Goal: Task Accomplishment & Management: Complete application form

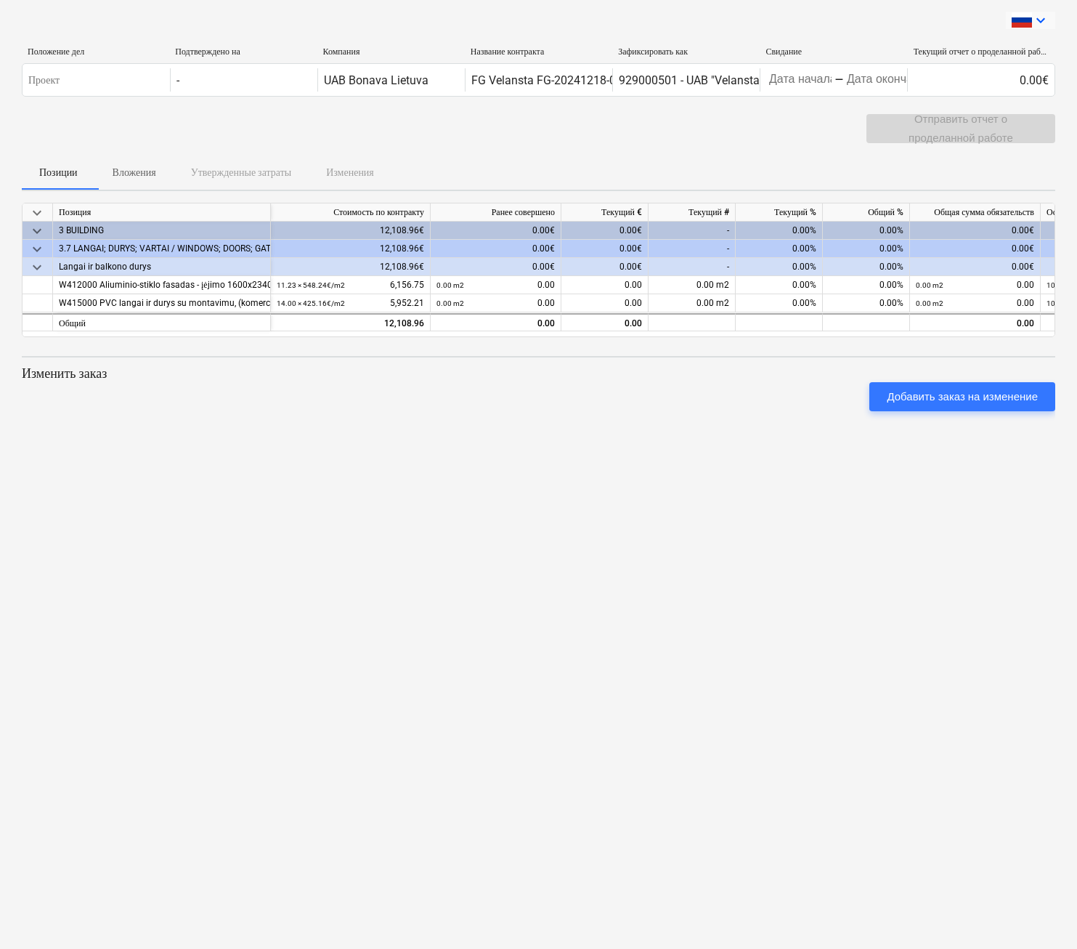
click at [1040, 22] on icon "keyboard_arrow_down" at bounding box center [1040, 20] width 17 height 17
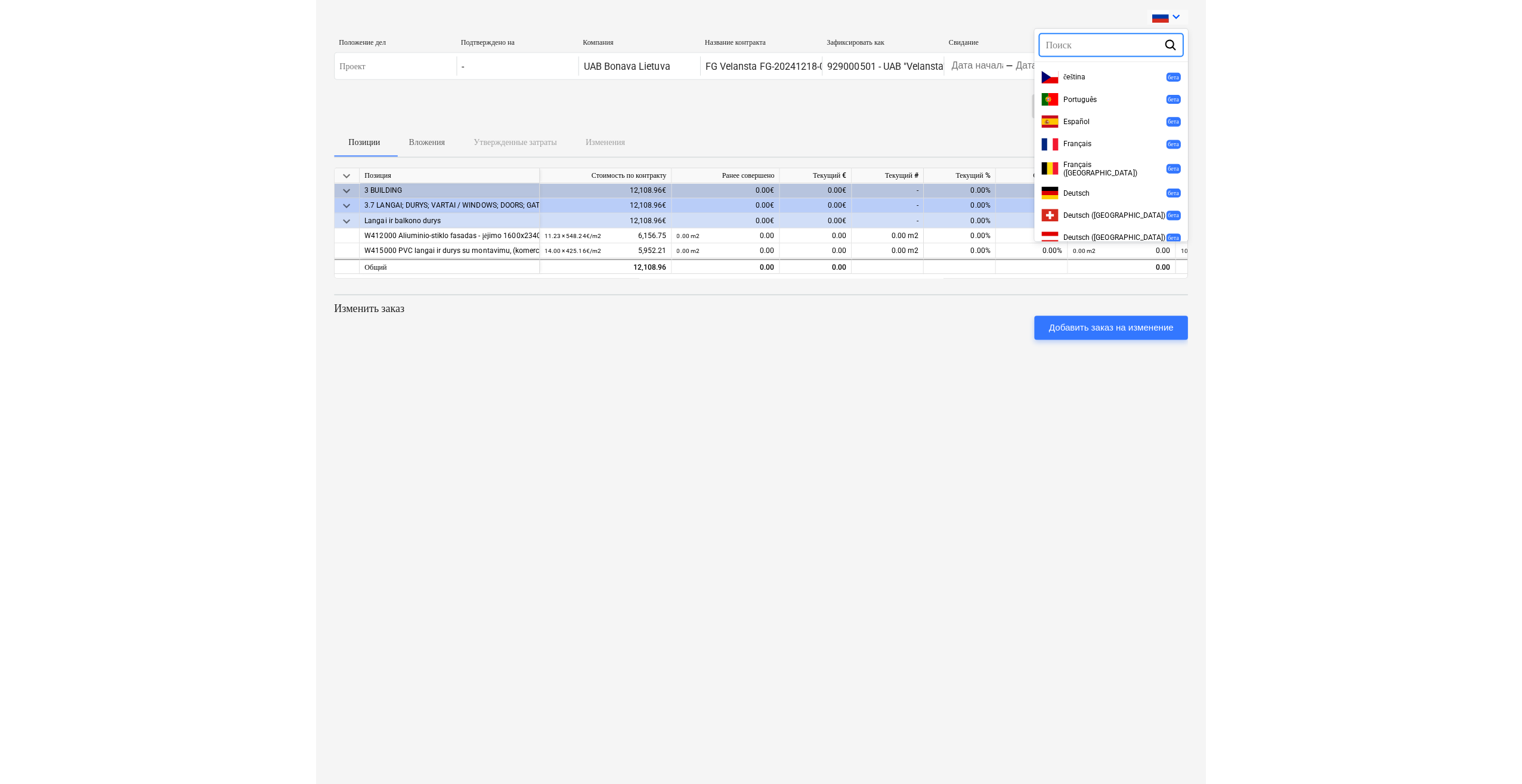
scroll to position [360, 0]
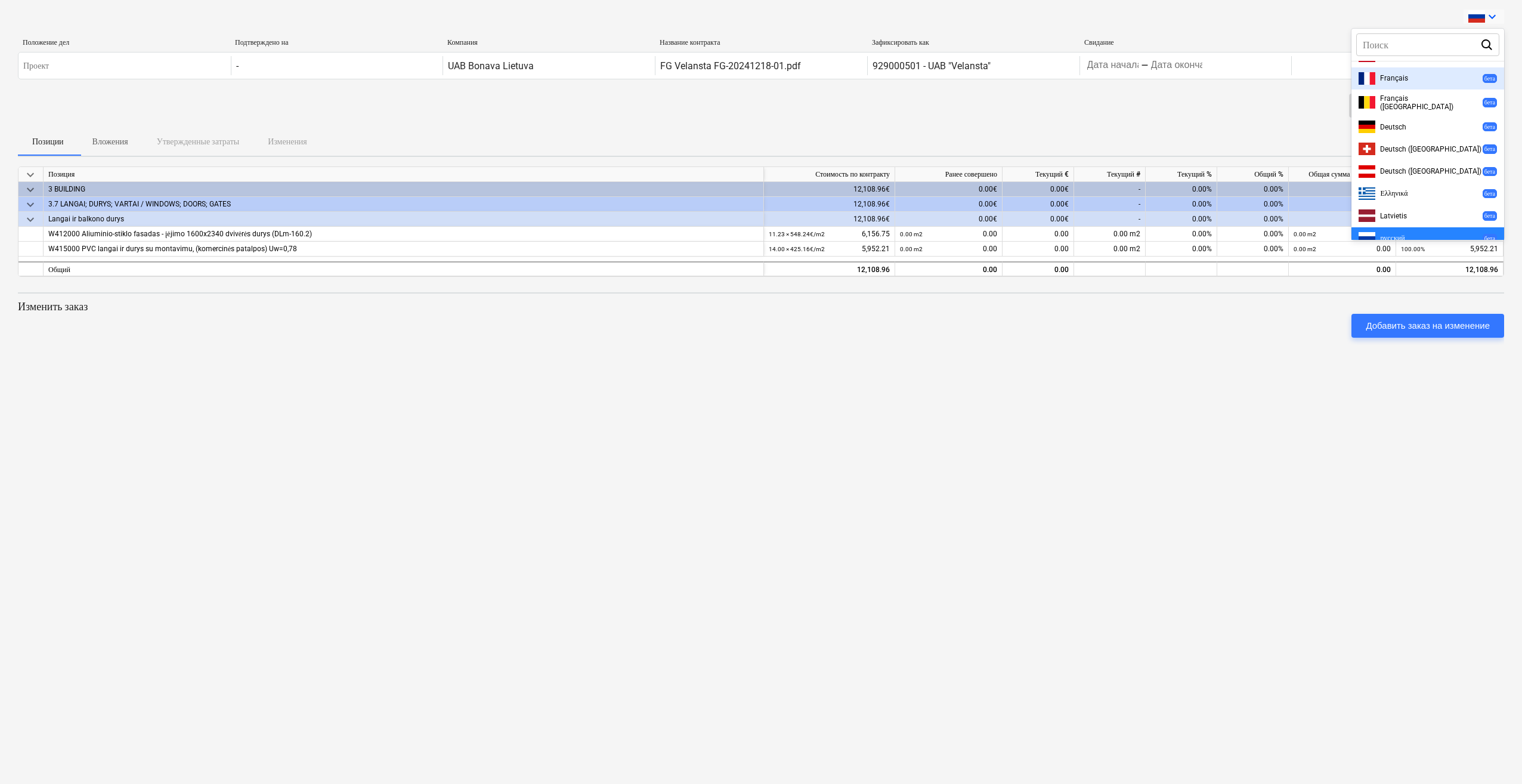
click at [884, 398] on div at bounding box center [761, 392] width 1522 height 784
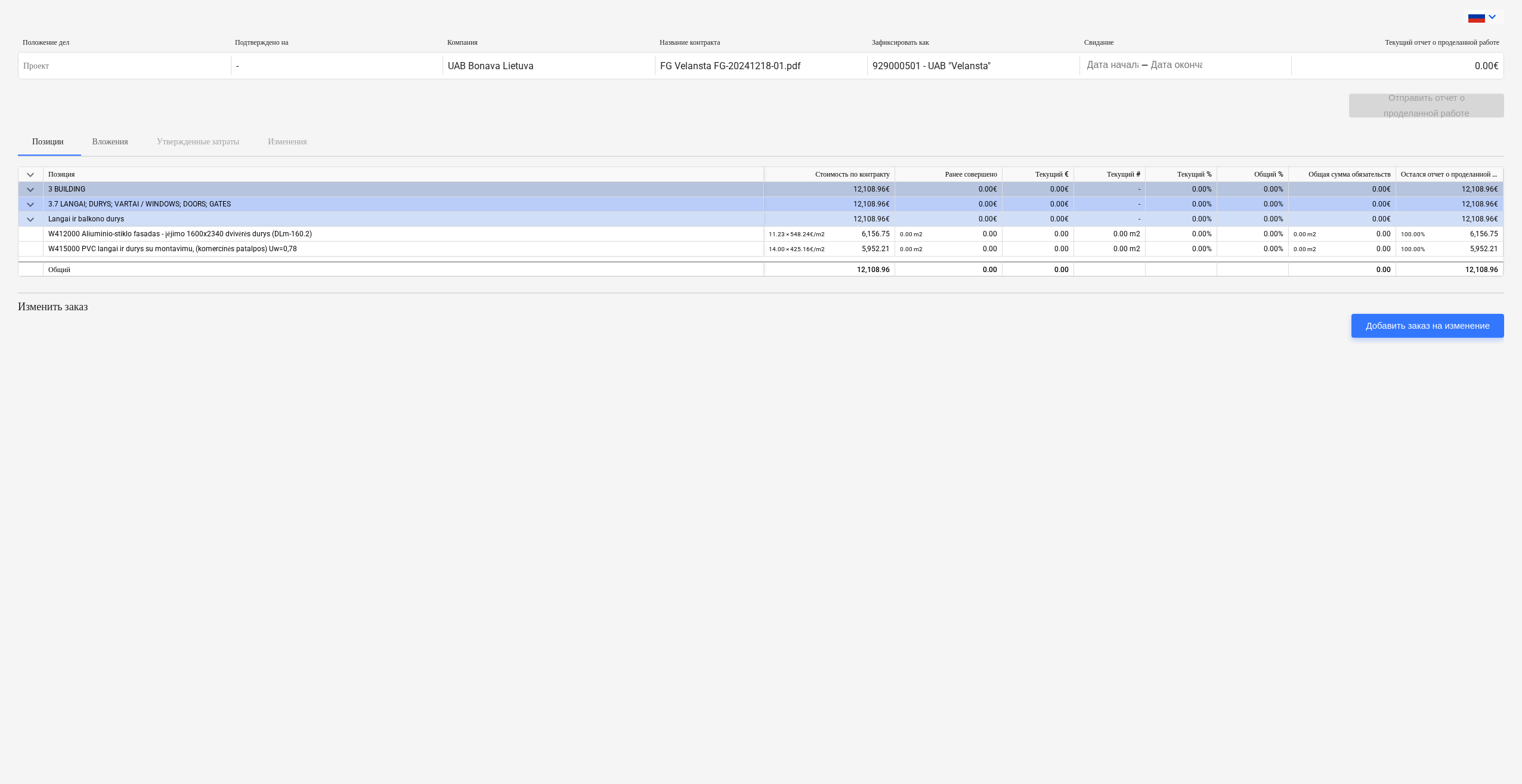
click at [884, 19] on icon "keyboard_arrow_down" at bounding box center [1492, 16] width 14 height 14
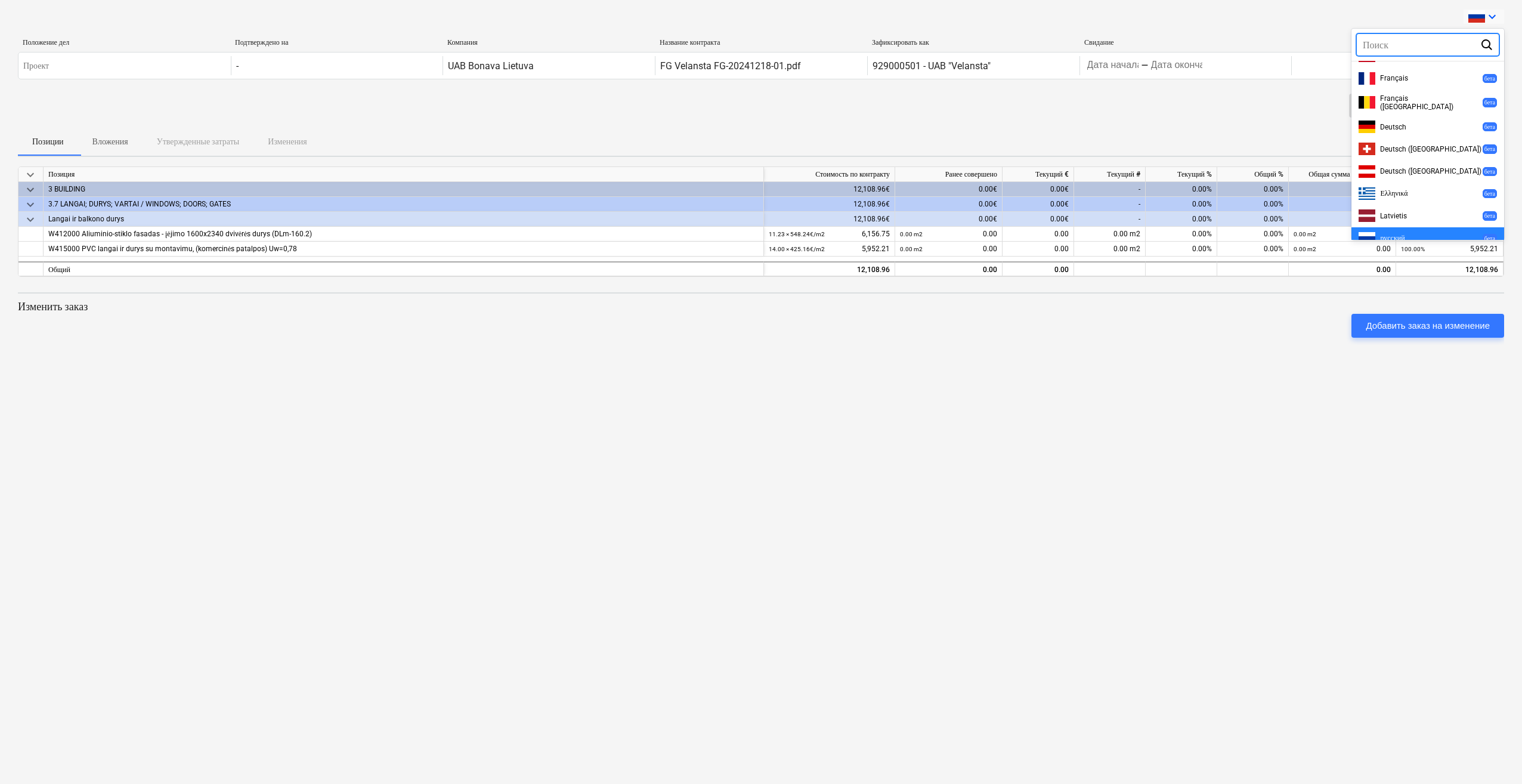
click at [884, 396] on div at bounding box center [761, 392] width 1522 height 784
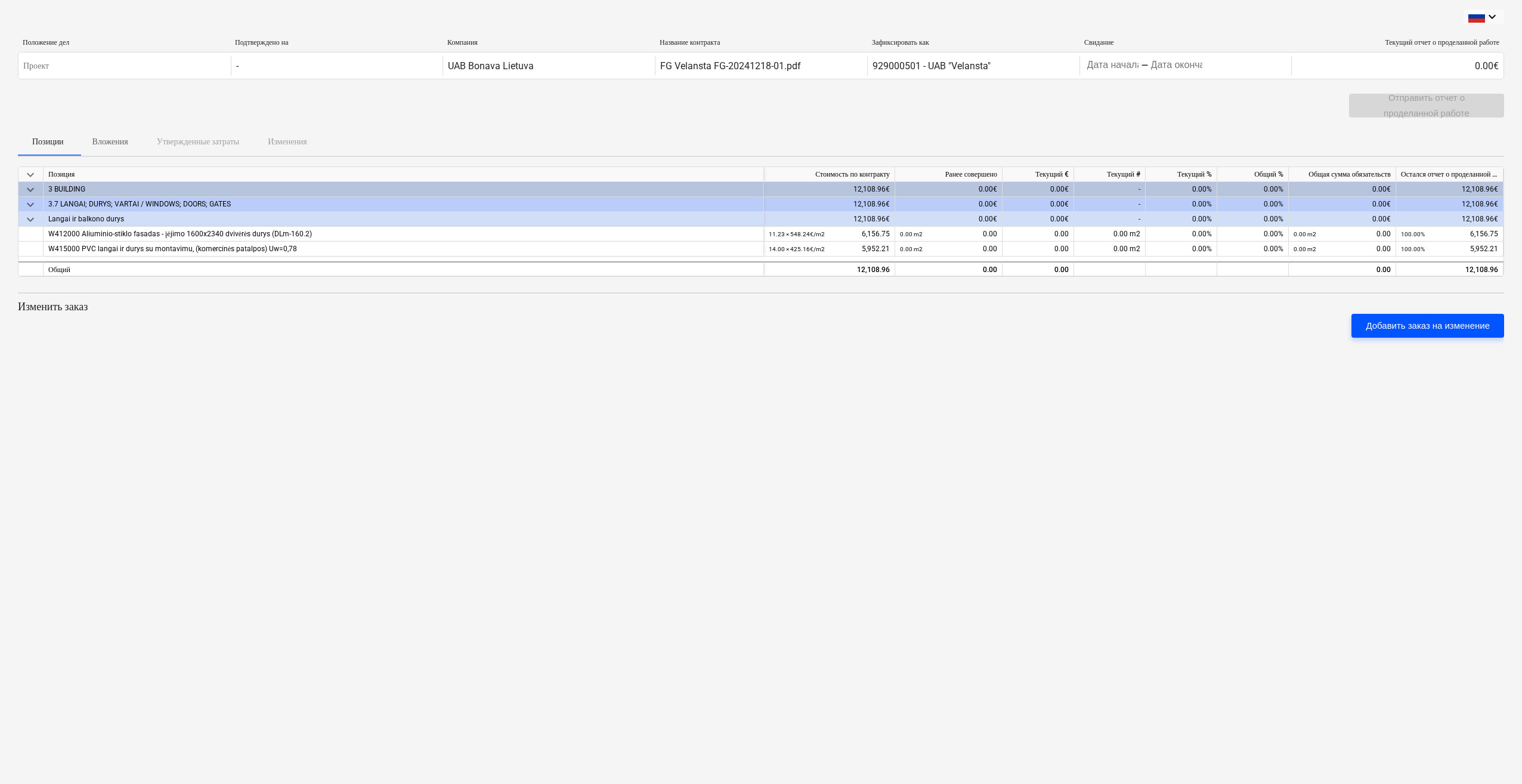
click at [884, 332] on div "Добавить заказ на изменение" at bounding box center [1428, 325] width 124 height 16
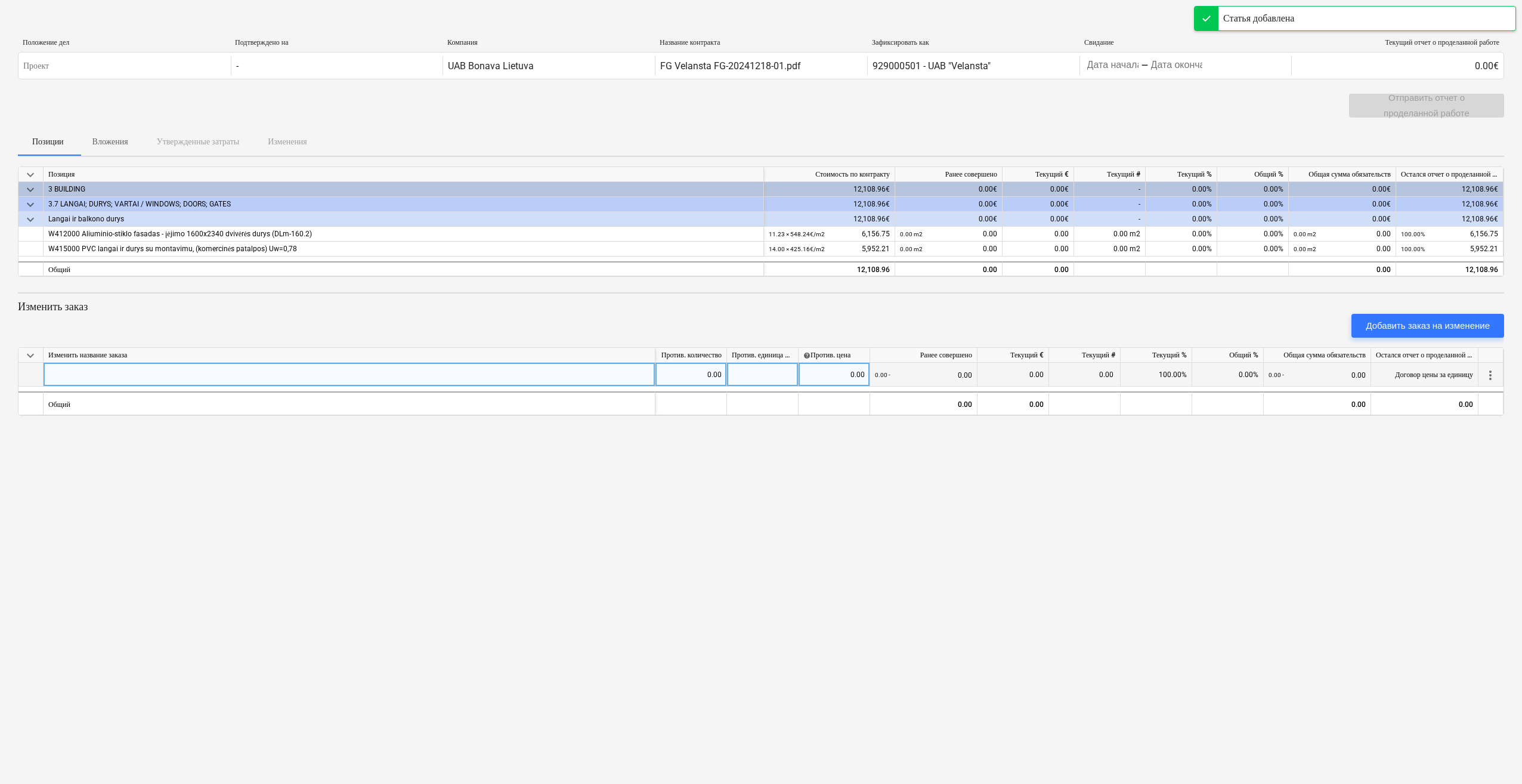
click at [112, 378] on div at bounding box center [349, 374] width 612 height 24
click at [488, 369] on input at bounding box center [349, 374] width 612 height 23
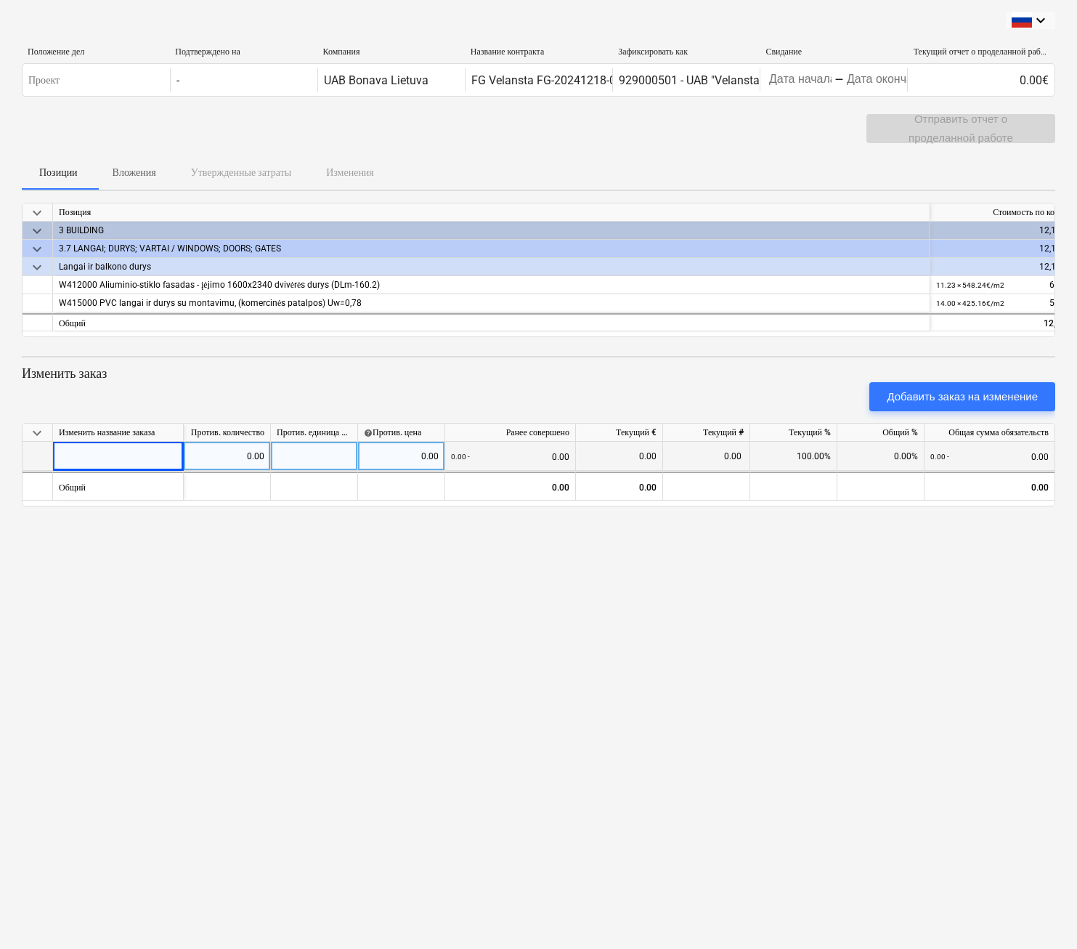
click at [129, 453] on div at bounding box center [118, 456] width 131 height 29
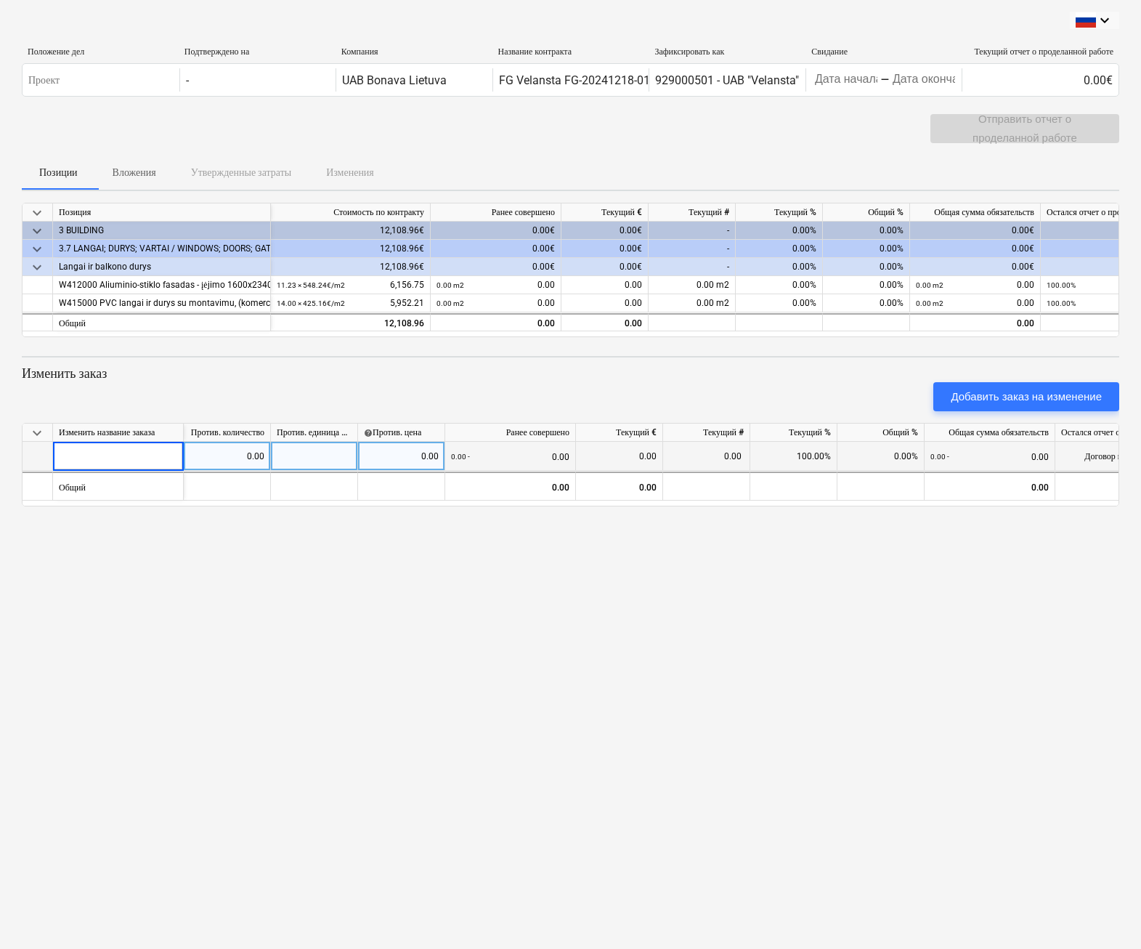
click at [99, 460] on input at bounding box center [118, 456] width 130 height 28
click at [98, 460] on input at bounding box center [118, 456] width 130 height 28
click at [778, 796] on div "keyboard_arrow_down Положение дел Подтверждено на Компания Название контракта З…" at bounding box center [570, 474] width 1141 height 949
click at [138, 247] on div "3.7 LANGAI; DURYS; VARTAI / WINDOWS; DOORS; GATES" at bounding box center [162, 249] width 206 height 18
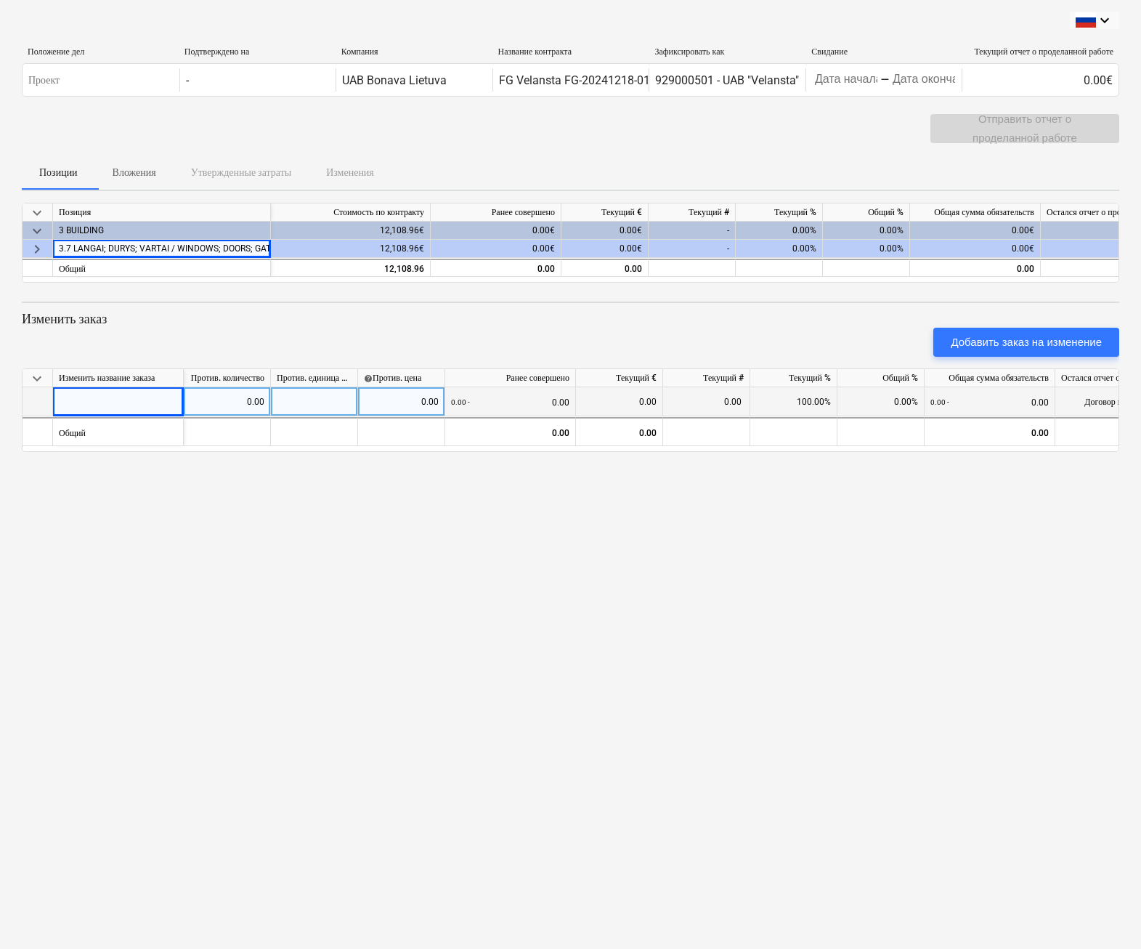
click at [142, 243] on div "3.7 LANGAI; DURYS; VARTAI / WINDOWS; DOORS; GATES" at bounding box center [162, 249] width 206 height 18
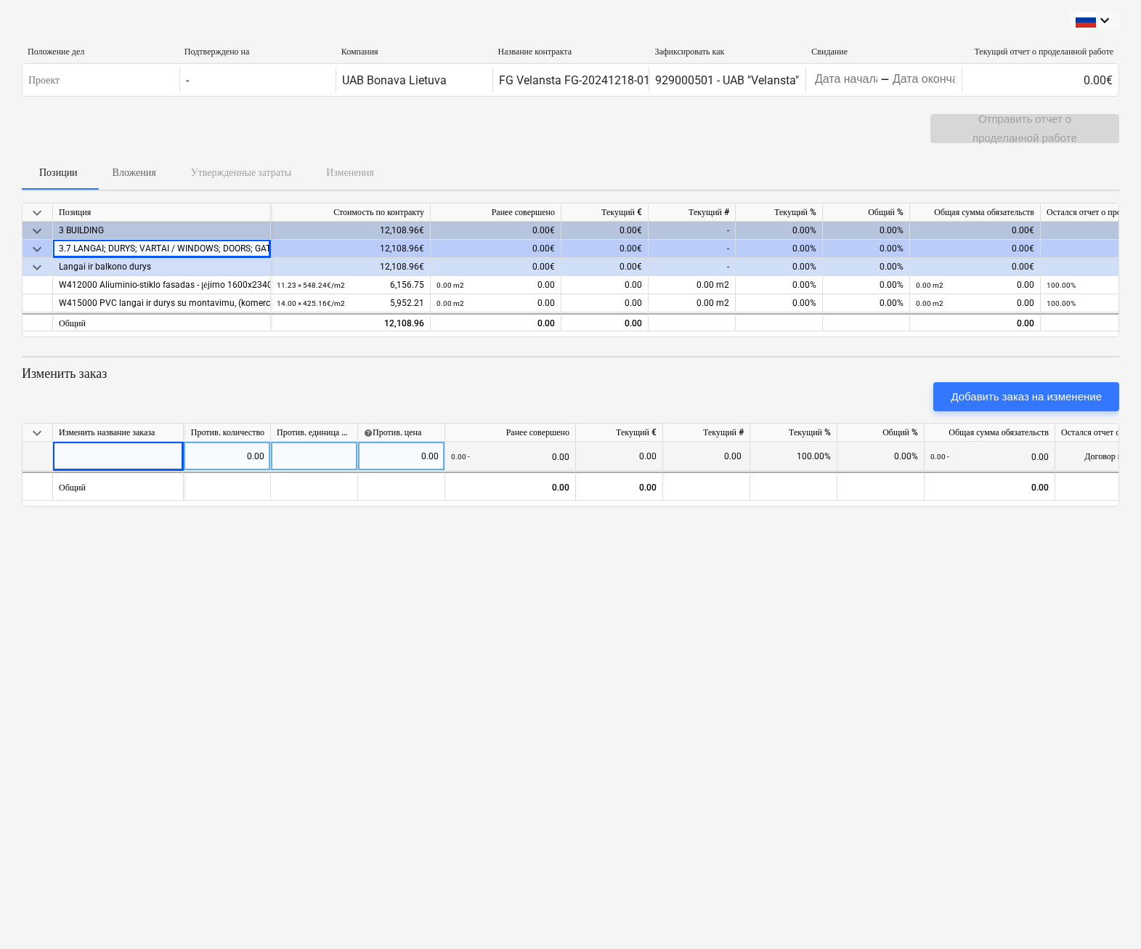
click at [143, 246] on div "3.7 LANGAI; DURYS; VARTAI / WINDOWS; DOORS; GATES" at bounding box center [162, 249] width 206 height 18
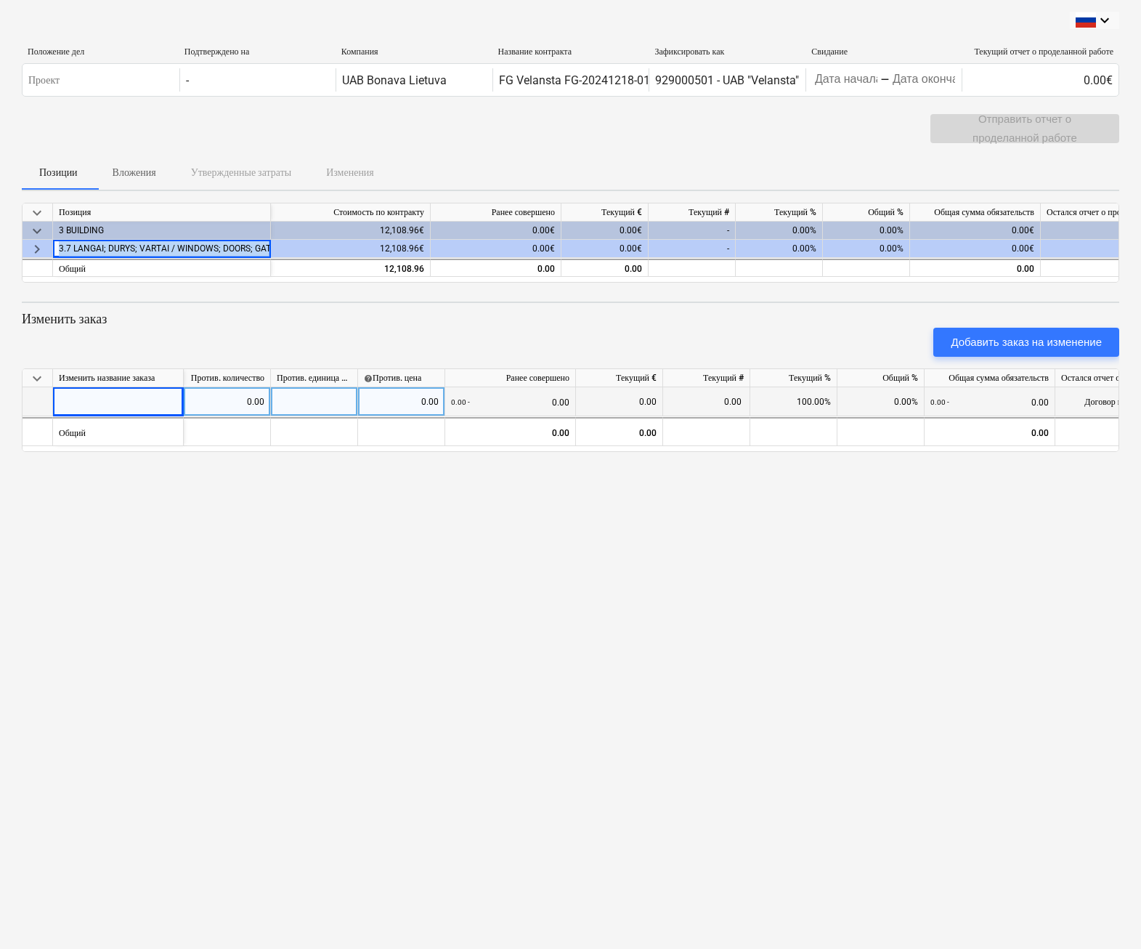
click at [143, 246] on div "3.7 LANGAI; DURYS; VARTAI / WINDOWS; DOORS; GATES" at bounding box center [162, 249] width 206 height 18
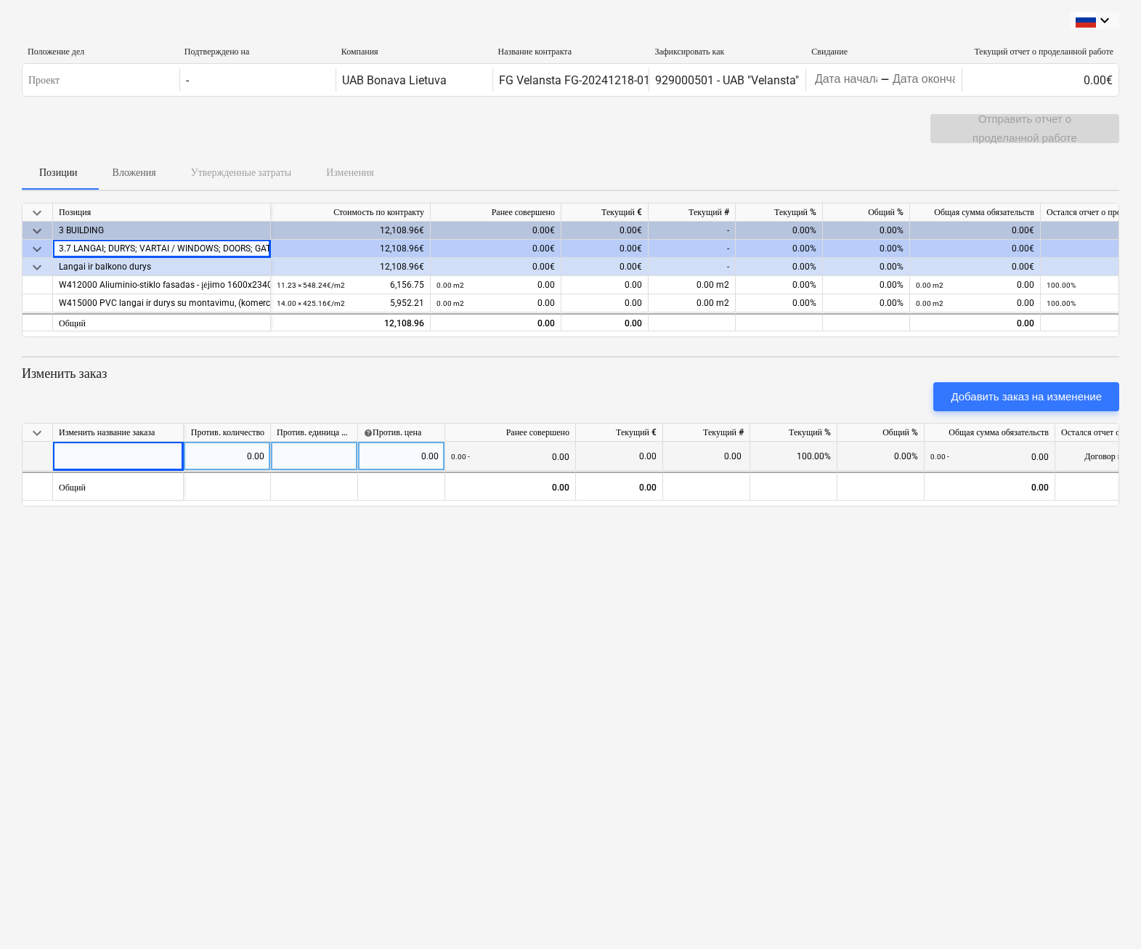
click at [87, 673] on div "keyboard_arrow_down Положение дел Подтверждено на Компания Название контракта З…" at bounding box center [570, 474] width 1141 height 949
click at [102, 464] on div at bounding box center [118, 456] width 131 height 29
type input "3.7 LANGAI; DURYS; VARTAI / WINDOWS; DOORS; GATES"
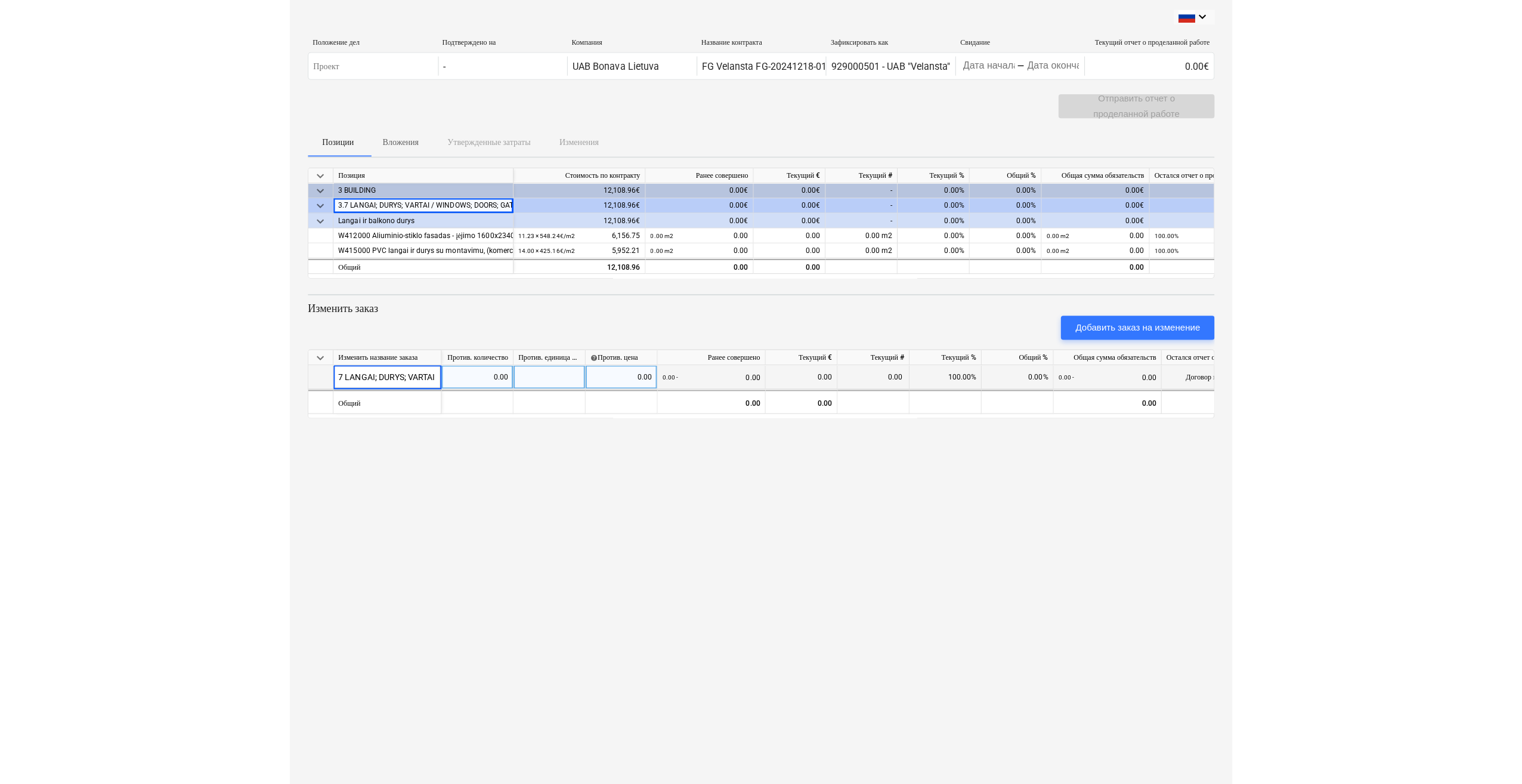
scroll to position [0, 0]
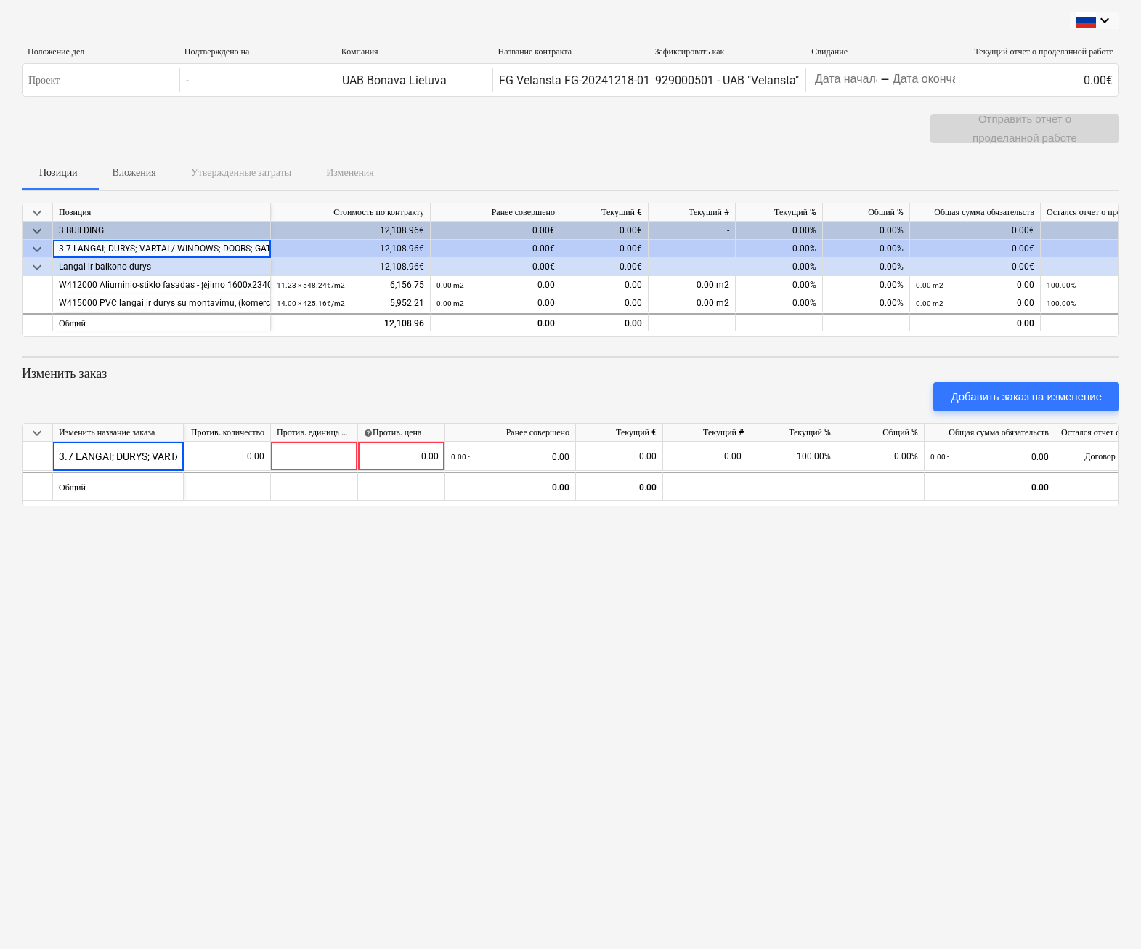
drag, startPoint x: 180, startPoint y: 455, endPoint x: 19, endPoint y: 460, distance: 161.4
click at [19, 460] on div "keyboard_arrow_down Положение дел Подтверждено на Компания Название контракта З…" at bounding box center [570, 474] width 1141 height 949
click at [462, 507] on div "keyboard_arrow_down Положение дел Подтверждено на Компания Название контракта З…" at bounding box center [570, 474] width 1141 height 949
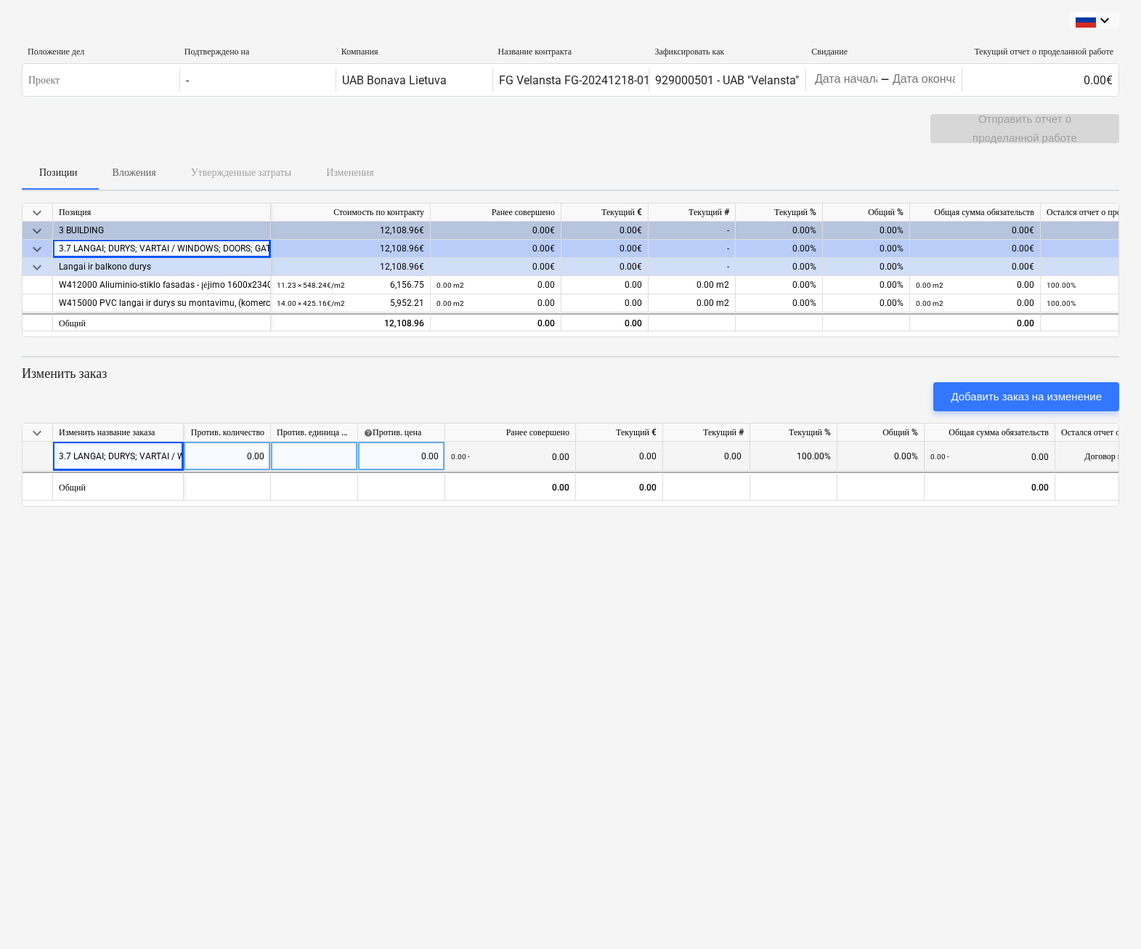
click at [296, 460] on div at bounding box center [314, 456] width 87 height 29
click at [655, 736] on div "keyboard_arrow_down Положение дел Подтверждено на Компания Название контракта З…" at bounding box center [570, 474] width 1141 height 949
click at [401, 637] on div "keyboard_arrow_down Положение дел Подтверждено на Компания Название контракта З…" at bounding box center [570, 474] width 1141 height 949
click at [246, 432] on div "Против. количество" at bounding box center [227, 433] width 87 height 18
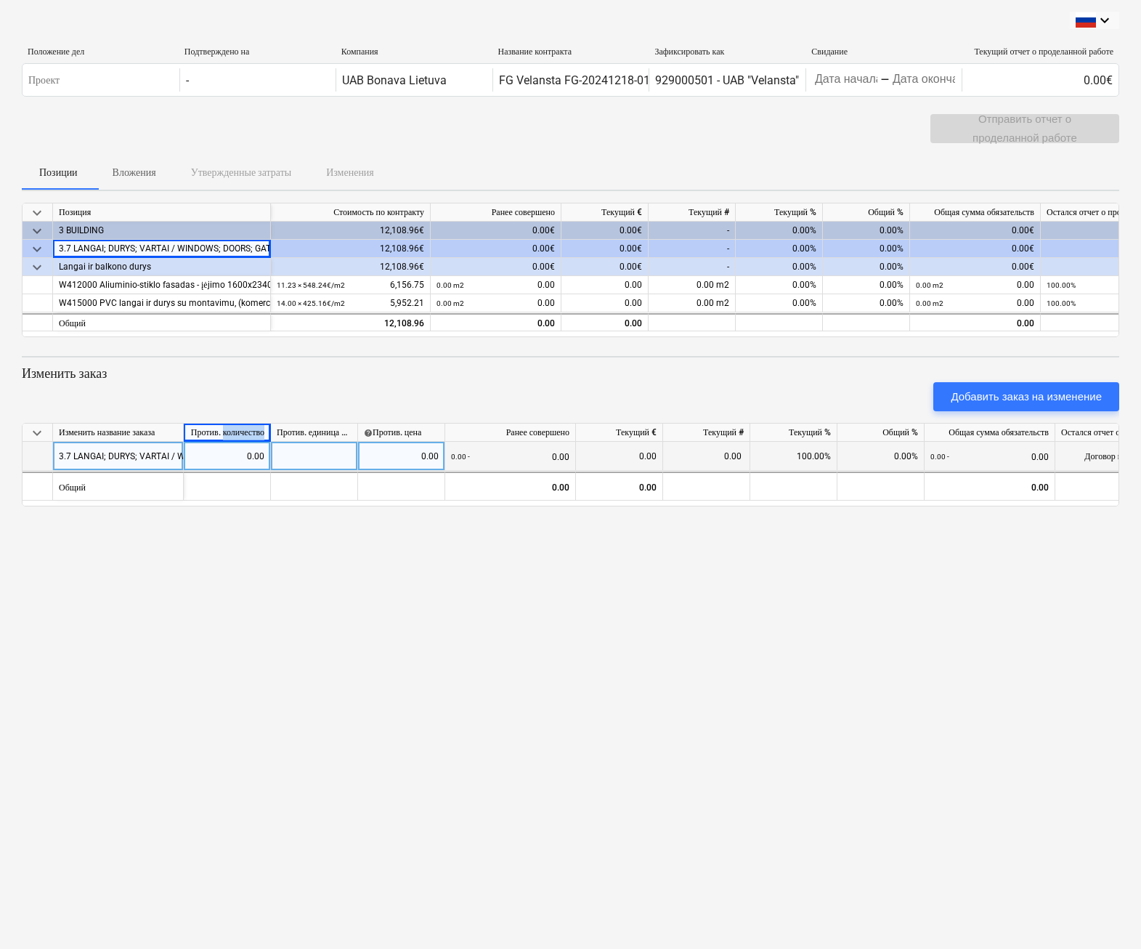
click at [246, 432] on div "Против. количество" at bounding box center [227, 433] width 87 height 18
click at [253, 432] on div "Против. количество" at bounding box center [227, 433] width 87 height 18
drag, startPoint x: 270, startPoint y: 210, endPoint x: 352, endPoint y: 211, distance: 81.4
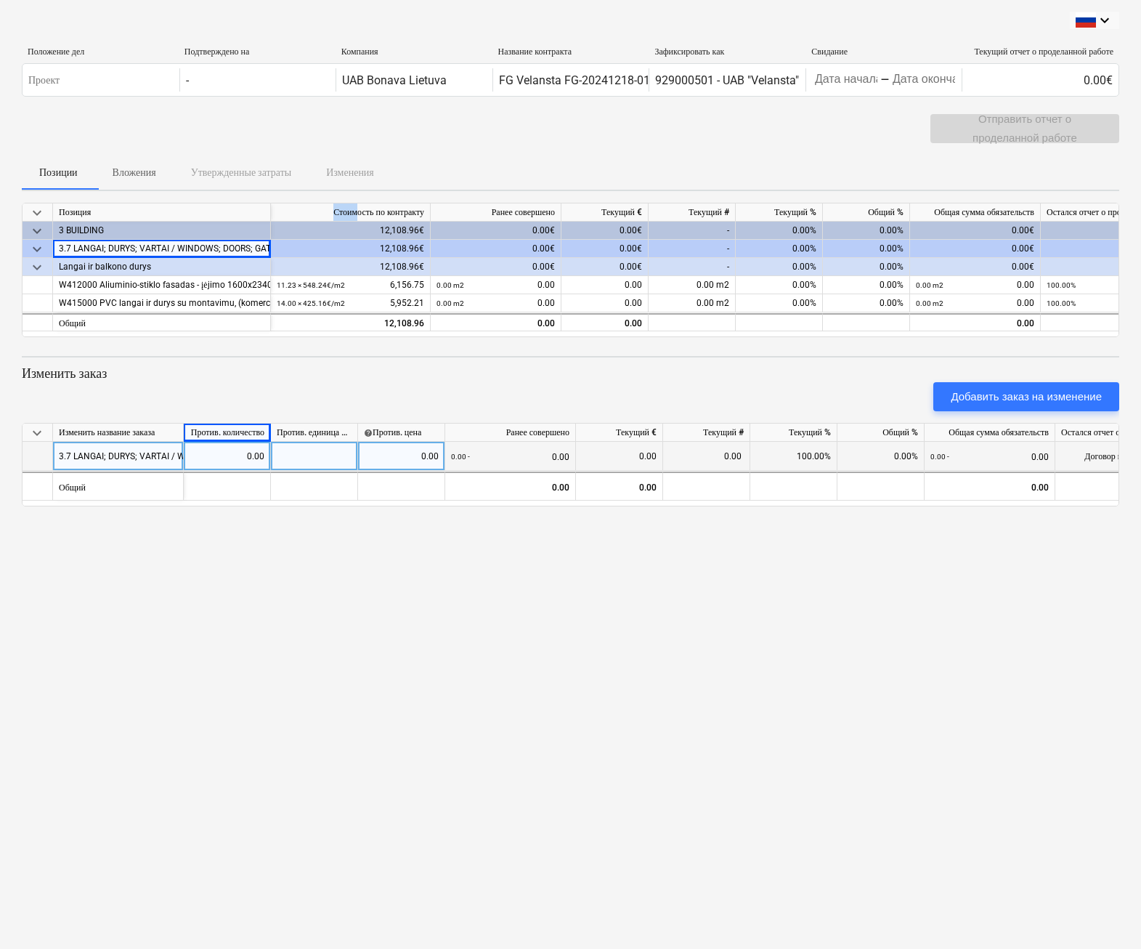
click at [0, 0] on div "keyboard_arrow_down Позиция Стоимость по контракту [PERSON_NAME] совершено Теку…" at bounding box center [0, 0] width 0 height 0
click at [271, 429] on div "Против. единица измерения" at bounding box center [314, 433] width 87 height 18
click at [222, 460] on div "0.00" at bounding box center [227, 456] width 75 height 29
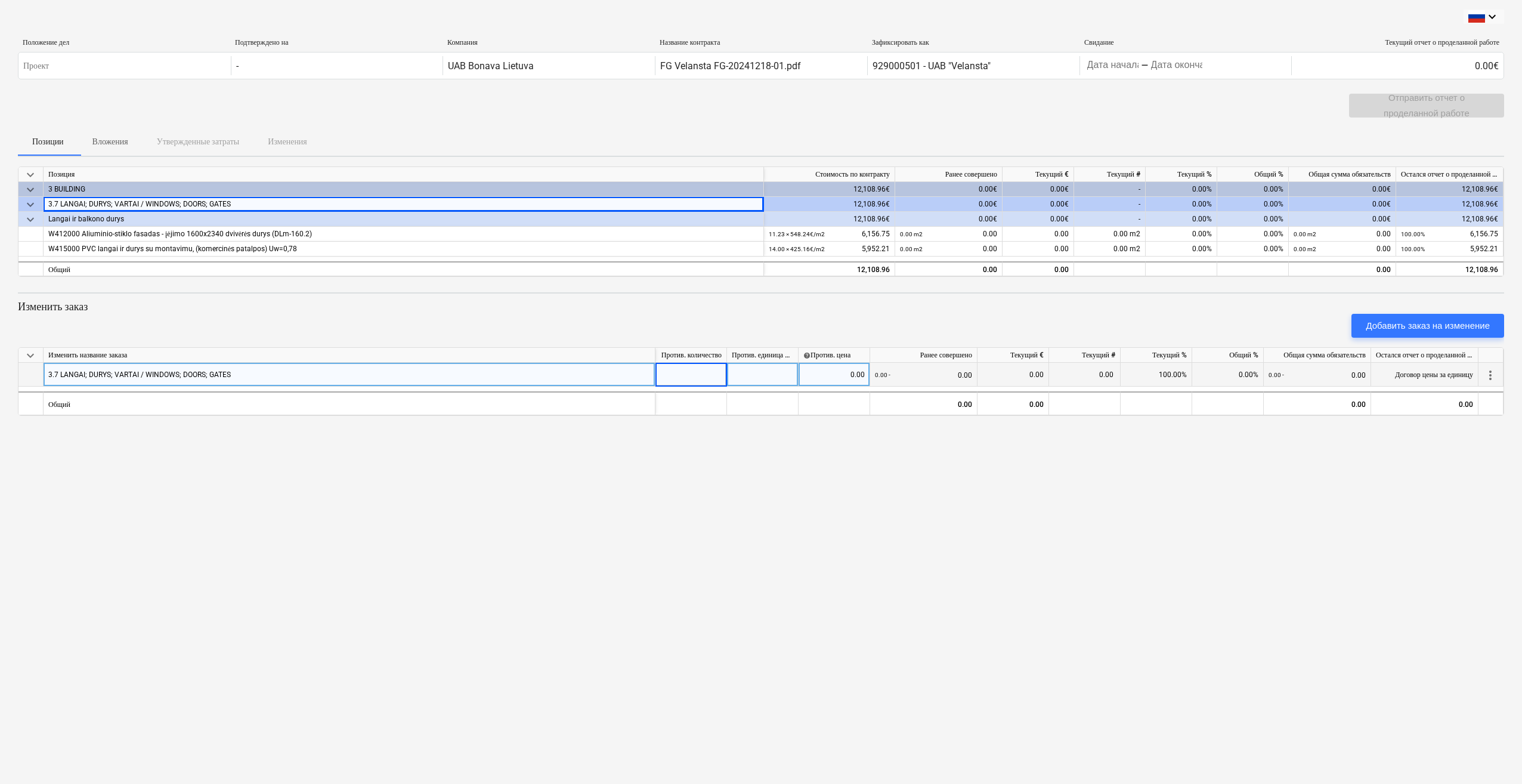
click at [697, 353] on div "Против. количество" at bounding box center [690, 355] width 71 height 15
click at [884, 374] on span "more_vert" at bounding box center [1490, 374] width 14 height 14
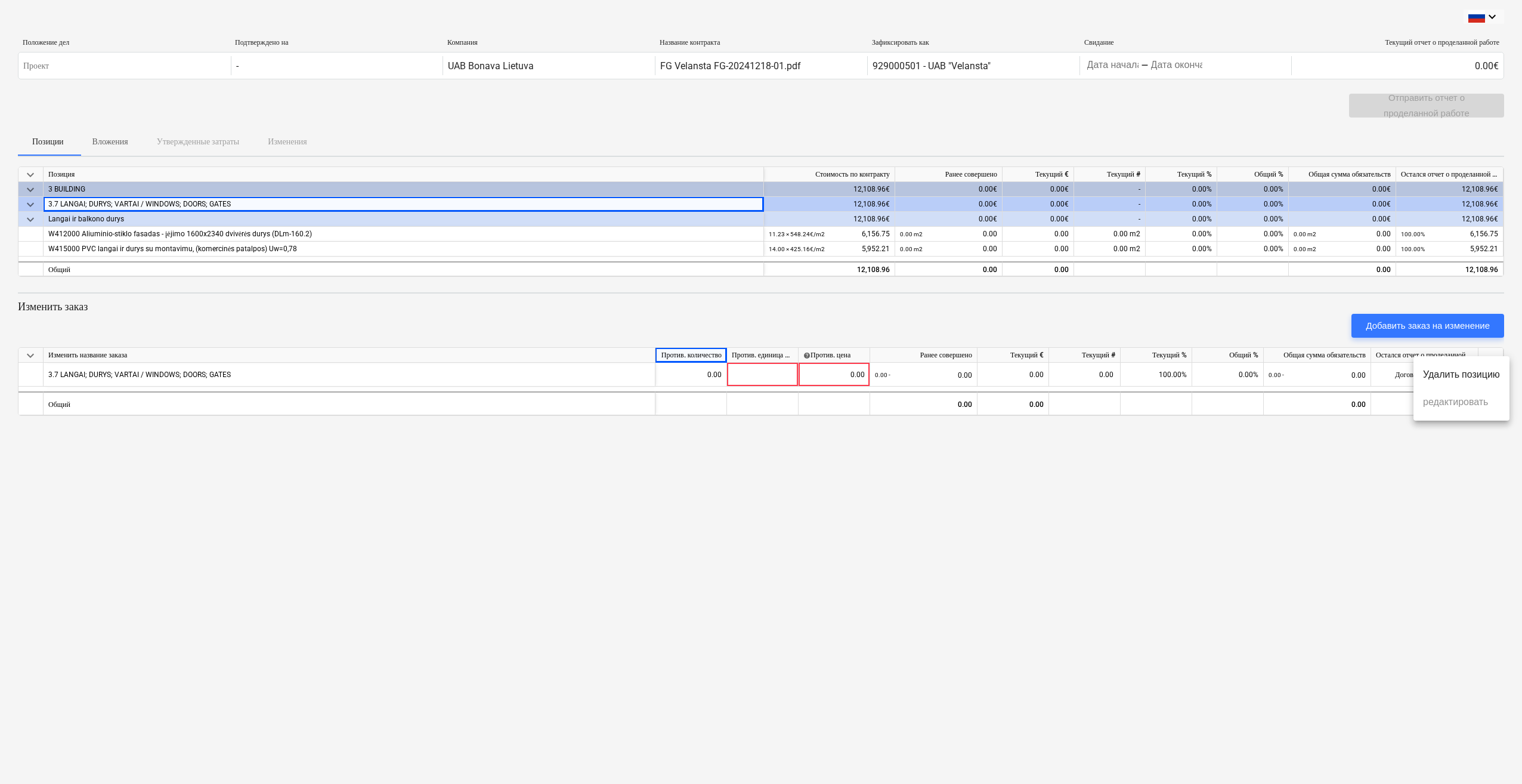
click at [884, 488] on div at bounding box center [761, 392] width 1522 height 784
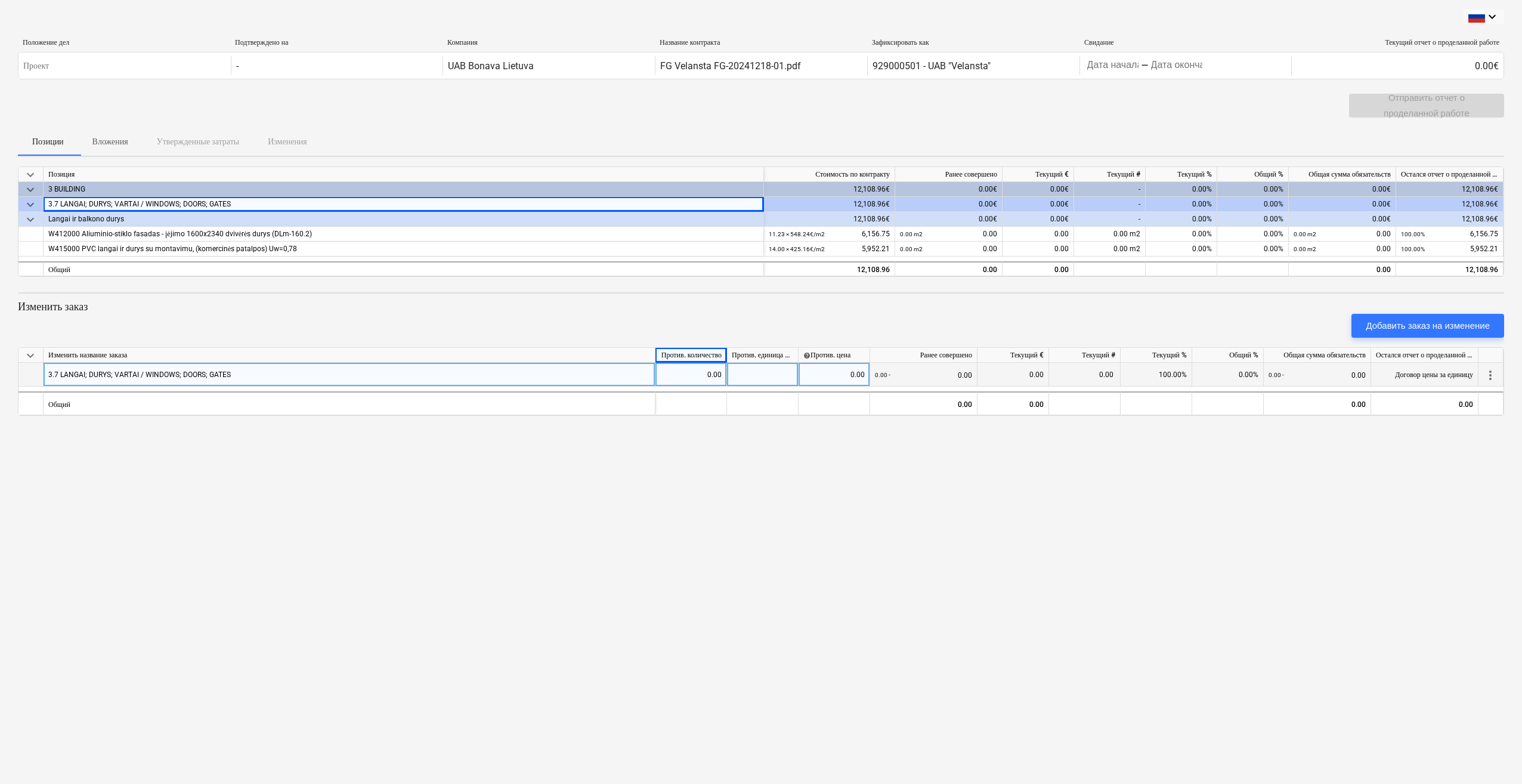
click at [884, 369] on span "more_vert" at bounding box center [1490, 374] width 14 height 14
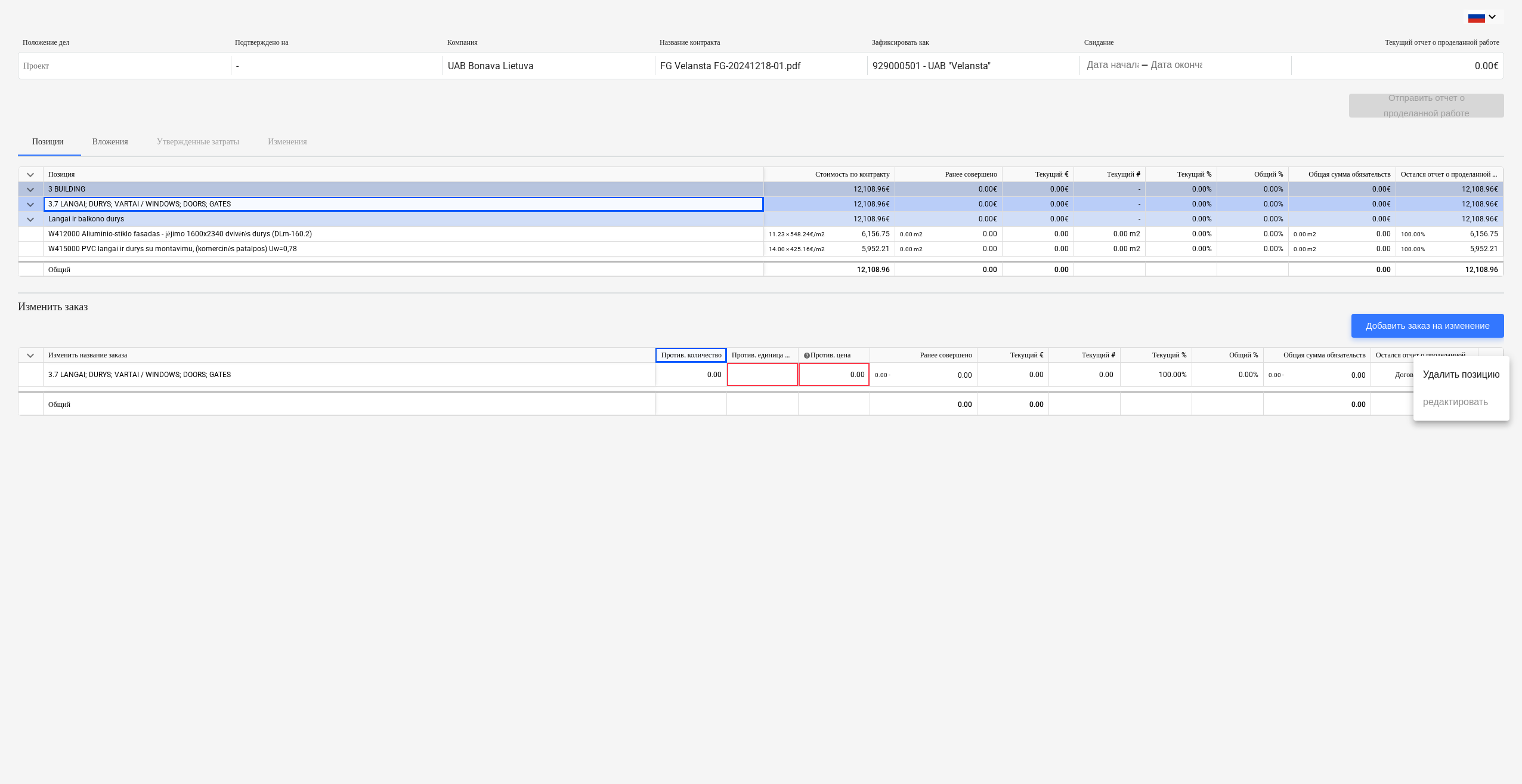
click at [884, 401] on ul "Удалить позицию редактировать" at bounding box center [1461, 388] width 96 height 64
click at [884, 468] on div at bounding box center [761, 392] width 1522 height 784
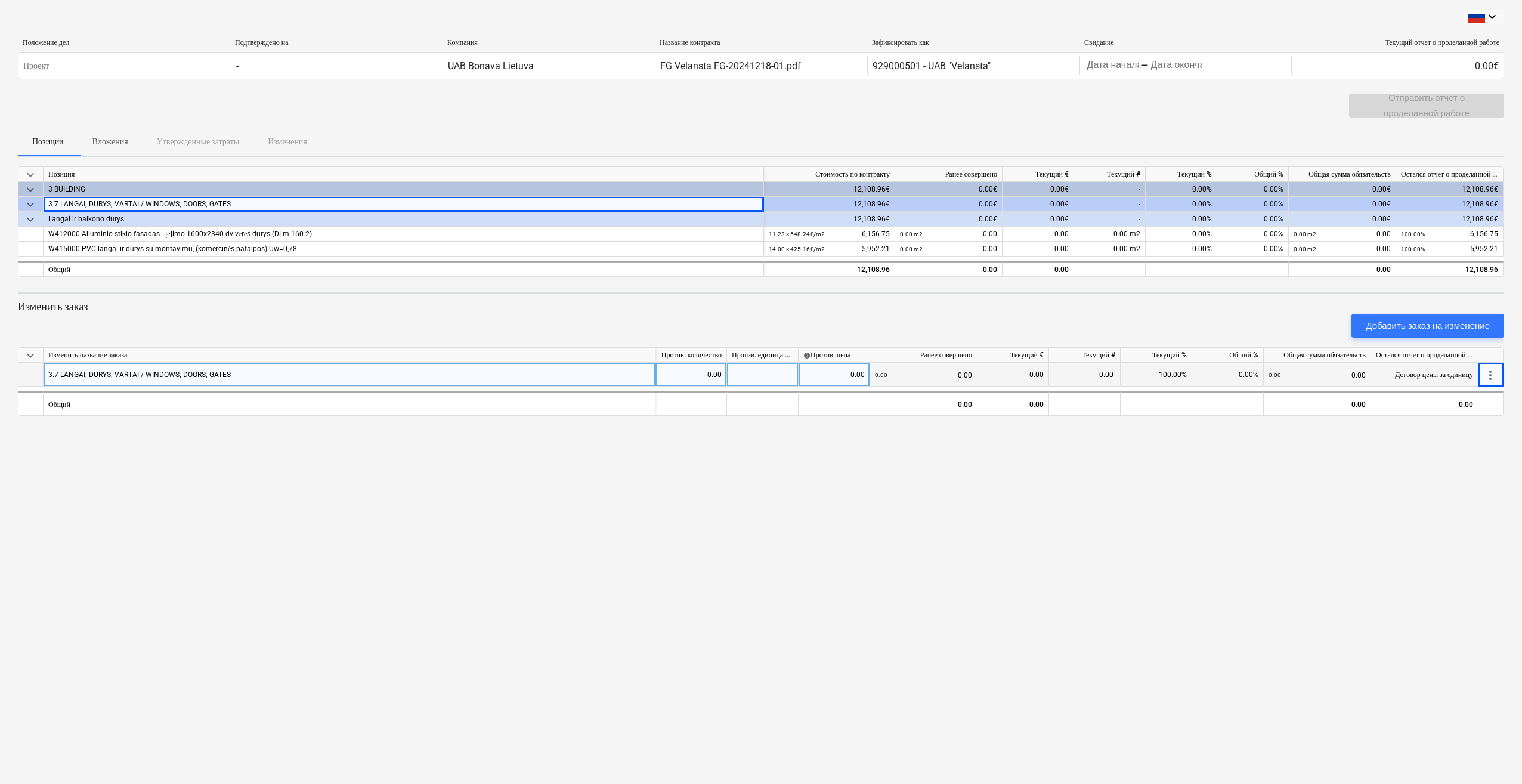
click at [706, 372] on div "0.00" at bounding box center [690, 374] width 62 height 24
click at [706, 372] on input at bounding box center [690, 374] width 71 height 23
click at [518, 231] on div "W412000 Aliuminio-stiklo fasadas - įėjimo 1600x2340 dvivėrės durys (DLm-160.2)" at bounding box center [403, 234] width 710 height 15
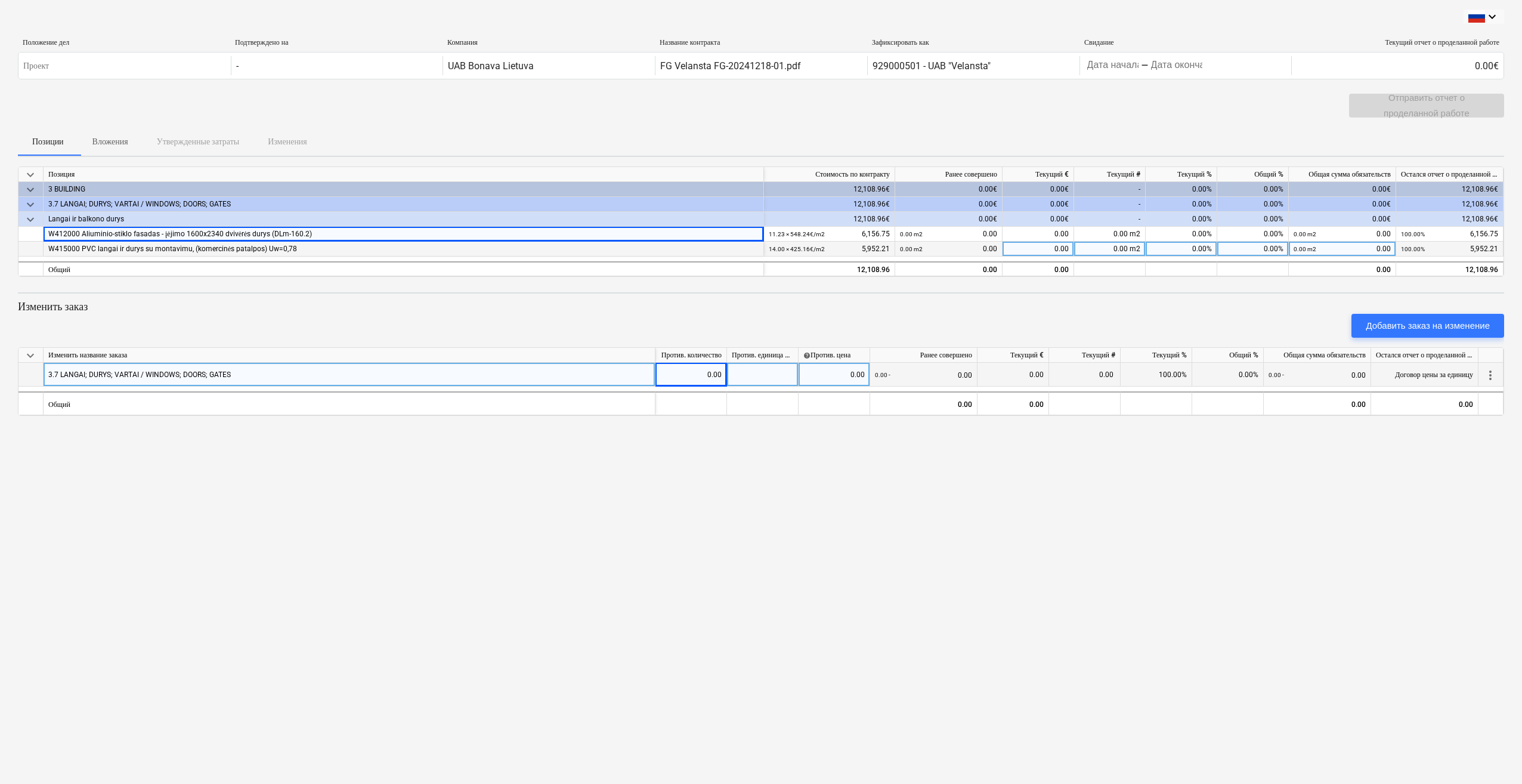
click at [517, 241] on div "W415000 PVC langai ir durys su montavimu, (komercinės patalpos) Uw=0,78" at bounding box center [403, 249] width 710 height 15
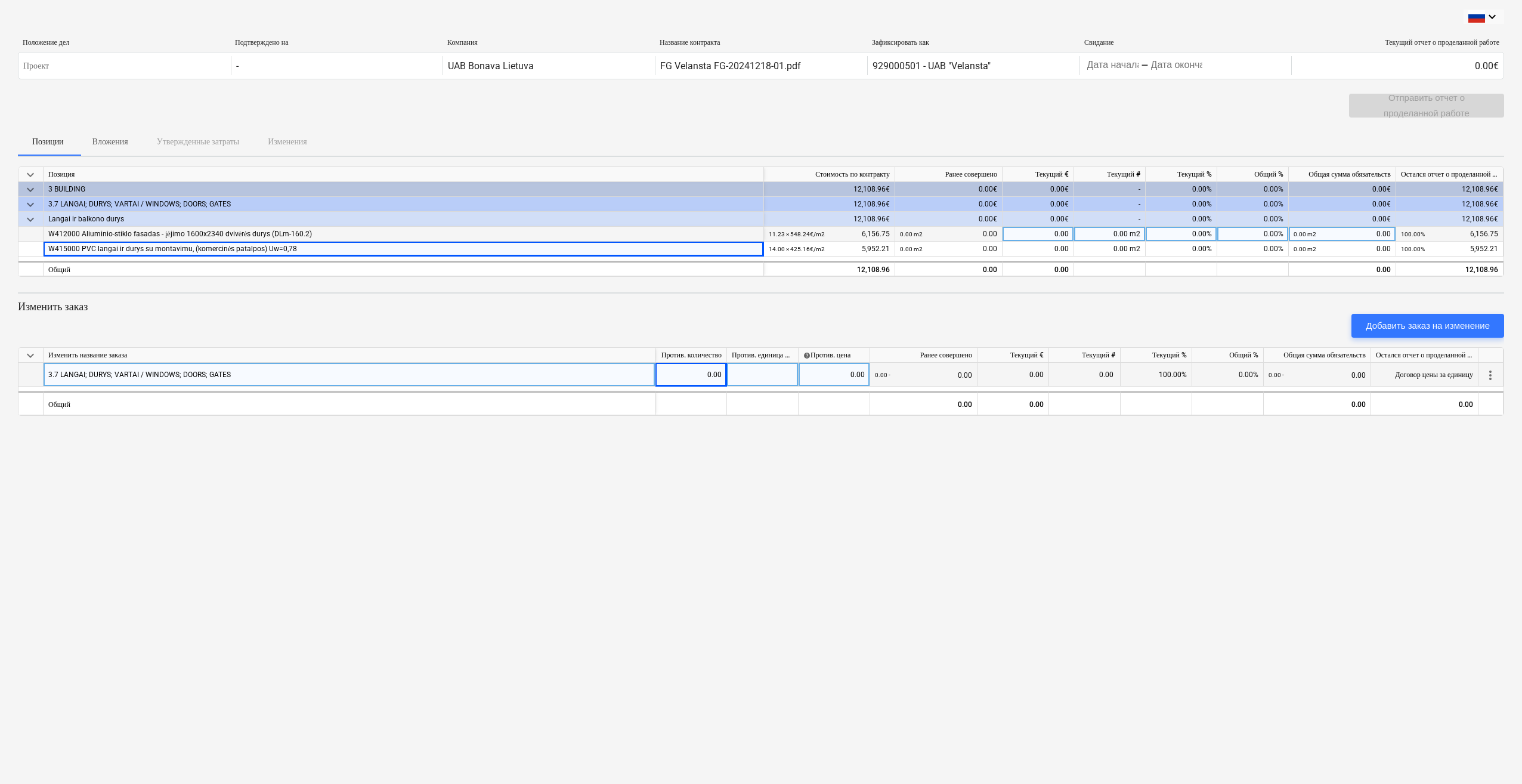
click at [518, 230] on div "W412000 Aliuminio-stiklo fasadas - įėjimo 1600x2340 dvivėrės durys (DLm-160.2)" at bounding box center [403, 234] width 710 height 15
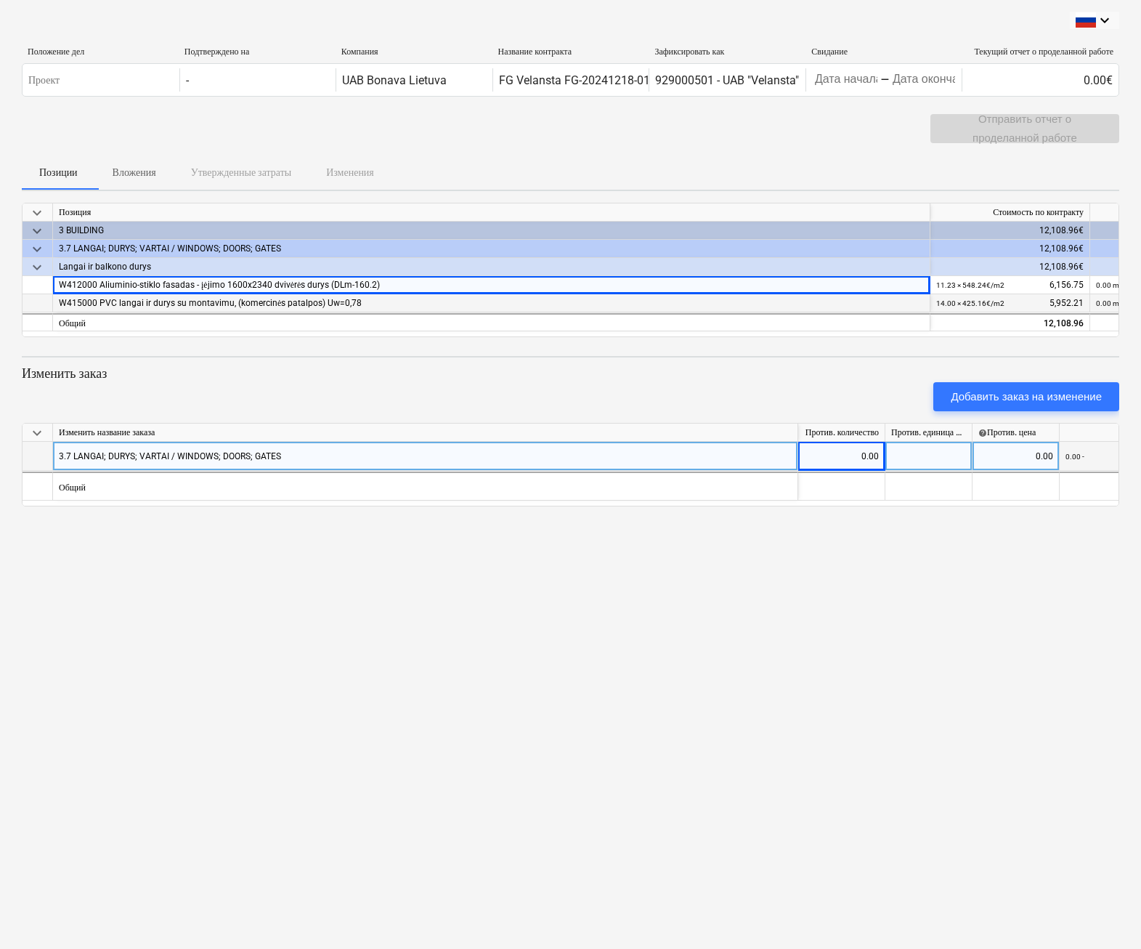
click at [168, 301] on div "W415000 PVC langai ir durys su montavimu, (komercinės patalpos) Uw=0,78" at bounding box center [491, 303] width 865 height 18
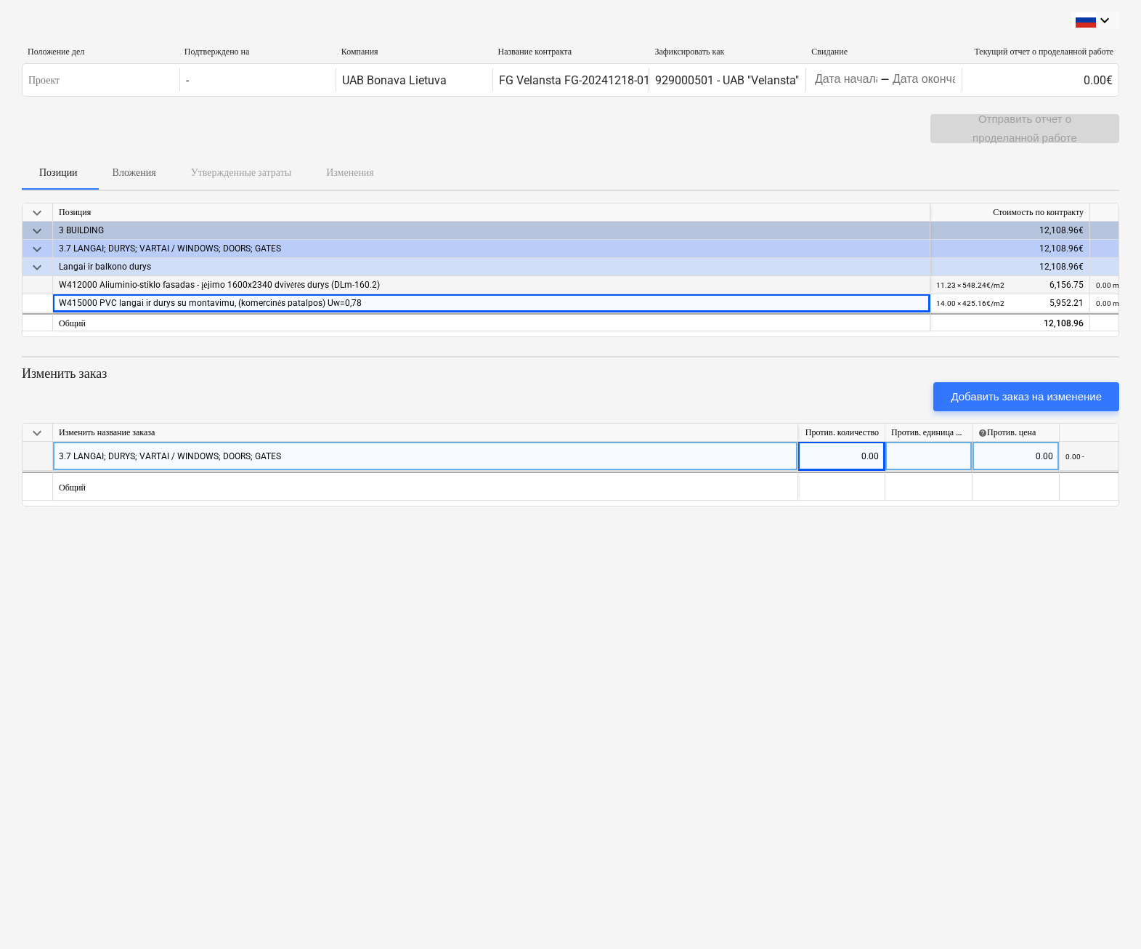
click at [514, 282] on div "W412000 Aliuminio-stiklo fasadas - įėjimo 1600x2340 dvivėrės durys (DLm-160.2)" at bounding box center [491, 285] width 865 height 18
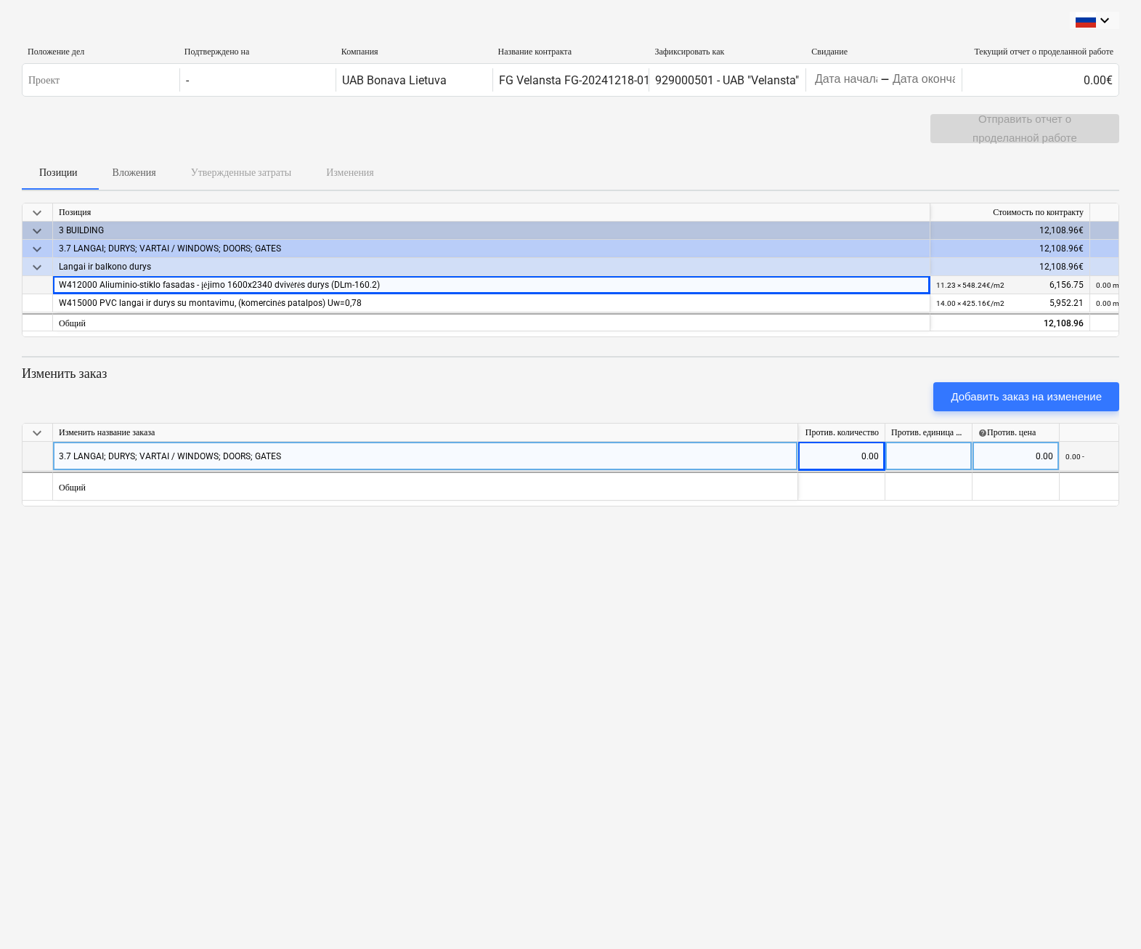
click at [137, 286] on div "W412000 Aliuminio-stiklo fasadas - įėjimo 1600x2340 dvivėrės durys (DLm-160.2)" at bounding box center [491, 285] width 865 height 18
click at [138, 282] on div "W412000 Aliuminio-stiklo fasadas - įėjimo 1600x2340 dvivėrės durys (DLm-160.2)" at bounding box center [491, 285] width 865 height 18
click at [129, 267] on div "Langai ir balkono durys" at bounding box center [491, 267] width 865 height 18
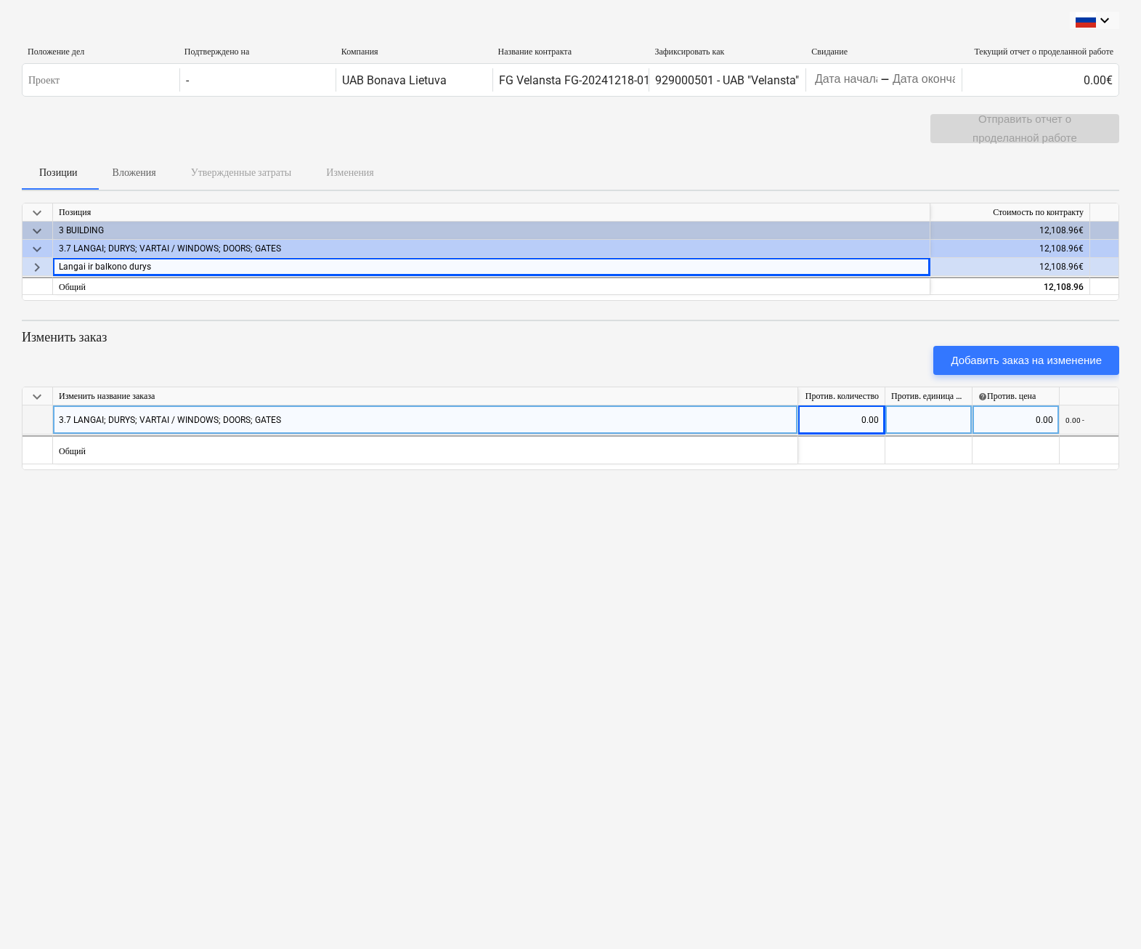
click at [127, 266] on div "Langai ir balkono durys" at bounding box center [491, 267] width 865 height 18
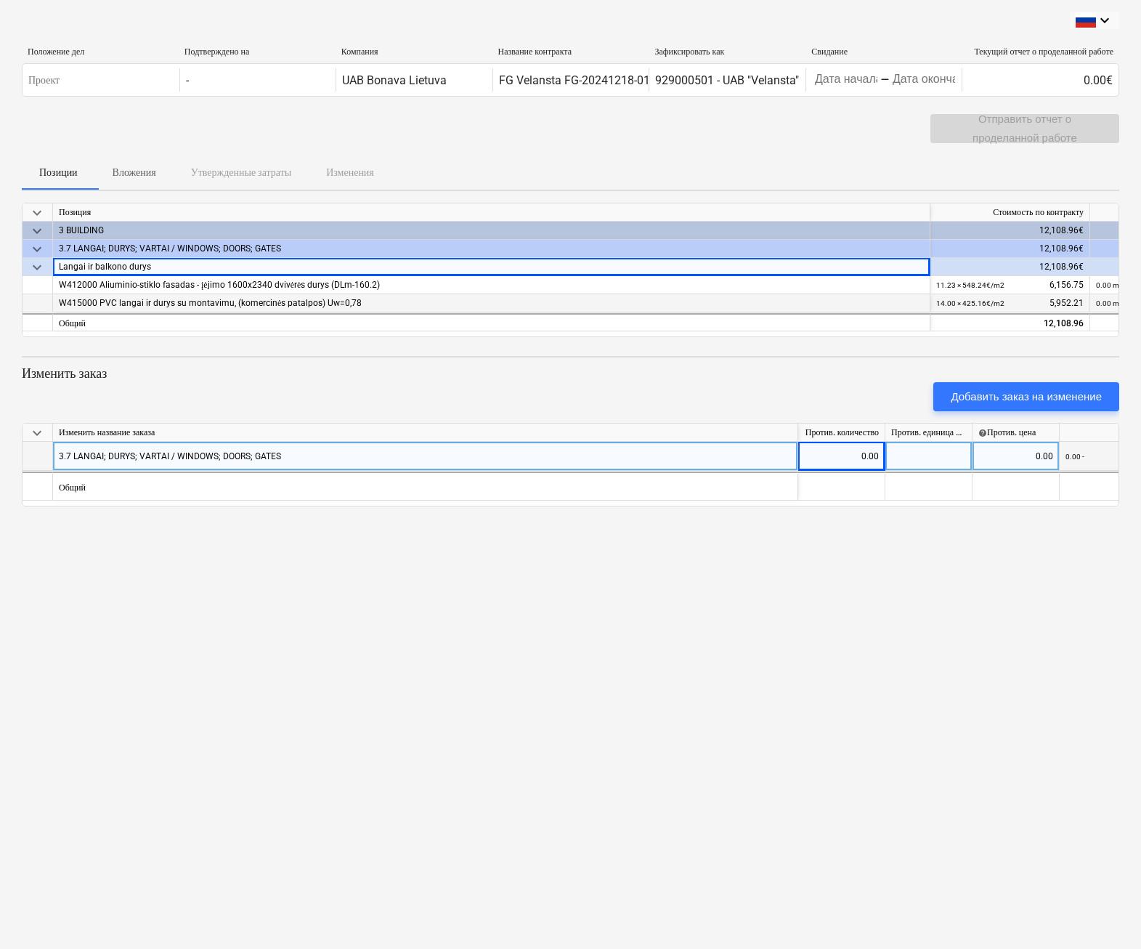
click at [139, 305] on div "W415000 PVC langai ir durys su montavimu, (komercinės patalpos) Uw=0,78" at bounding box center [491, 303] width 865 height 18
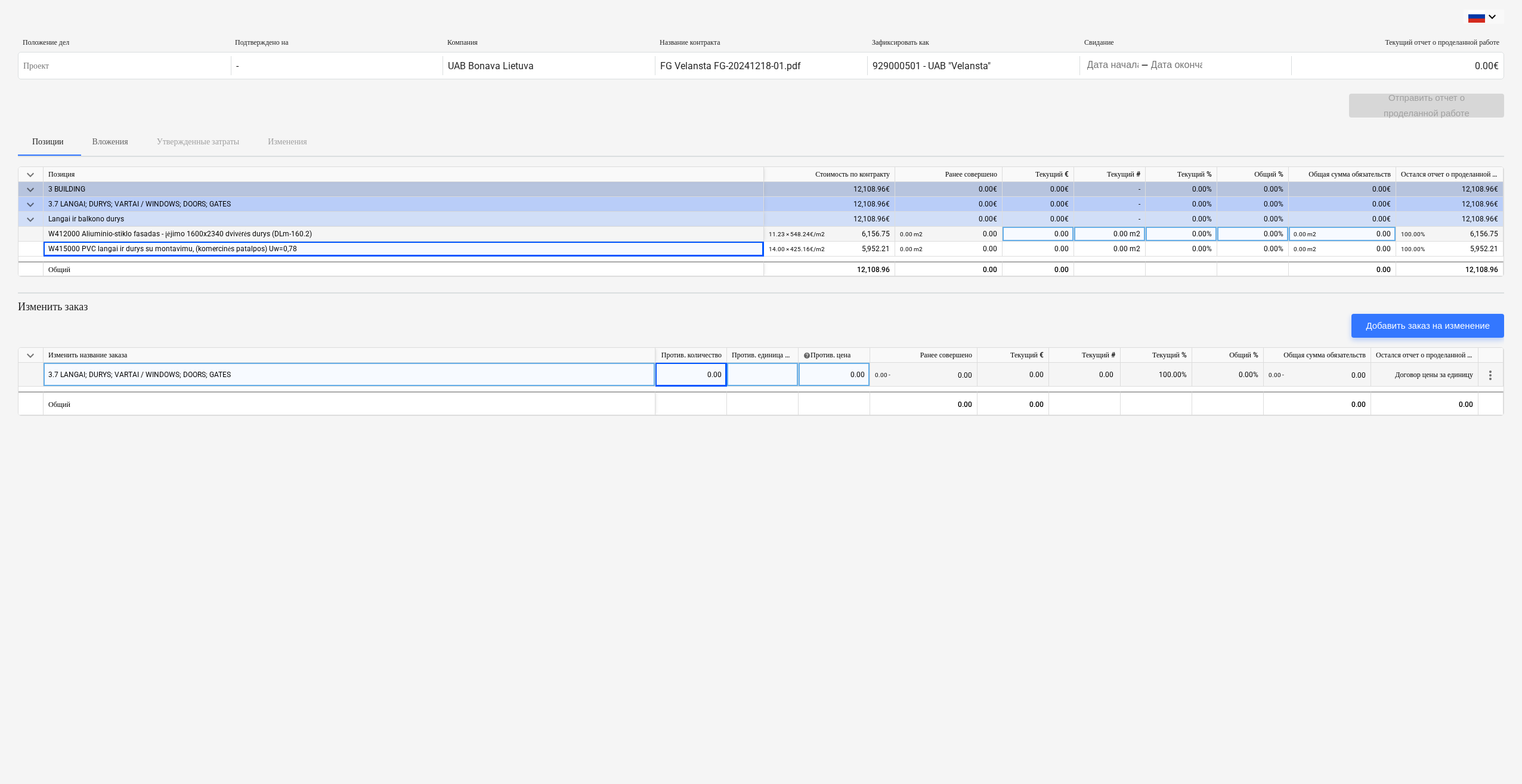
click at [806, 232] on small "11.23 × 548.24€ / m2" at bounding box center [796, 234] width 56 height 7
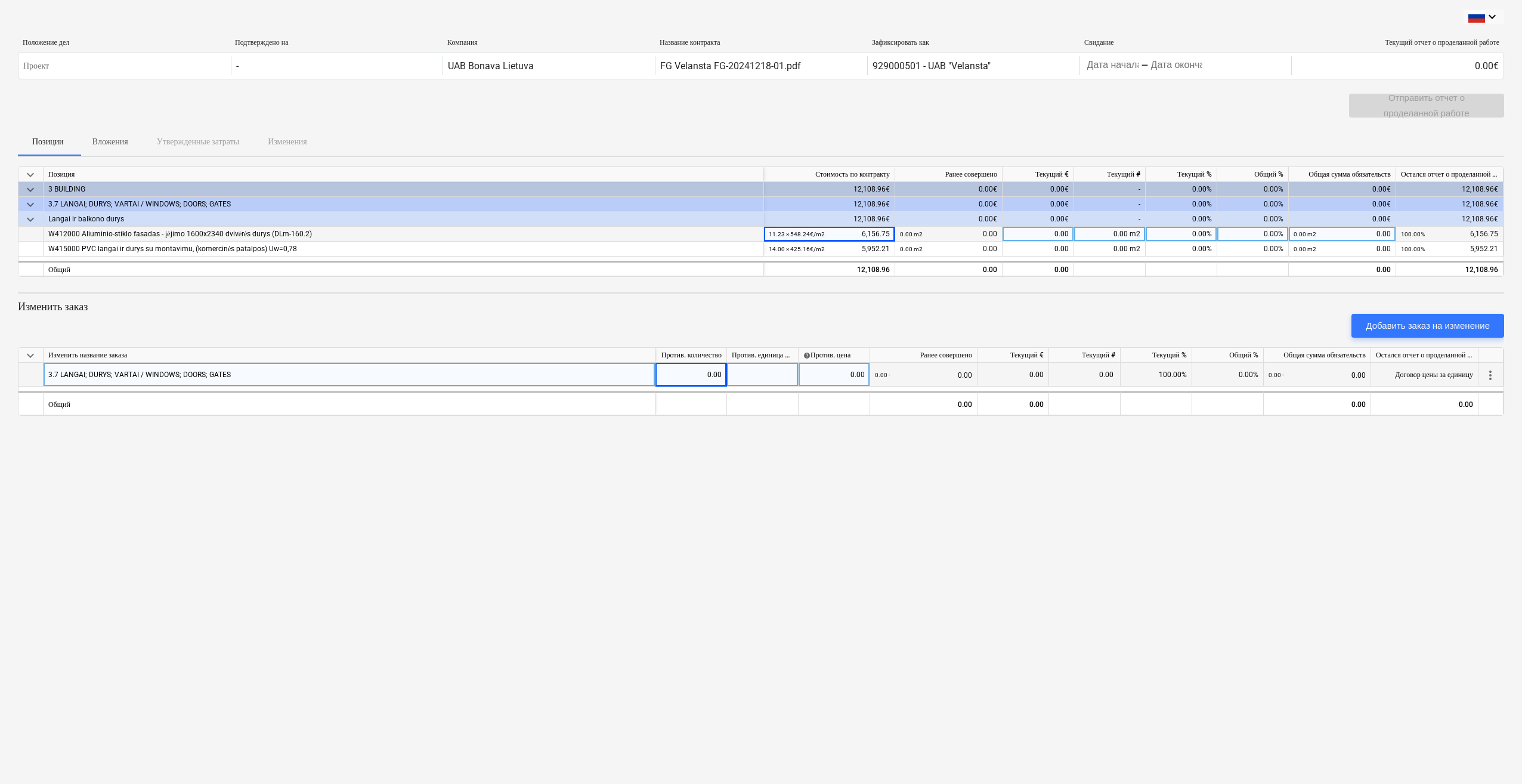
click at [884, 232] on div "0.00 m2 0.00" at bounding box center [948, 234] width 97 height 15
click at [884, 572] on div "keyboard_arrow_down Положение дел Подтверждено на Компания Название контракта З…" at bounding box center [761, 392] width 1522 height 784
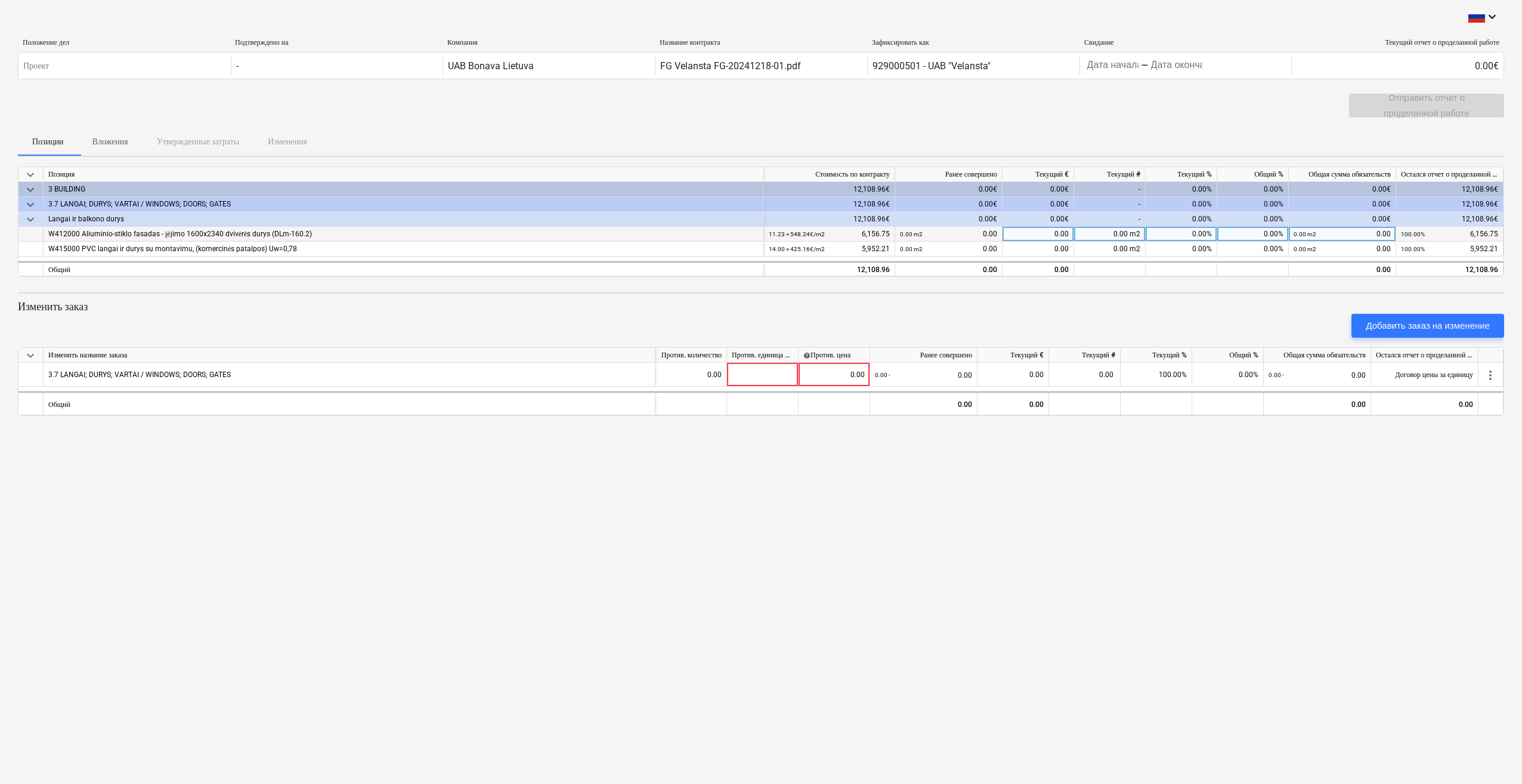
click at [661, 236] on div "W412000 Aliuminio-stiklo fasadas - įėjimo 1600x2340 dvivėrės durys (DLm-160.2)" at bounding box center [403, 234] width 710 height 15
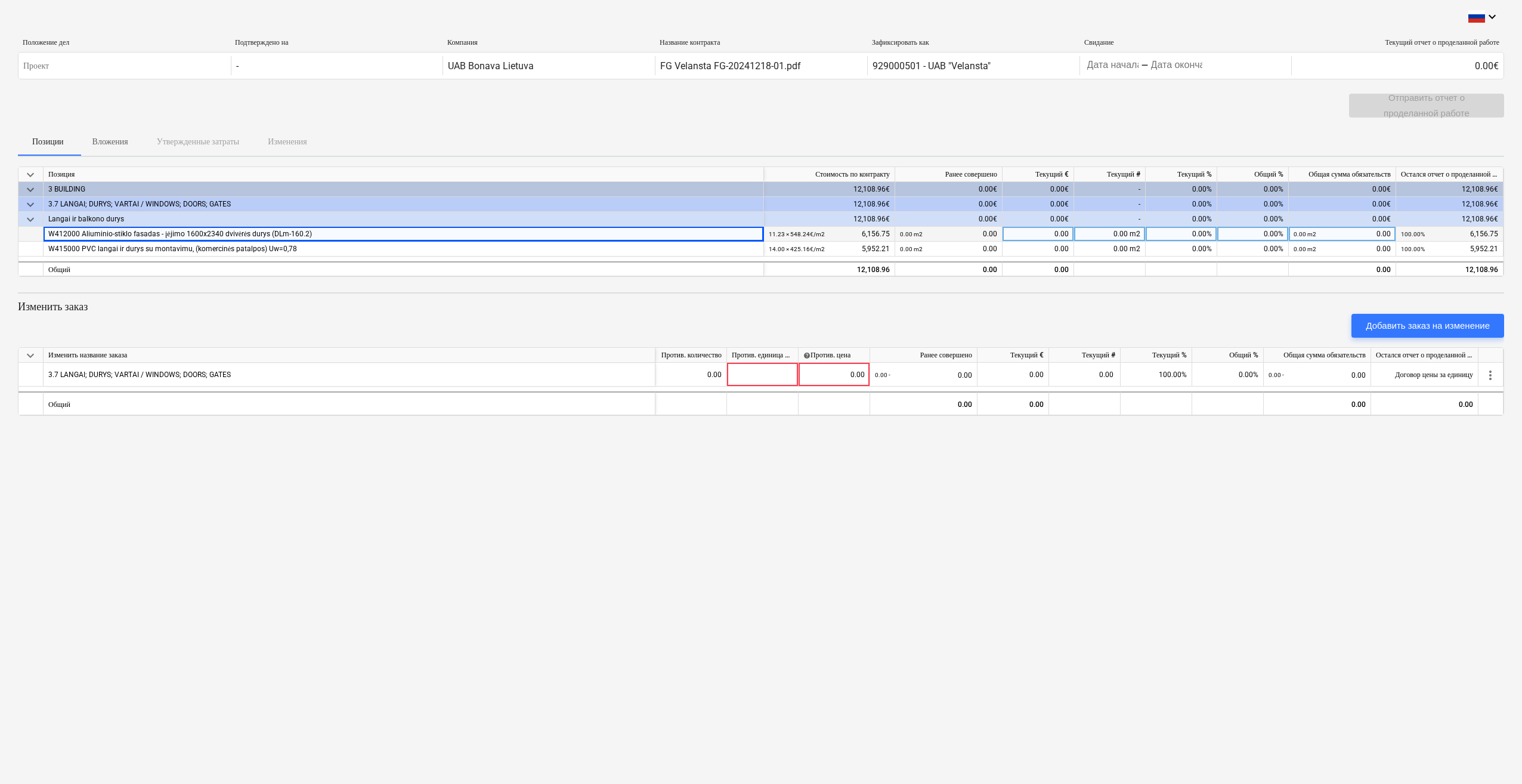
click at [1039, 228] on div "0.00" at bounding box center [1038, 234] width 71 height 15
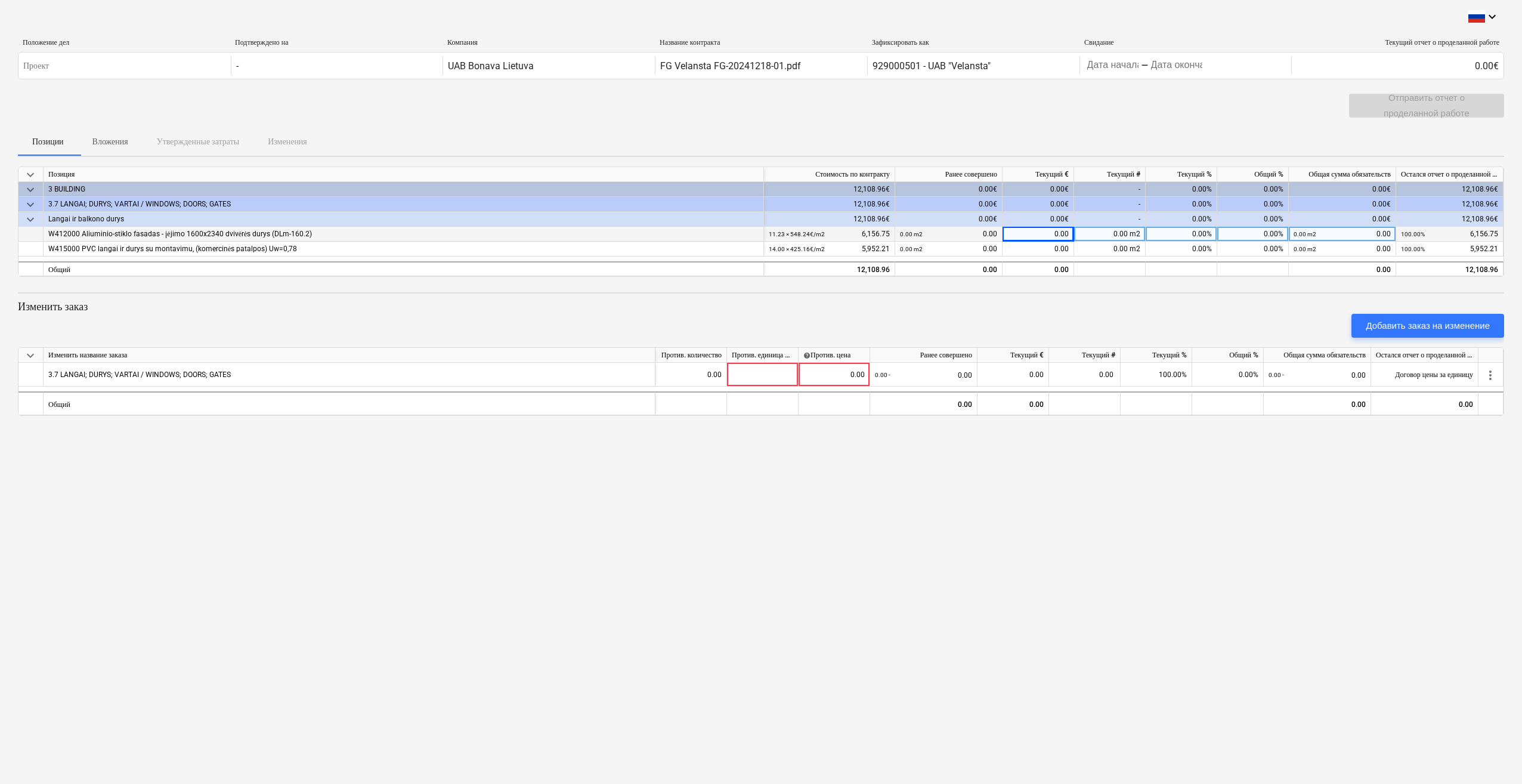
click at [1113, 235] on div "0.00 m2" at bounding box center [1109, 234] width 71 height 15
drag, startPoint x: 323, startPoint y: 389, endPoint x: 297, endPoint y: 370, distance: 32.2
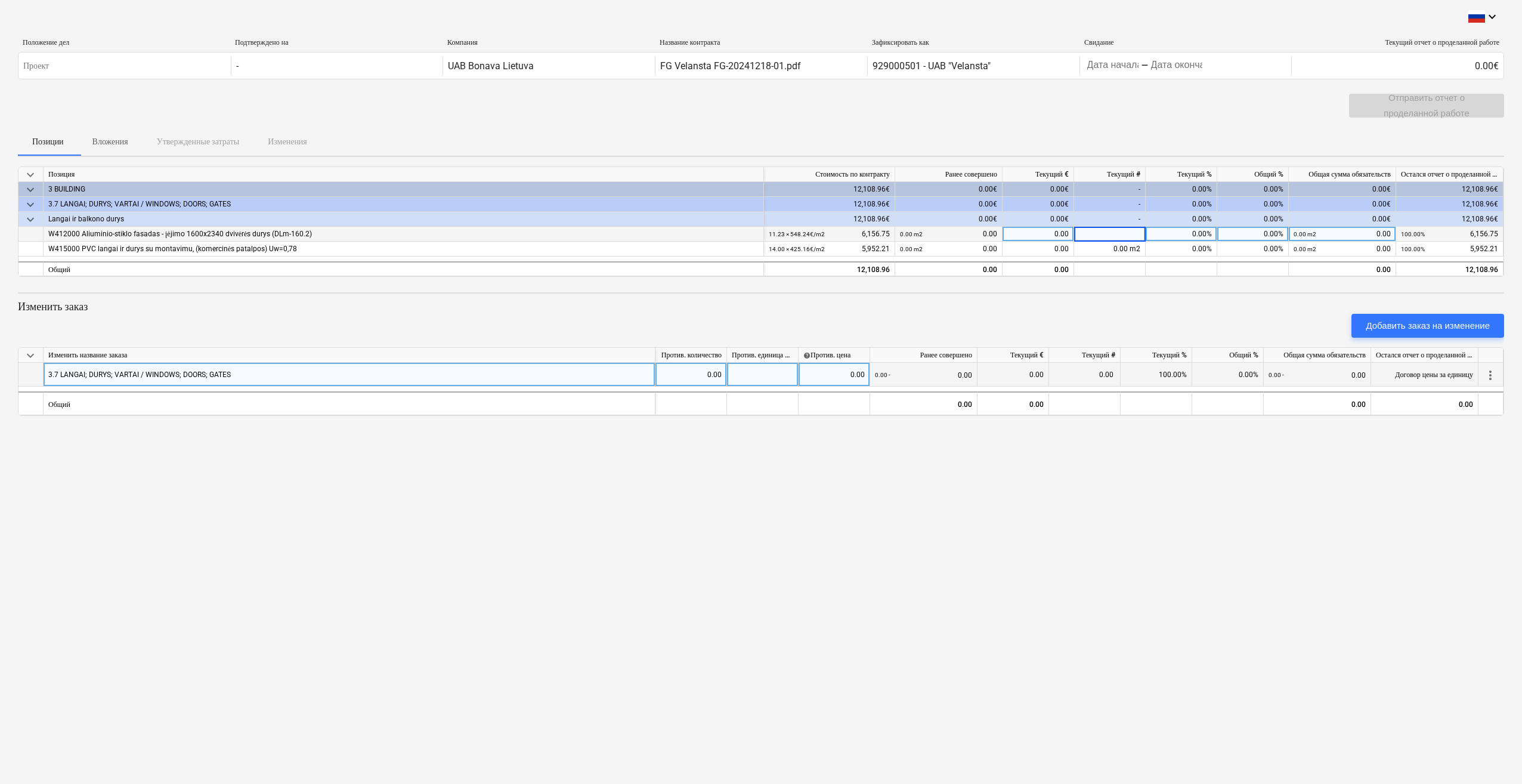
click at [323, 388] on div "keyboard_arrow_down Изменить название заказа Против. количество Против. единица…" at bounding box center [761, 382] width 1487 height 69
click at [284, 367] on div "3.7 LANGAI; DURYS; VARTAI / WINDOWS; DOORS; GATES" at bounding box center [349, 374] width 612 height 24
click at [1491, 375] on span "more_vert" at bounding box center [1490, 374] width 14 height 14
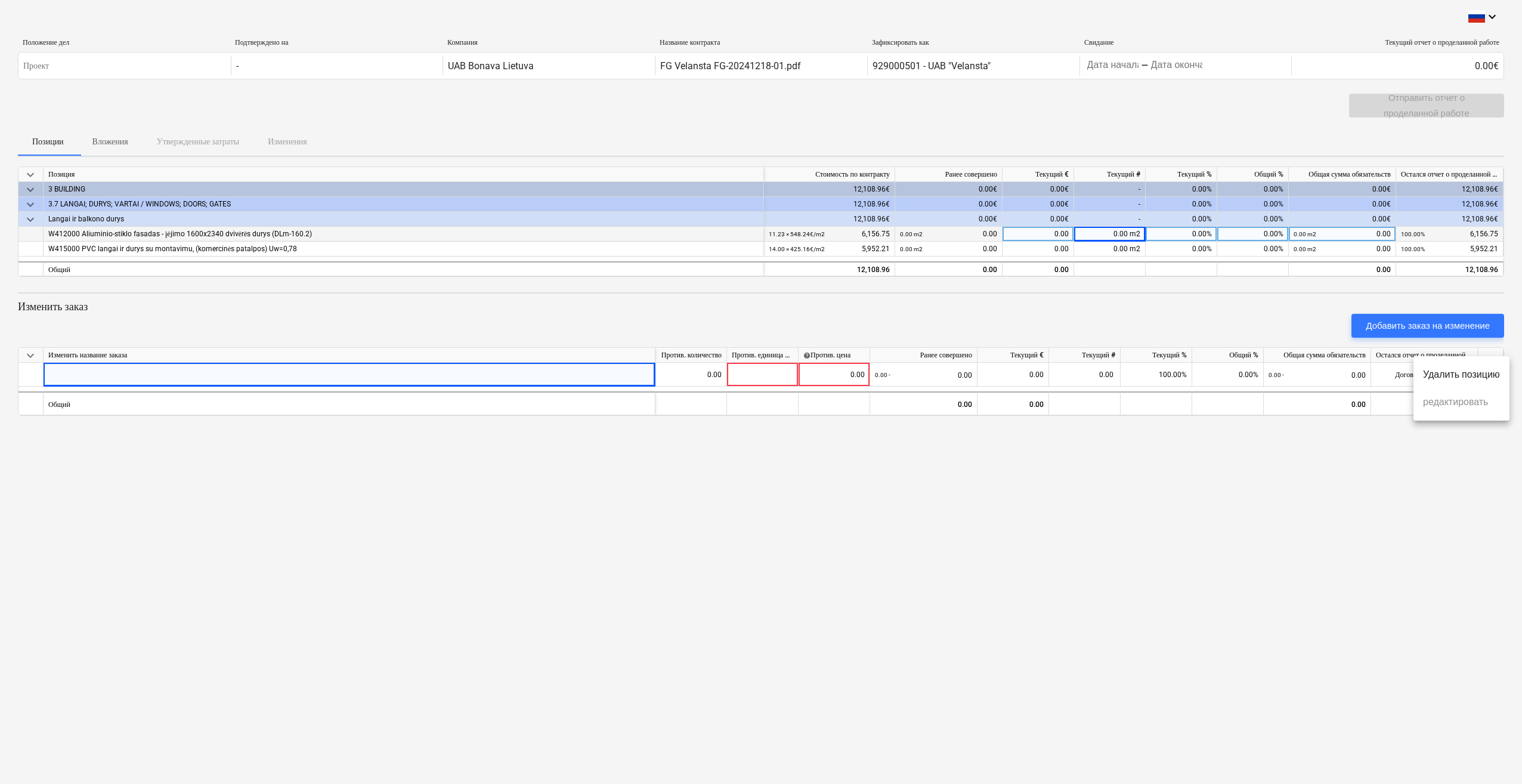
click at [1486, 374] on li "Удалить позицию" at bounding box center [1461, 374] width 96 height 27
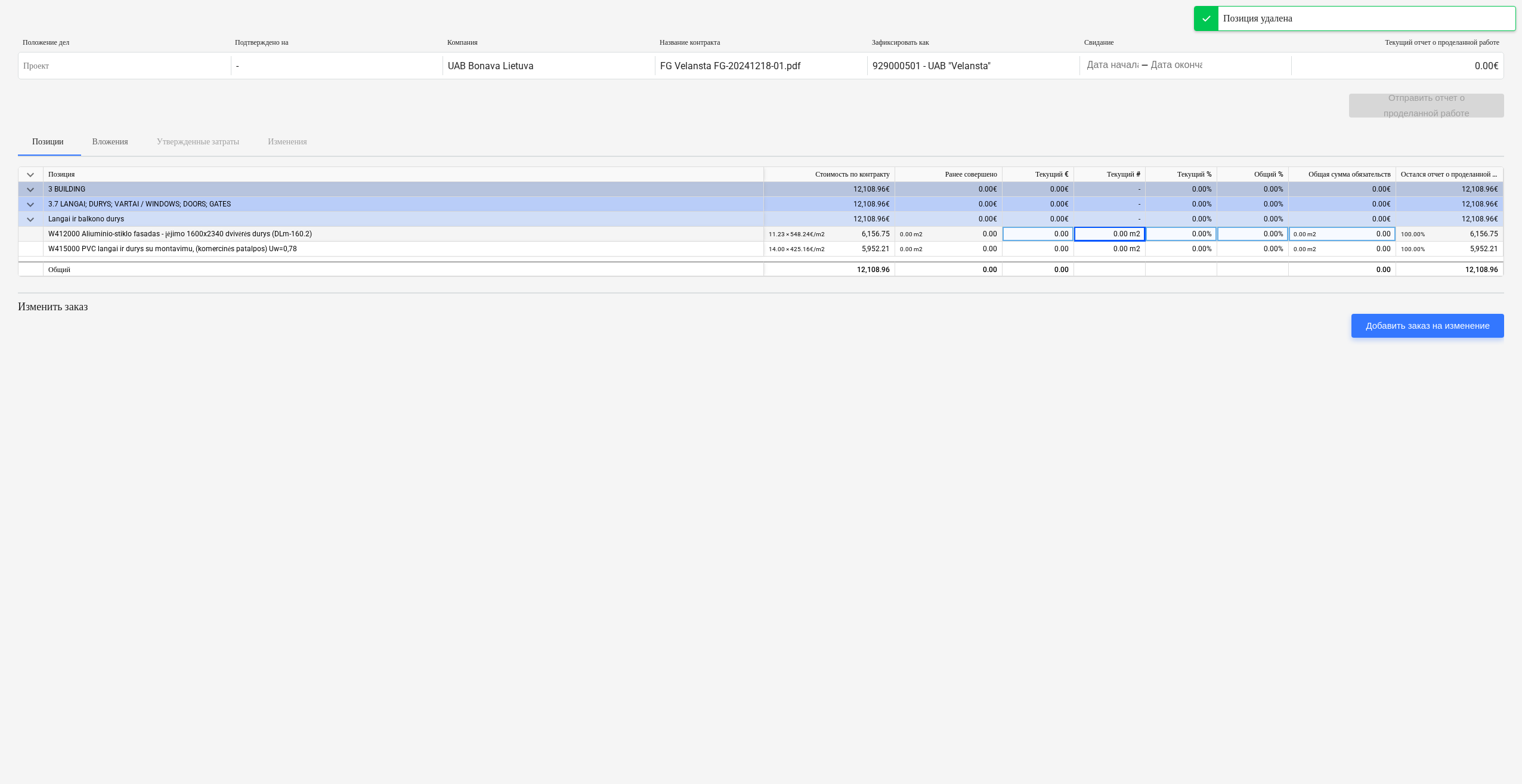
drag, startPoint x: 1381, startPoint y: 481, endPoint x: 1512, endPoint y: 362, distance: 177.0
click at [1382, 480] on div "keyboard_arrow_down Положение дел Подтверждено на Компания Название контракта З…" at bounding box center [761, 392] width 1522 height 784
click at [1301, 479] on div "keyboard_arrow_down Положение дел Подтверждено на Компания Название контракта З…" at bounding box center [761, 392] width 1522 height 784
click at [1104, 235] on div "0.00 m2" at bounding box center [1109, 234] width 71 height 15
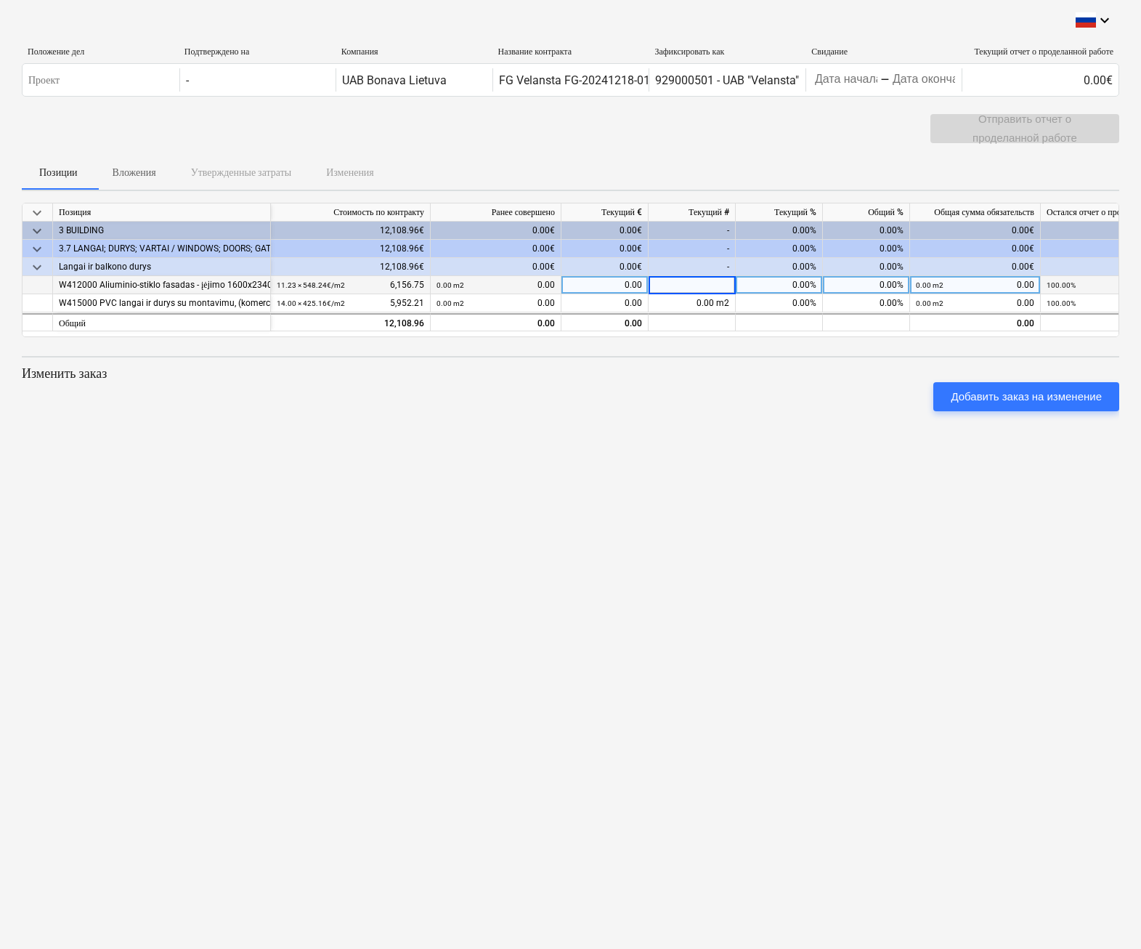
click at [702, 283] on input at bounding box center [692, 284] width 86 height 17
click at [703, 280] on div "0.00 m2" at bounding box center [692, 285] width 87 height 18
click at [703, 280] on input at bounding box center [692, 284] width 86 height 17
click at [732, 283] on div "0.00 m2" at bounding box center [692, 285] width 87 height 18
click at [693, 285] on input at bounding box center [692, 284] width 86 height 17
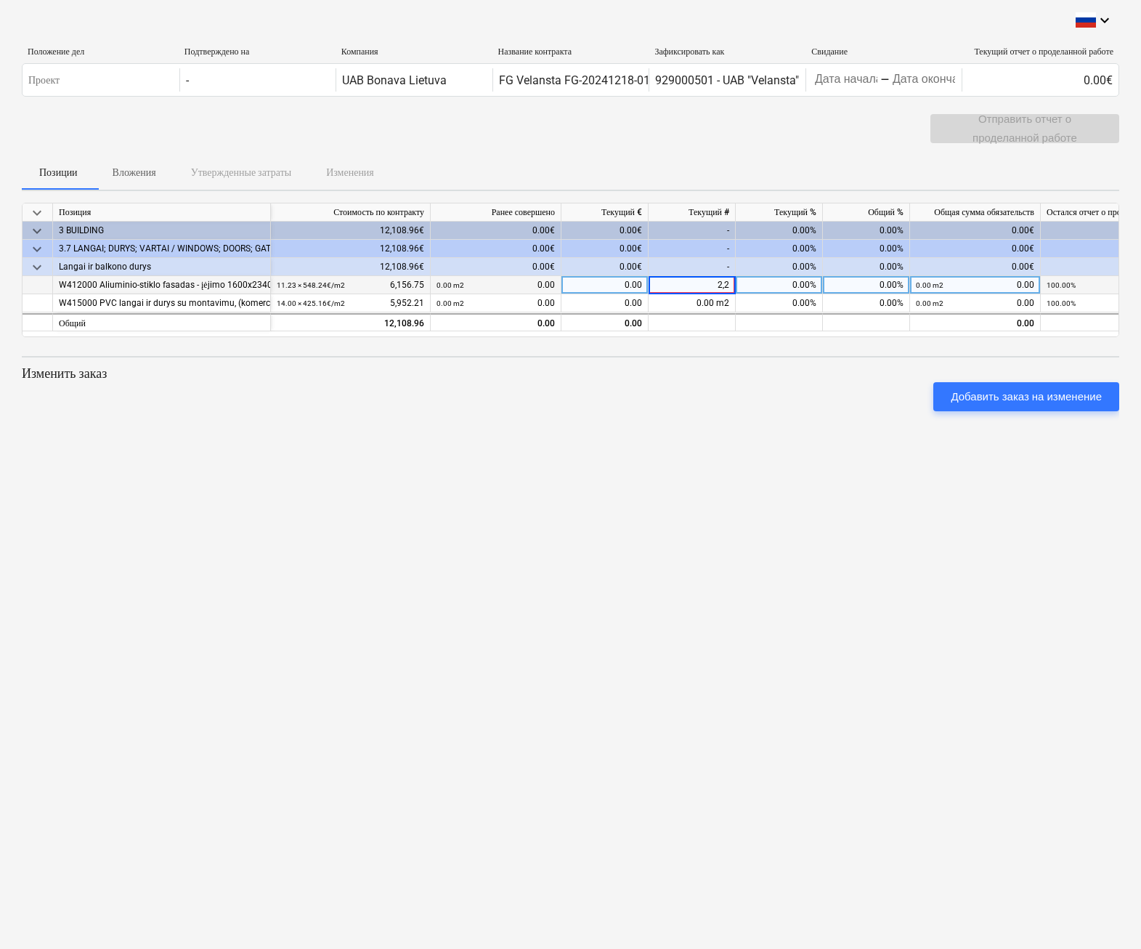
type input "2,24"
click at [724, 723] on div "keyboard_arrow_down Положение дел Подтверждено на Компания Название контракта З…" at bounding box center [570, 474] width 1141 height 949
click at [694, 278] on div "0.00 m2" at bounding box center [692, 285] width 87 height 18
click at [704, 282] on input at bounding box center [692, 284] width 86 height 17
type input "2,24"
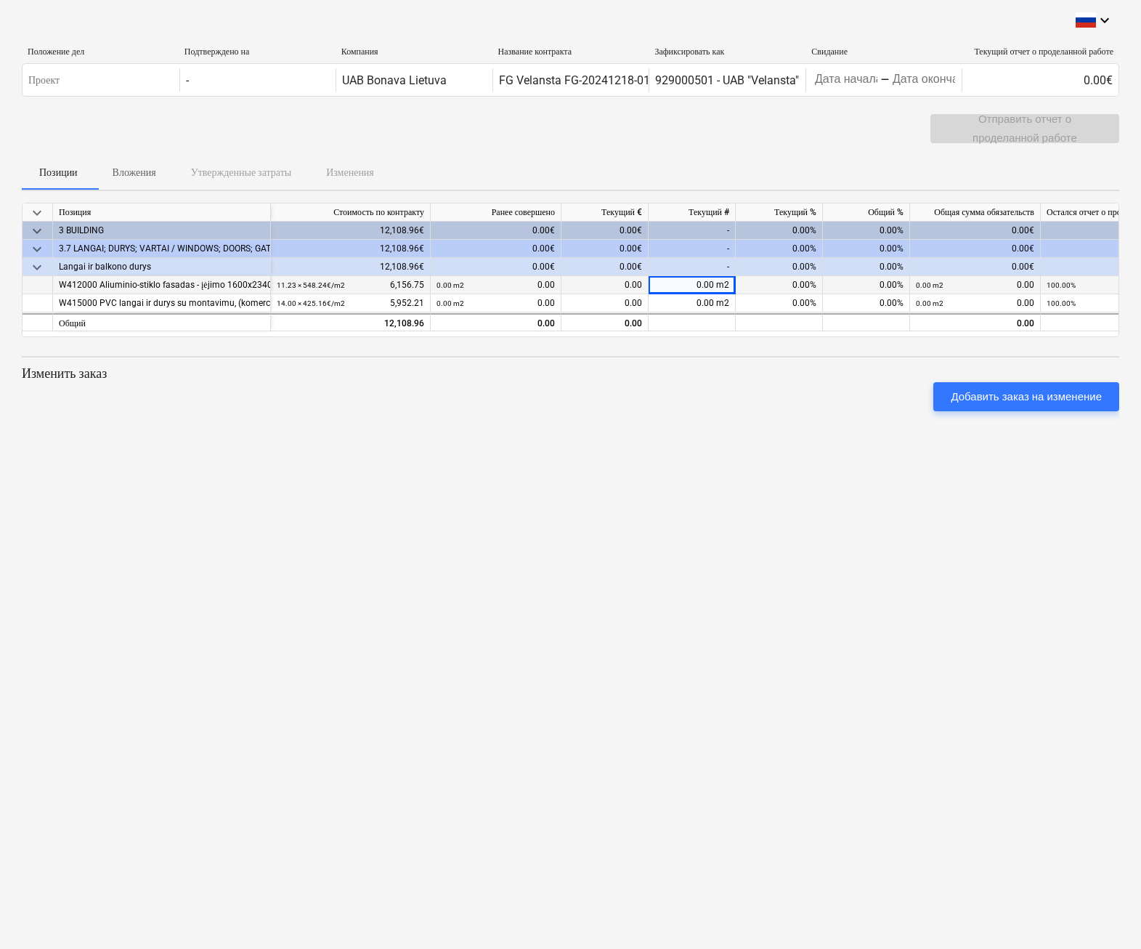
click at [780, 285] on div "0.00%" at bounding box center [779, 285] width 87 height 18
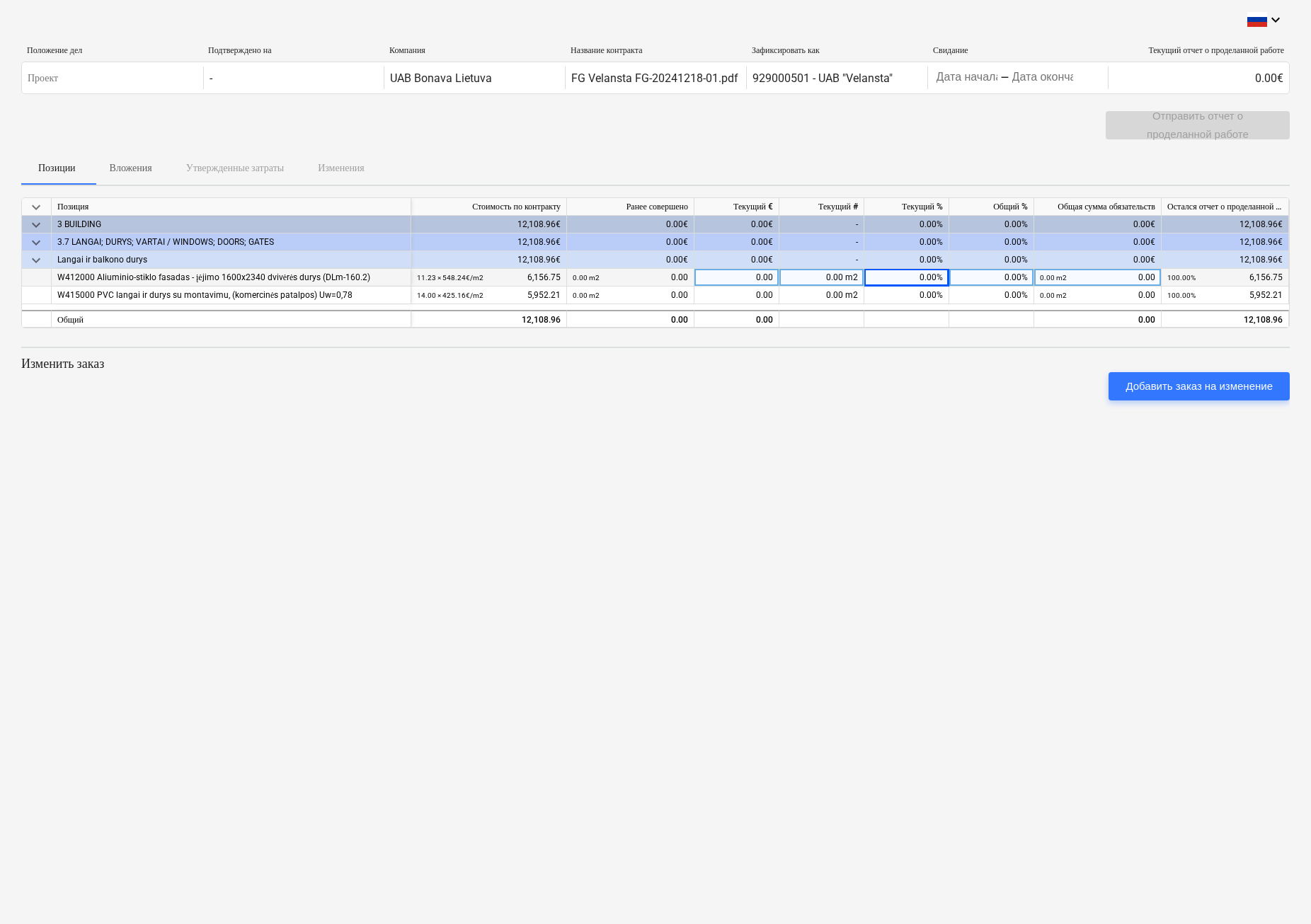
click at [992, 272] on div "0.00%" at bounding box center [991, 277] width 85 height 18
click at [1203, 586] on div "keyboard_arrow_down Положение дел Подтверждено на Компания Название контракта З…" at bounding box center [656, 462] width 1311 height 924
click at [713, 277] on div "0.00" at bounding box center [736, 277] width 85 height 18
click at [726, 280] on input at bounding box center [736, 277] width 84 height 17
type input "7,857"
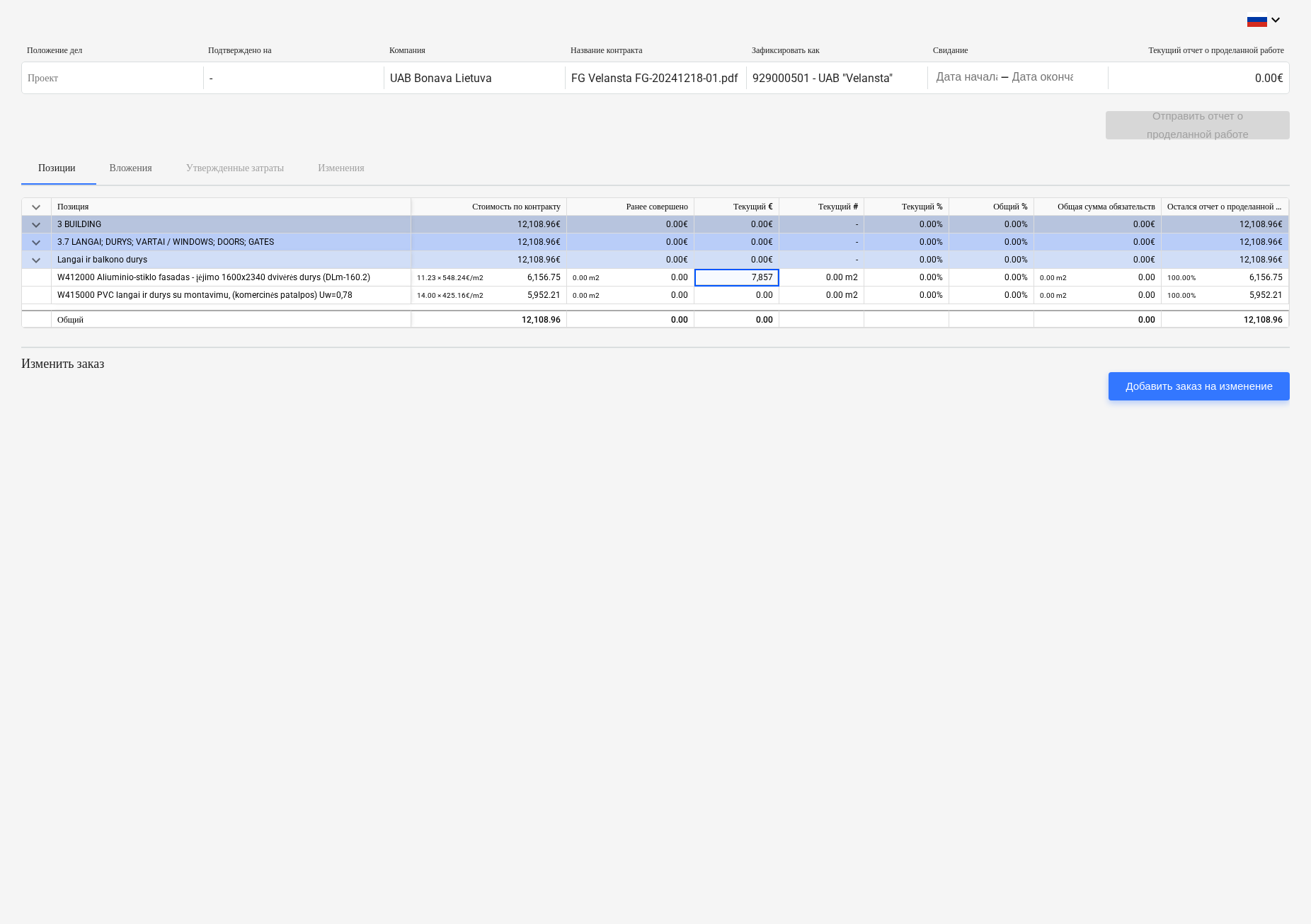
click at [768, 427] on div "keyboard_arrow_down Положение дел Подтверждено на Компания Название контракта З…" at bounding box center [656, 462] width 1311 height 924
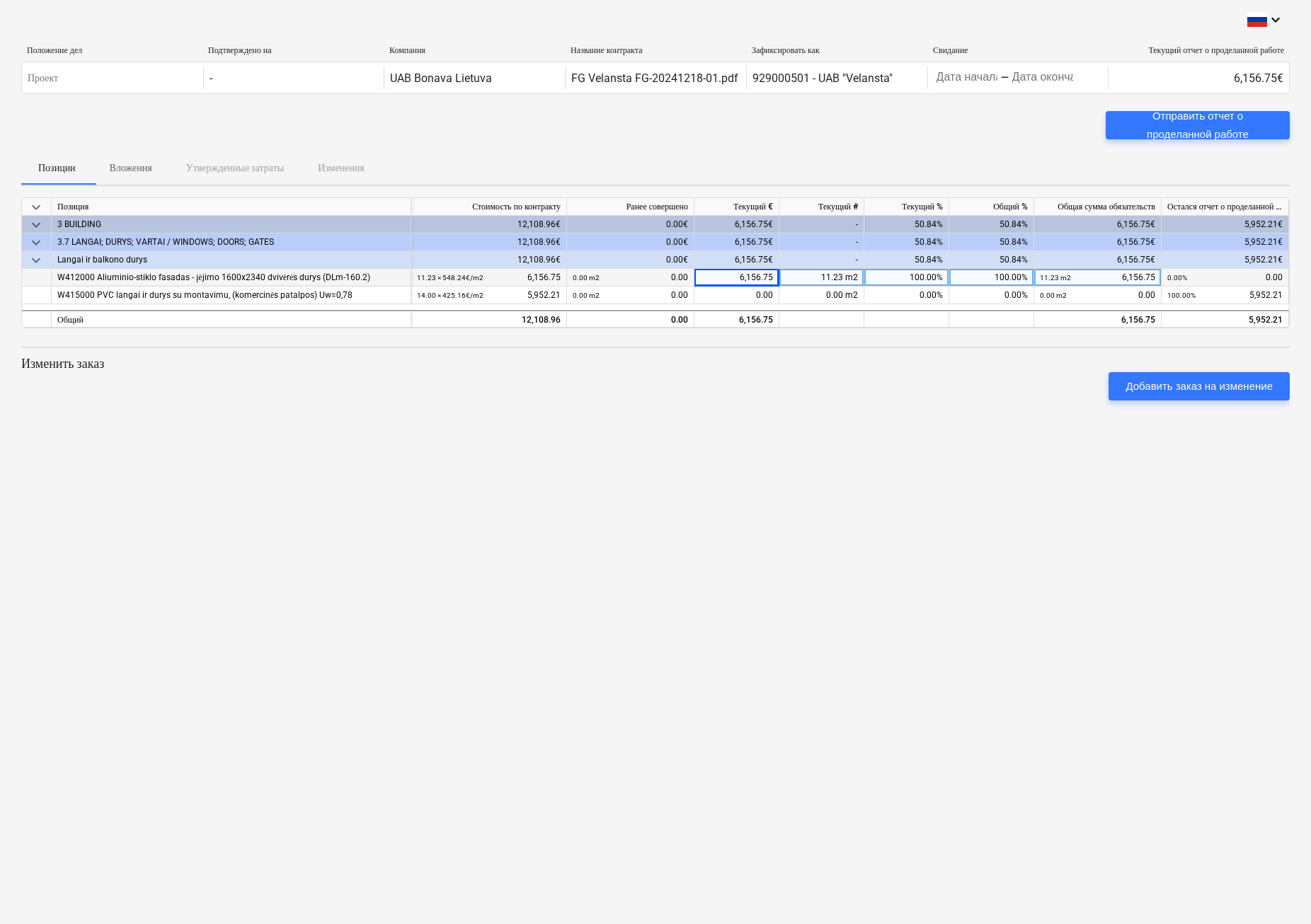
click at [743, 277] on div "6,156.75" at bounding box center [736, 277] width 85 height 18
click at [830, 281] on div "11.23 m2" at bounding box center [821, 277] width 85 height 18
type input "7,857"
click at [900, 278] on div "100.00%" at bounding box center [906, 277] width 85 height 18
click at [844, 278] on span at bounding box center [843, 277] width 2 height 10
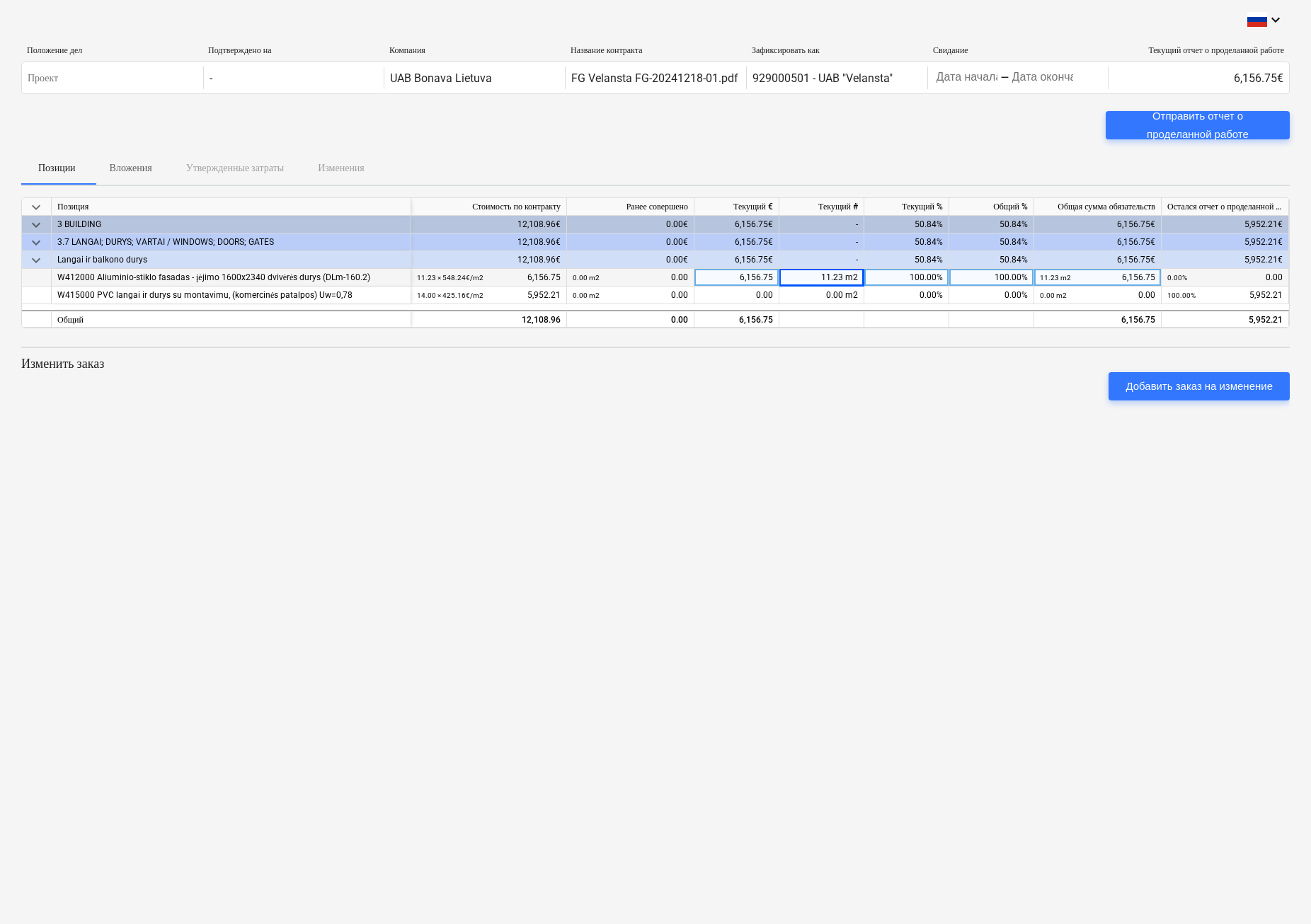
click at [744, 276] on div "6,156.75" at bounding box center [736, 277] width 85 height 18
click at [833, 276] on div "11.23 m2" at bounding box center [821, 277] width 85 height 18
click at [667, 277] on div "0.00 m2 0.00" at bounding box center [630, 277] width 115 height 18
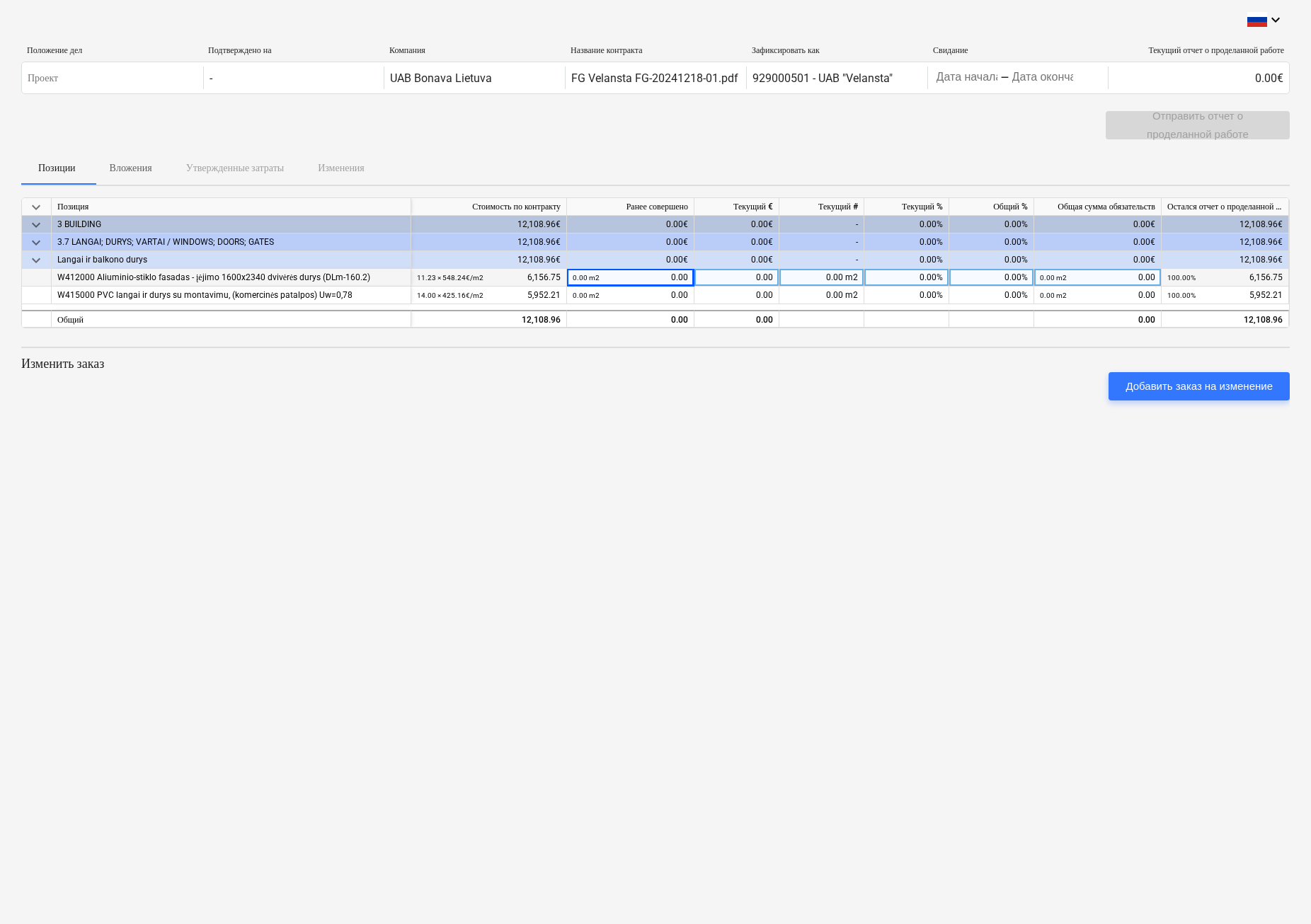
click at [661, 278] on div "0.00 m2 0.00" at bounding box center [630, 277] width 115 height 18
drag, startPoint x: 661, startPoint y: 278, endPoint x: 575, endPoint y: 278, distance: 86.0
click at [575, 278] on small "0.00 m2" at bounding box center [586, 277] width 27 height 8
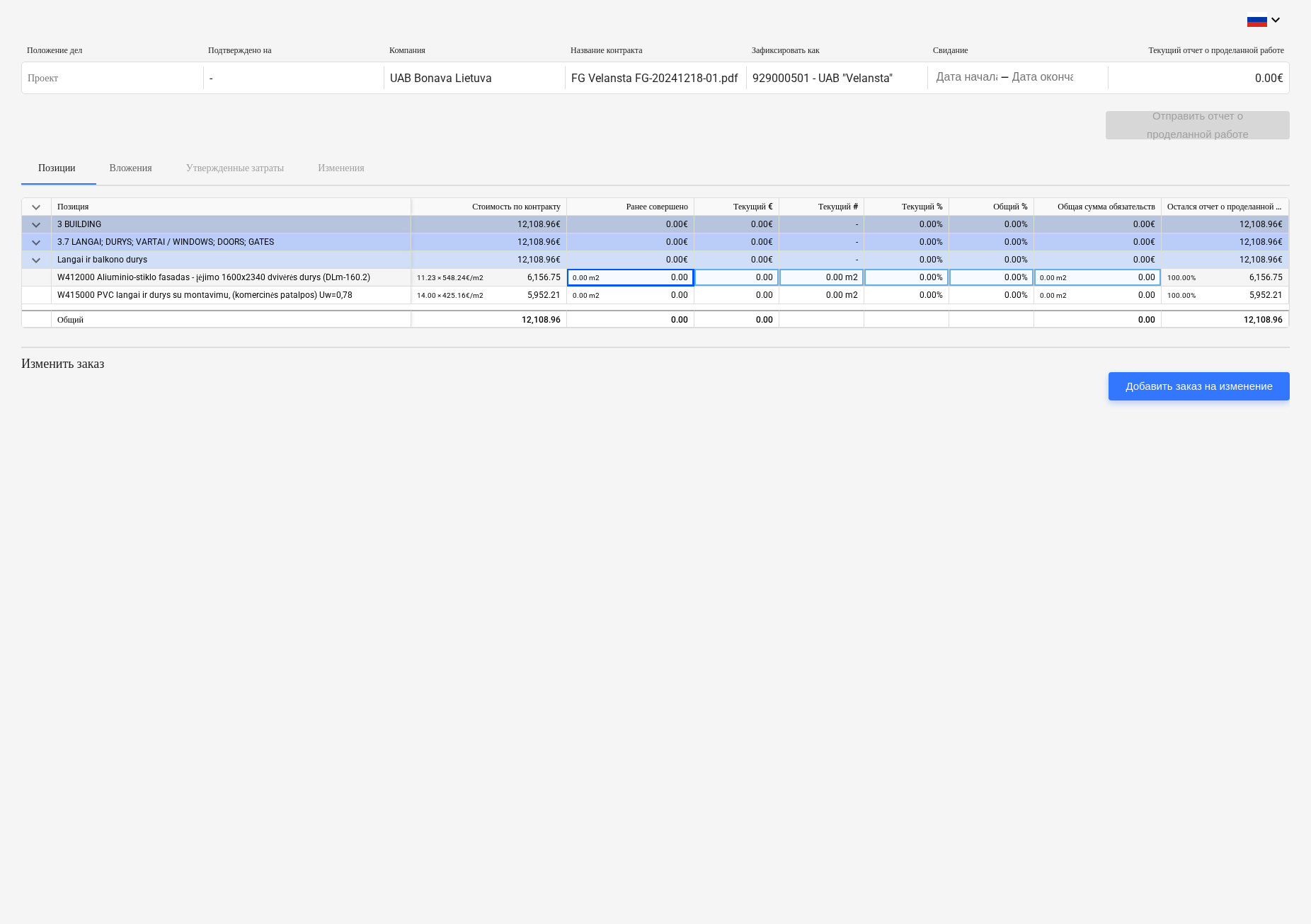
click at [832, 280] on div "0.00 m2" at bounding box center [821, 277] width 85 height 18
type input "7,857"
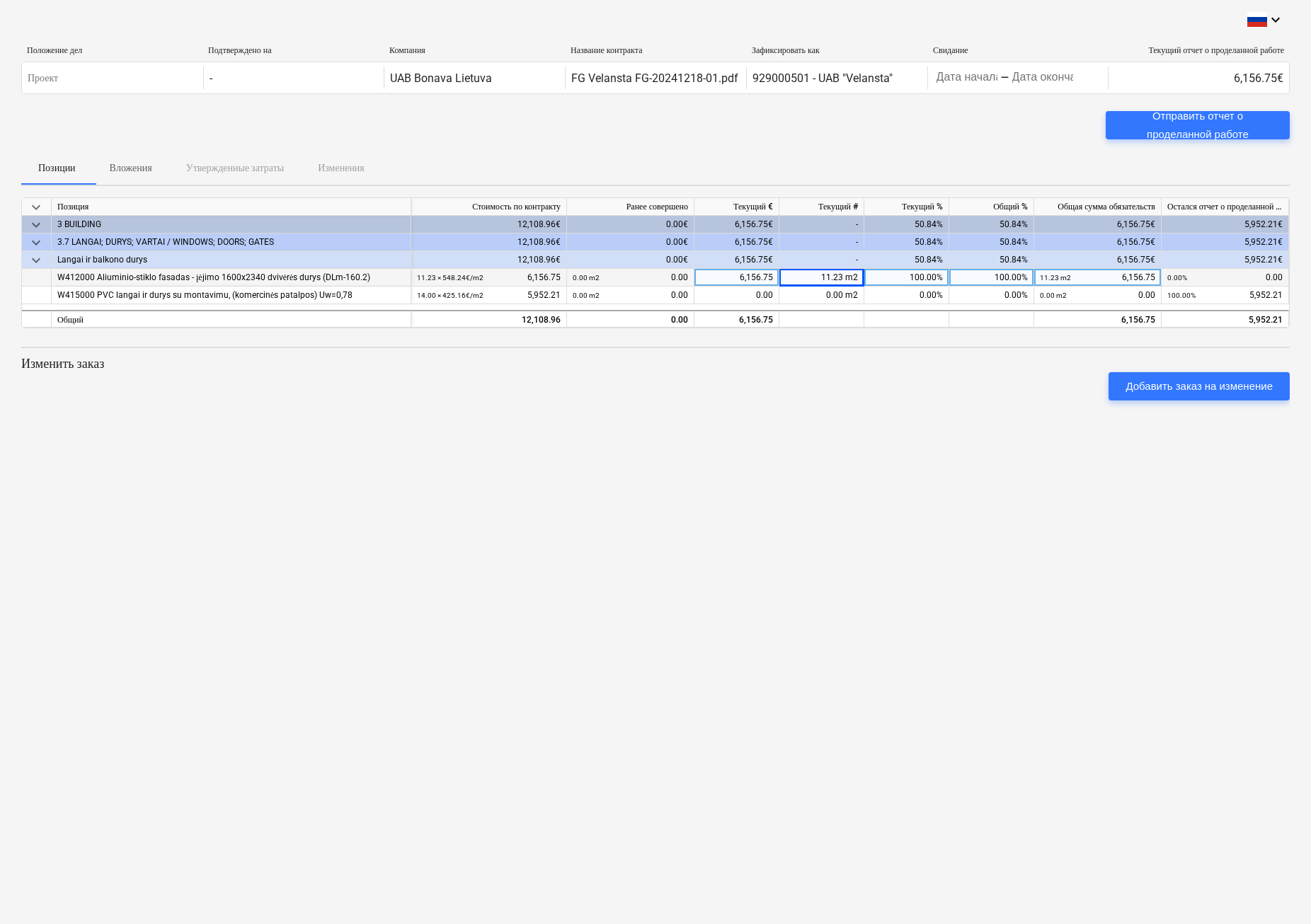
click at [829, 279] on div "11.23 m2" at bounding box center [821, 277] width 85 height 18
click at [829, 279] on input "11.23" at bounding box center [821, 277] width 84 height 17
type input "7,857"
click at [431, 275] on small "11.23 × 548.24€ / m2" at bounding box center [450, 277] width 66 height 8
click at [602, 277] on div "0.00 m2 0.00" at bounding box center [630, 277] width 115 height 18
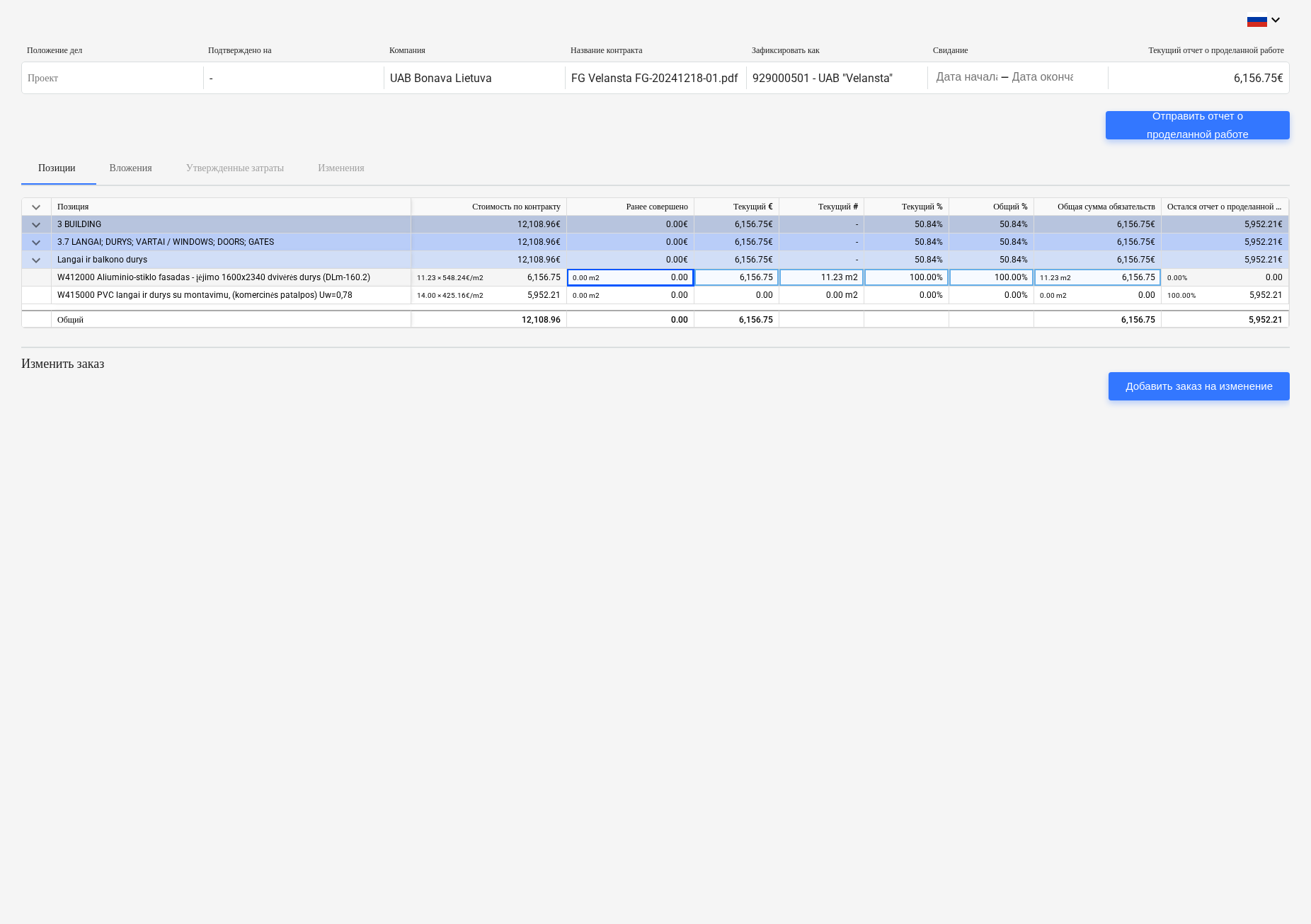
click at [605, 271] on div "0.00 m2 0.00" at bounding box center [630, 277] width 115 height 18
click at [826, 276] on div "11.23 m2" at bounding box center [821, 277] width 85 height 18
click at [754, 277] on div "6,156.75" at bounding box center [736, 277] width 85 height 18
click at [754, 277] on input "6156.75" at bounding box center [736, 277] width 84 height 17
click at [845, 340] on div "keyboard_arrow_down Позиция Стоимость по контракту Ранее совершено Текущий € Те…" at bounding box center [656, 305] width 1268 height 214
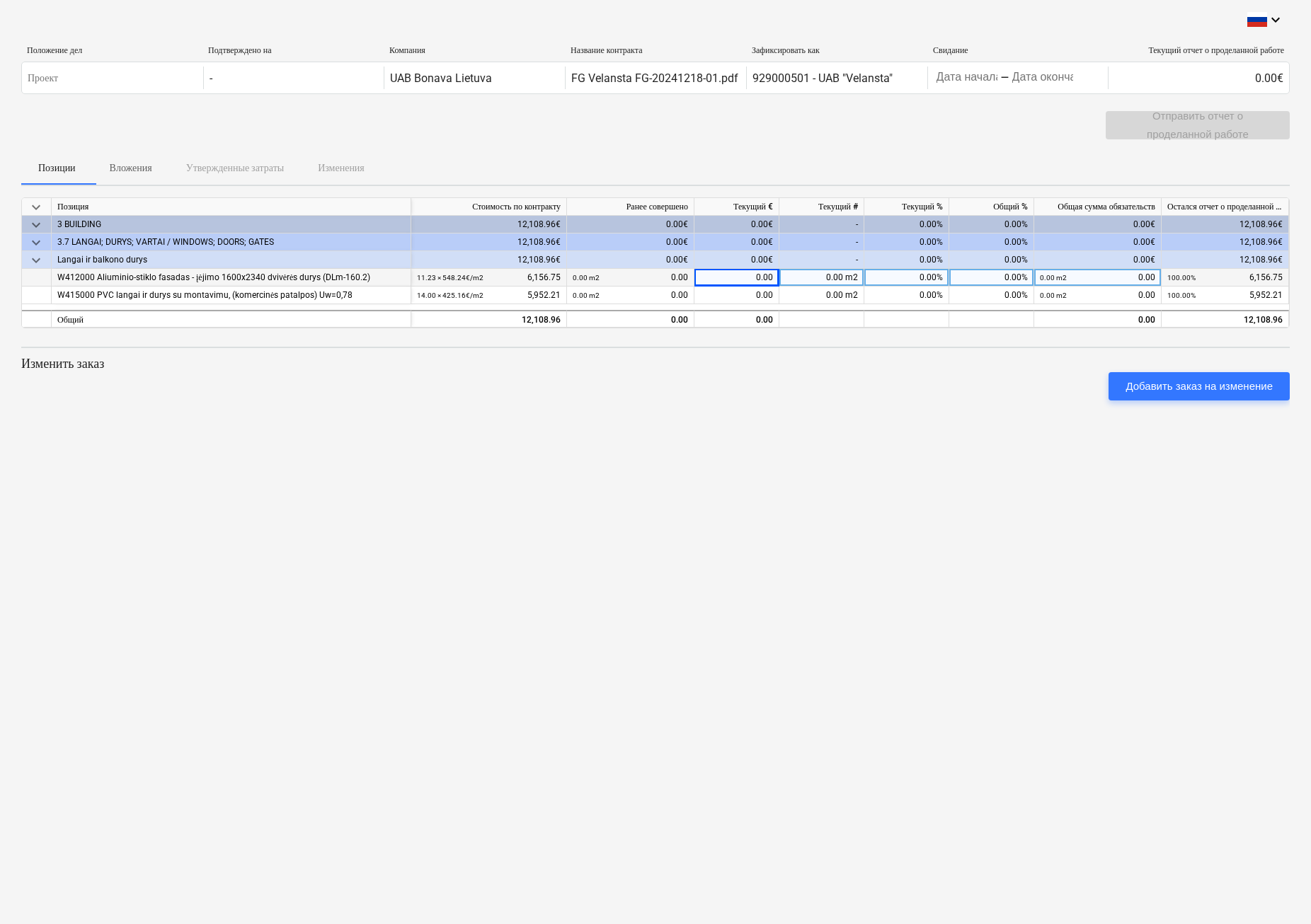
click at [827, 271] on div "0.00 m2" at bounding box center [821, 277] width 85 height 18
click at [805, 278] on input at bounding box center [821, 277] width 84 height 17
type input "7,857"
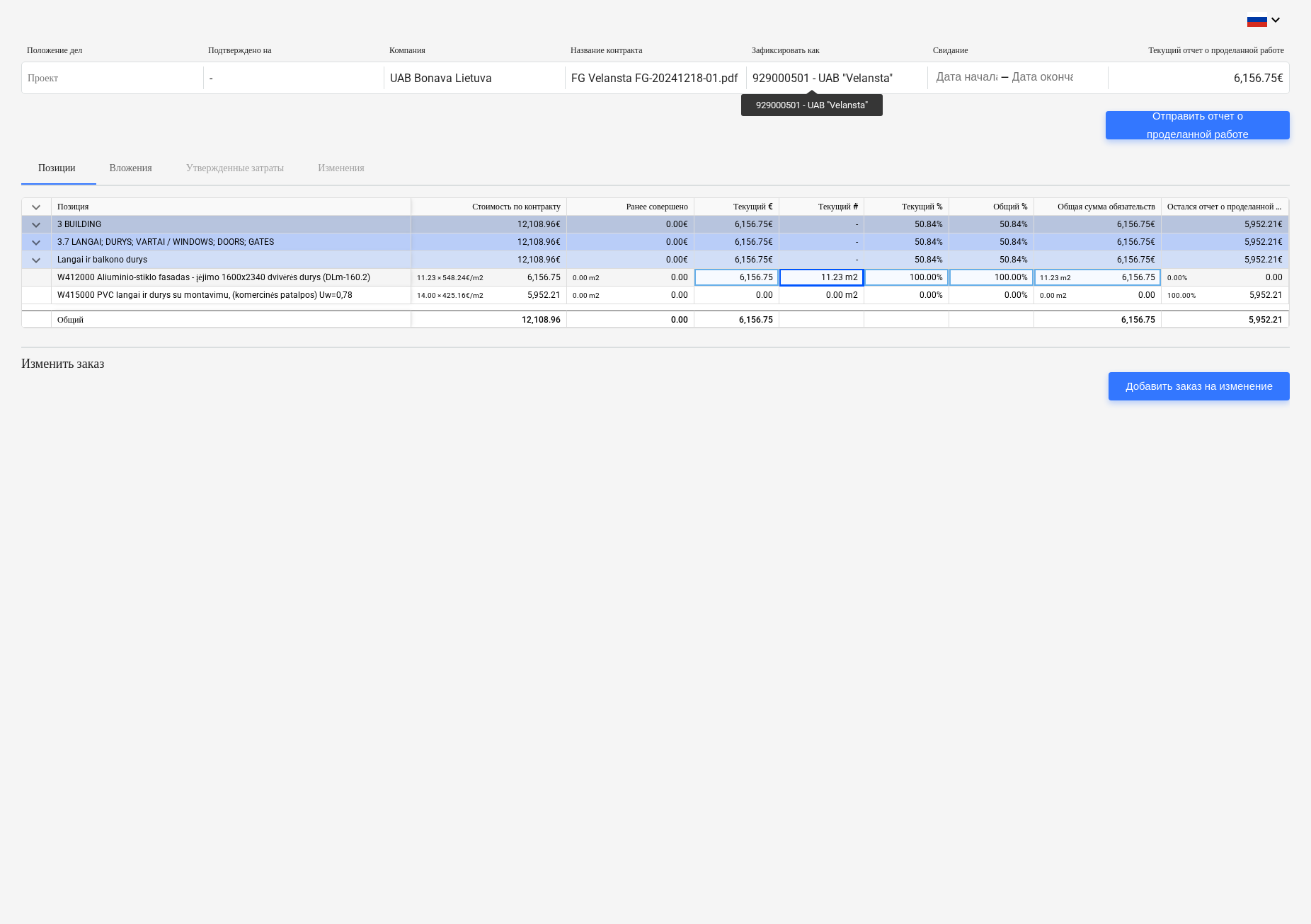
click at [810, 275] on div "11.23 m2" at bounding box center [821, 277] width 85 height 18
click at [810, 275] on input "11.23" at bounding box center [821, 277] width 84 height 17
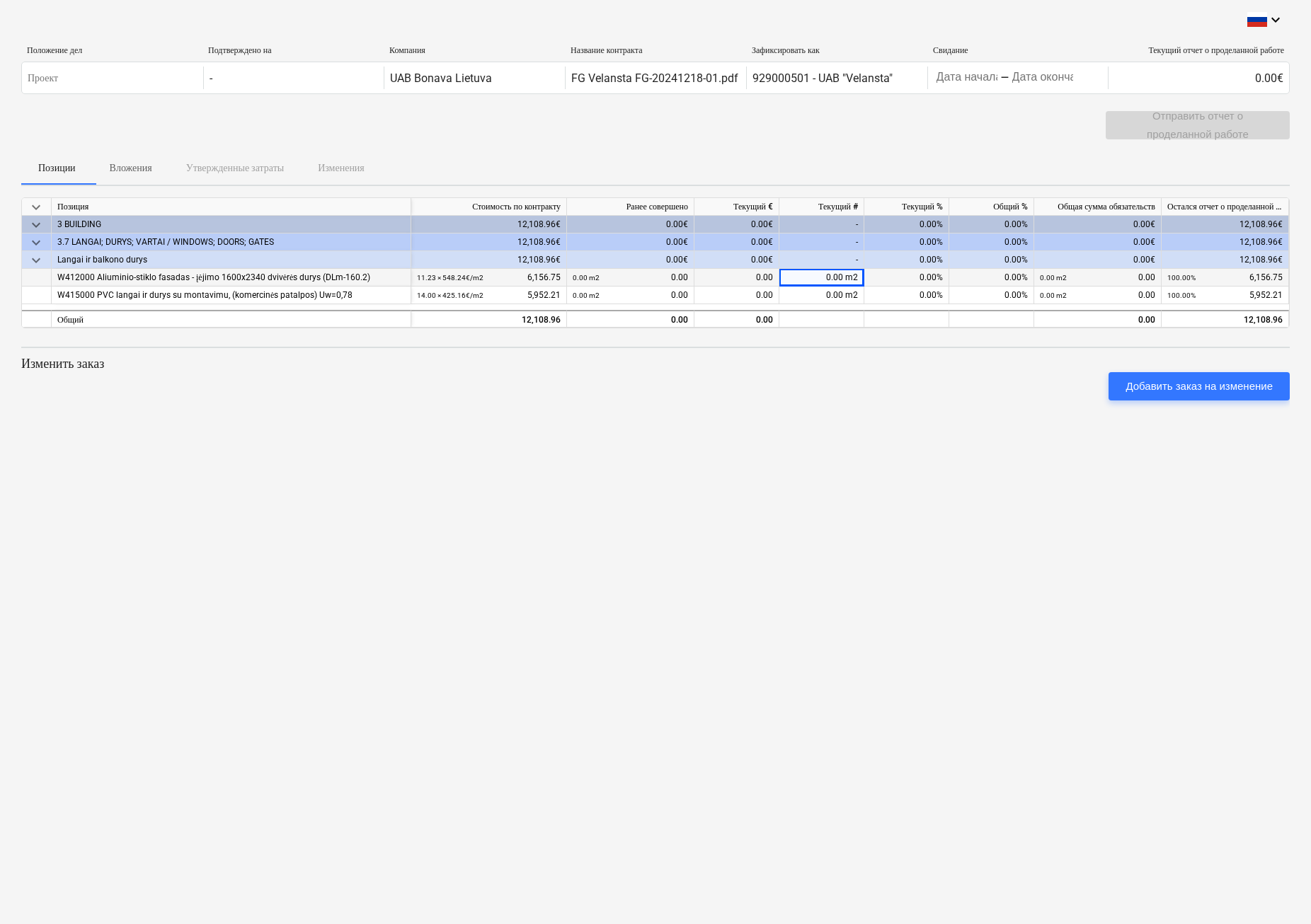
click at [738, 277] on div "0.00" at bounding box center [736, 277] width 85 height 18
click at [798, 448] on div "keyboard_arrow_down Положение дел Подтверждено на Компания Название контракта З…" at bounding box center [656, 462] width 1311 height 924
click at [927, 277] on div "0.00%" at bounding box center [906, 277] width 85 height 18
click at [927, 277] on input at bounding box center [906, 277] width 84 height 17
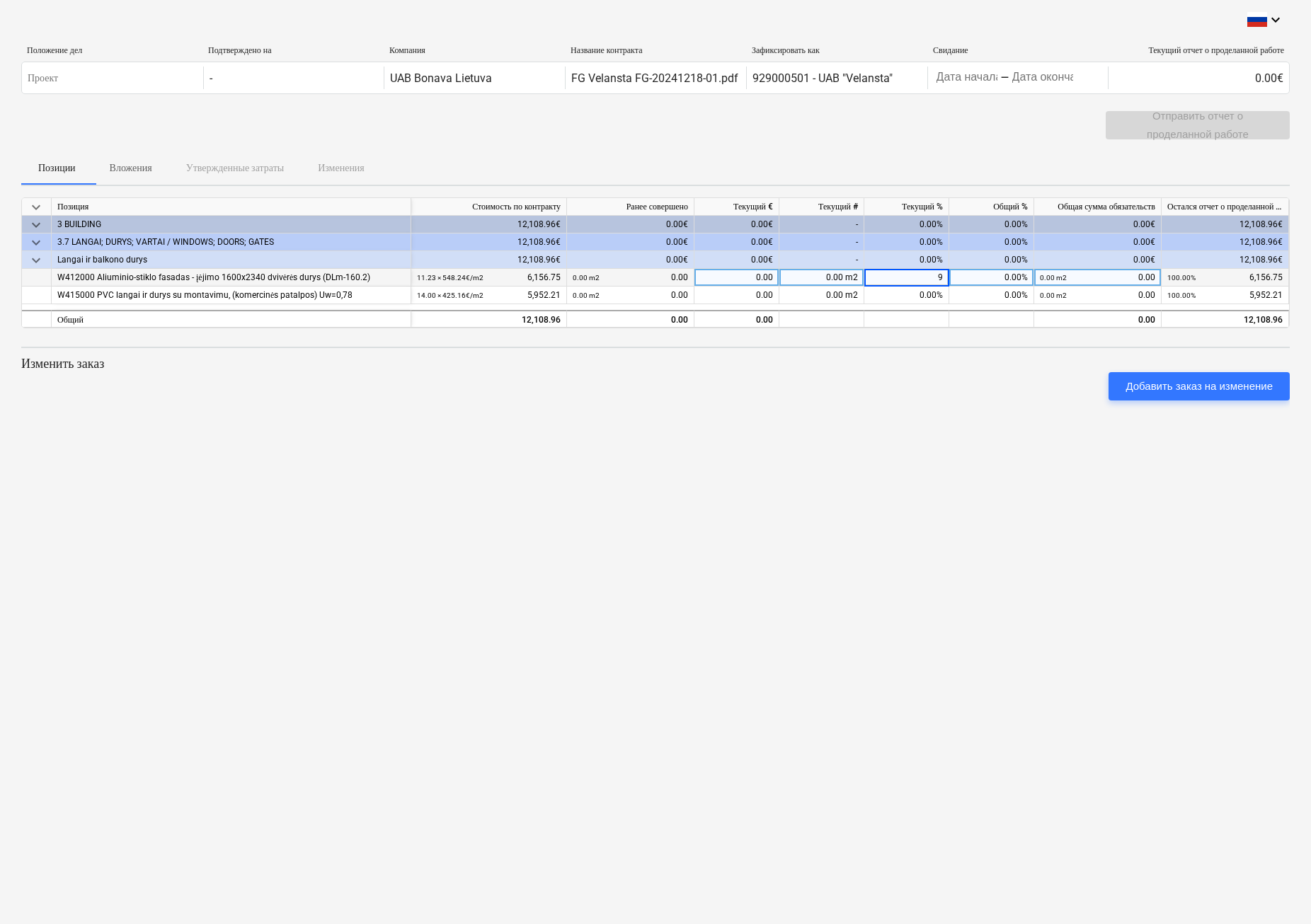
type input "90"
click at [1003, 280] on div "90.00%" at bounding box center [991, 277] width 85 height 18
type input "60"
click at [998, 274] on div "60.00%" at bounding box center [991, 277] width 85 height 18
click at [998, 274] on input at bounding box center [991, 277] width 84 height 17
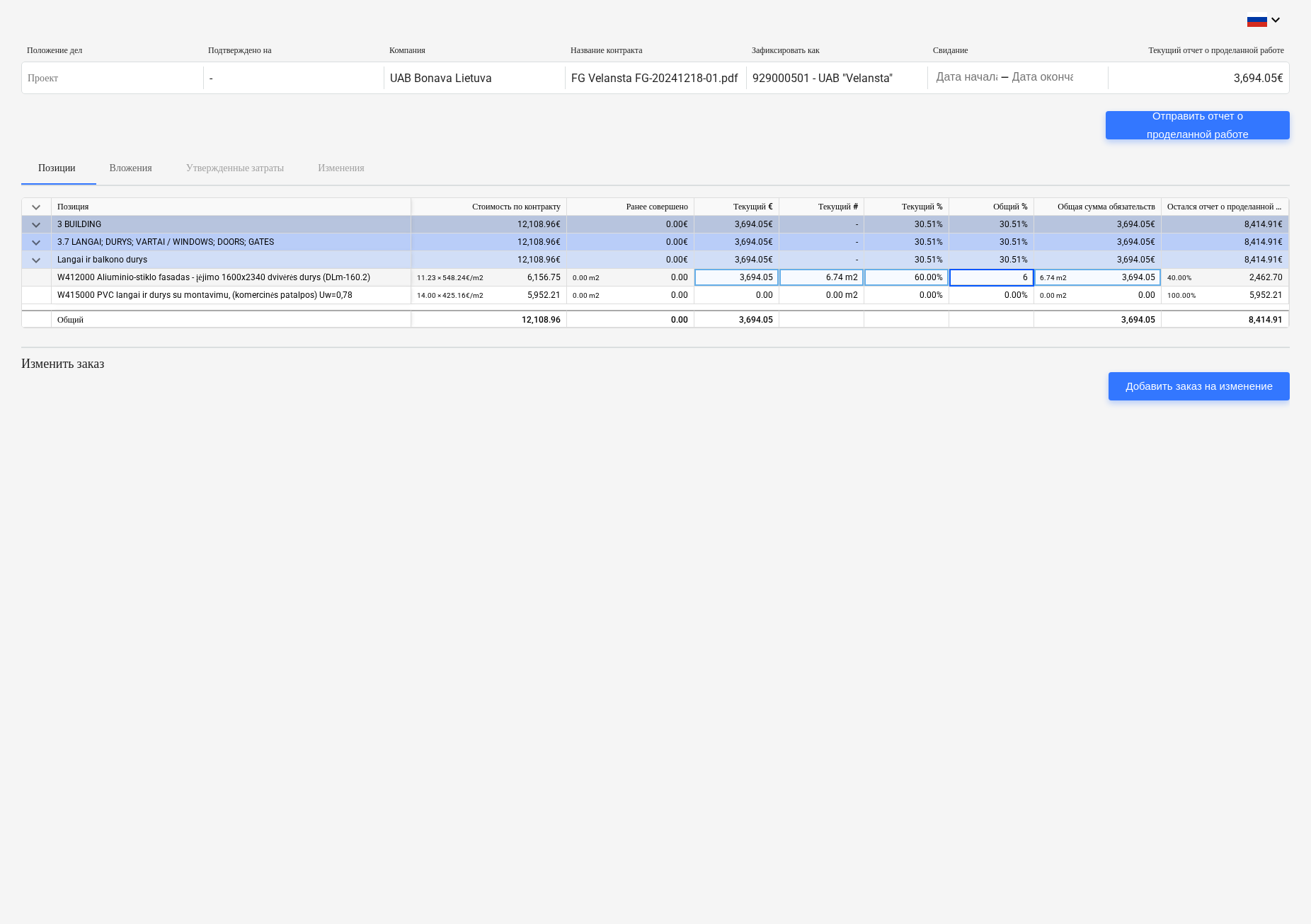
type input "65"
click at [1014, 279] on div "65.00%" at bounding box center [991, 277] width 85 height 18
click at [1014, 279] on input at bounding box center [991, 277] width 84 height 17
type input "70"
click at [901, 457] on div "keyboard_arrow_down Положение дел Подтверждено на Компания Название контракта З…" at bounding box center [656, 462] width 1311 height 924
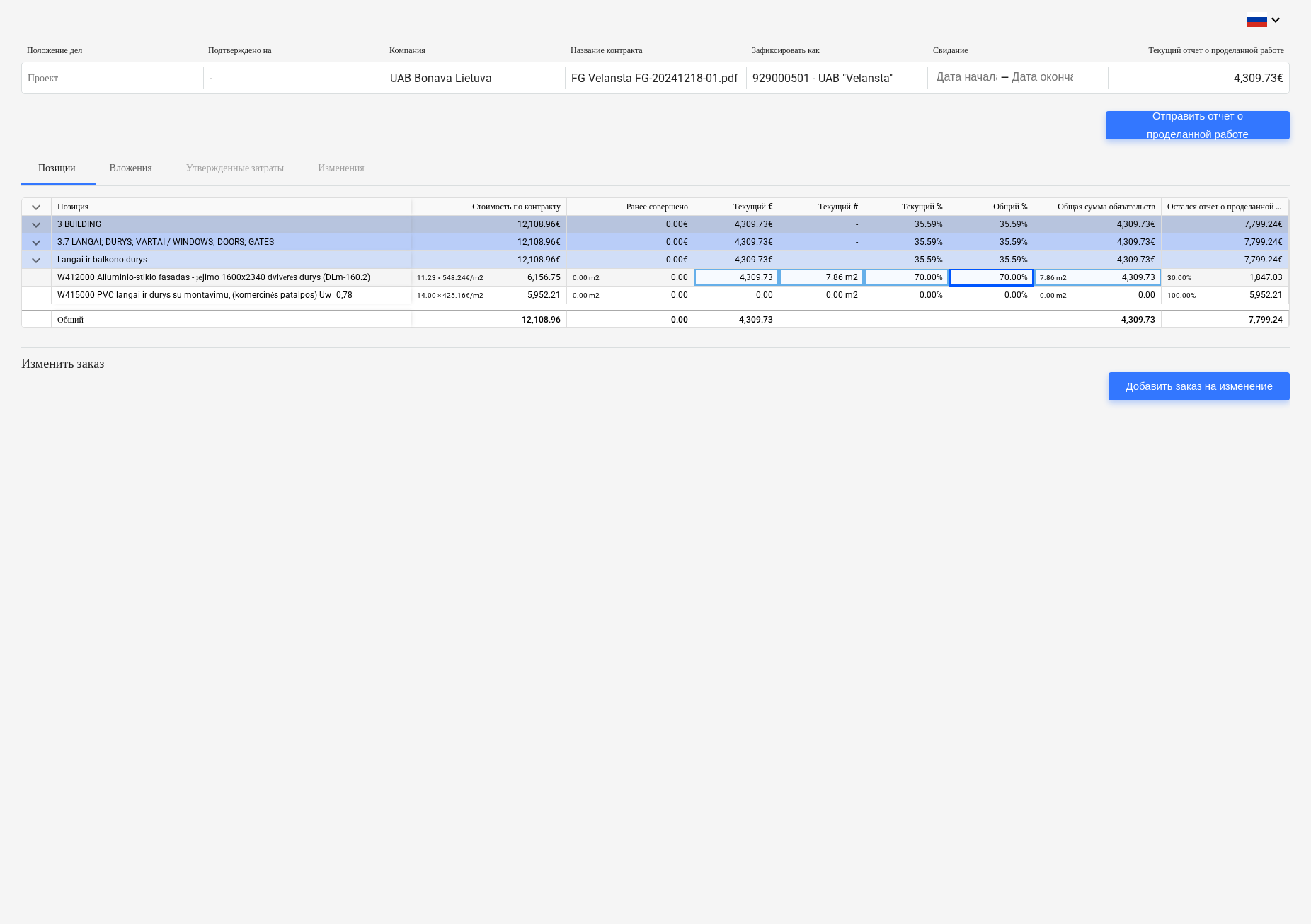
click at [282, 276] on div "W412000 Aliuminio-stiklo fasadas - įėjimo 1600x2340 dvivėrės durys (DLm-160.2)" at bounding box center [231, 277] width 348 height 18
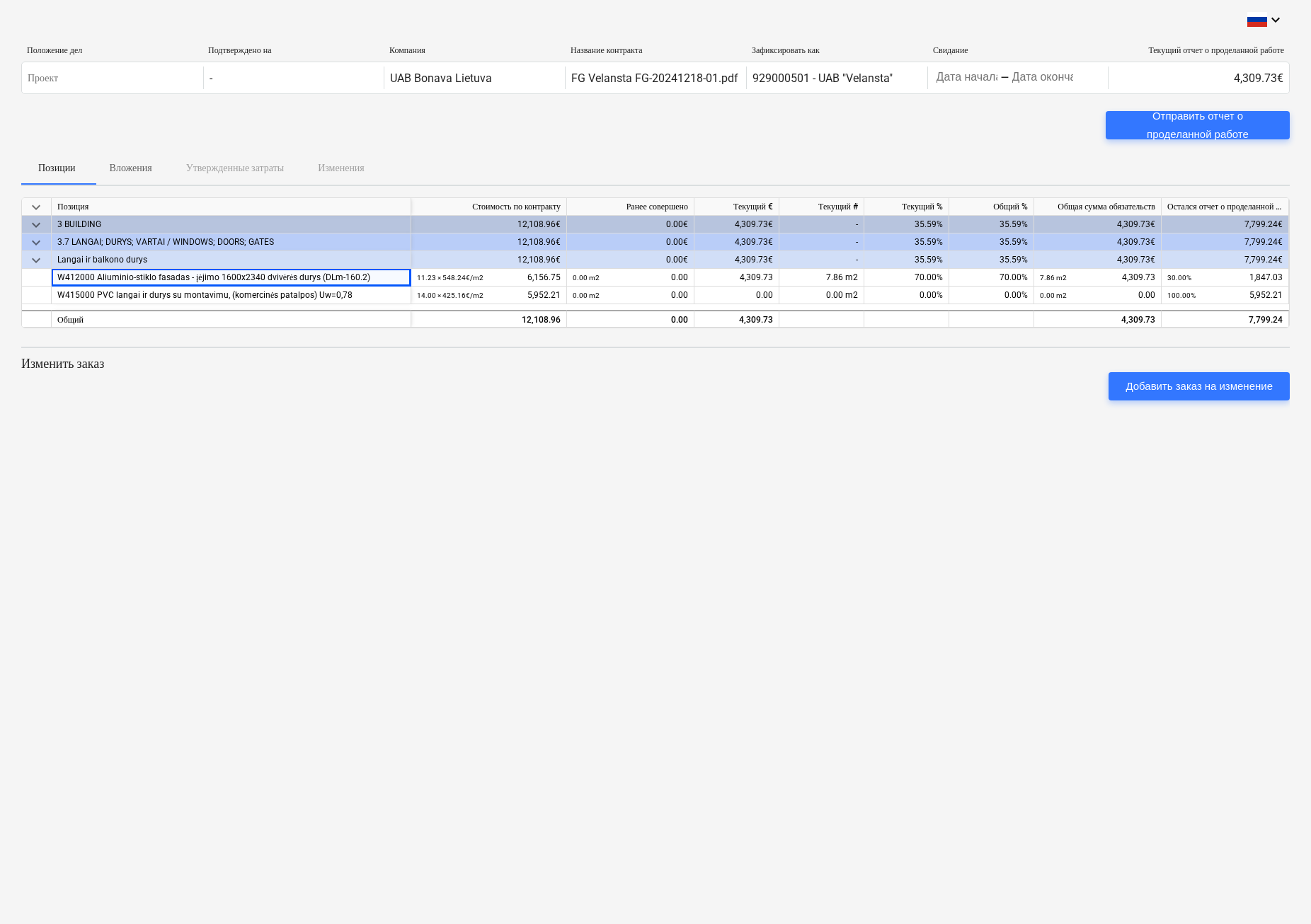
click at [688, 436] on div "keyboard_arrow_down Положение дел Подтверждено на Компания Название контракта З…" at bounding box center [656, 462] width 1311 height 924
drag, startPoint x: 866, startPoint y: 388, endPoint x: 858, endPoint y: 384, distance: 8.9
click at [866, 388] on div "Добавить заказ на изменение" at bounding box center [656, 386] width 1280 height 40
click at [919, 296] on div "0.00%" at bounding box center [906, 295] width 85 height 18
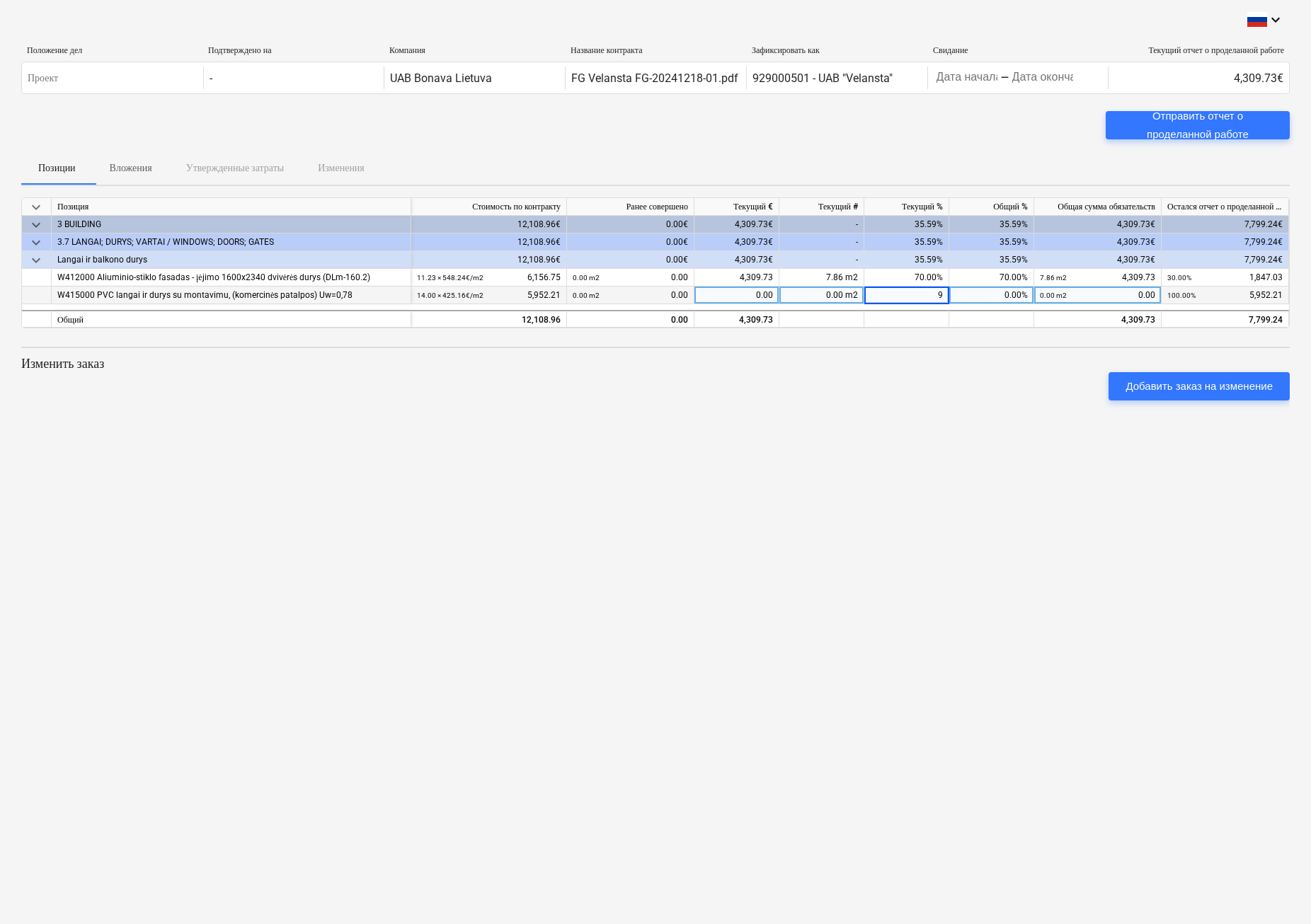
type input "90"
click at [844, 400] on div at bounding box center [656, 406] width 1268 height 12
click at [708, 452] on div "keyboard_arrow_down Положение дел Подтверждено на Компания Название контракта З…" at bounding box center [656, 462] width 1311 height 924
click at [319, 450] on div "keyboard_arrow_down Положение дел Подтверждено на Компания Название контракта З…" at bounding box center [656, 462] width 1311 height 924
click at [786, 344] on div "keyboard_arrow_down Позиция Стоимость по контракту Ранее совершено Текущий € Те…" at bounding box center [656, 305] width 1268 height 214
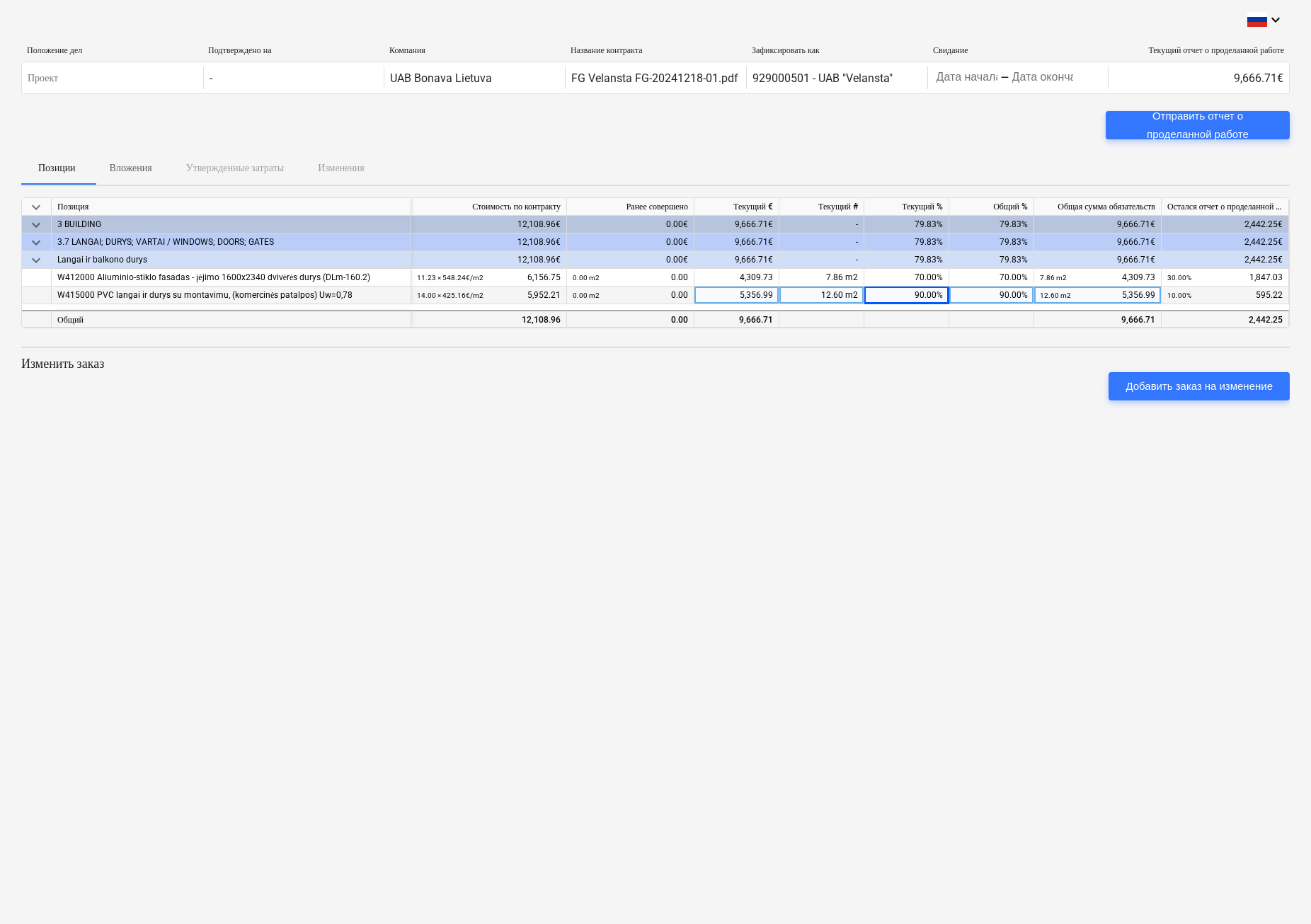
click at [765, 321] on div "9,666.71" at bounding box center [736, 318] width 85 height 18
click at [604, 409] on div at bounding box center [656, 406] width 1268 height 12
click at [511, 426] on div "keyboard_arrow_down Положение дел Подтверждено на Компания Название контракта З…" at bounding box center [656, 462] width 1311 height 924
click at [893, 455] on div "keyboard_arrow_down Положение дел Подтверждено на Компания Название контракта З…" at bounding box center [656, 462] width 1311 height 924
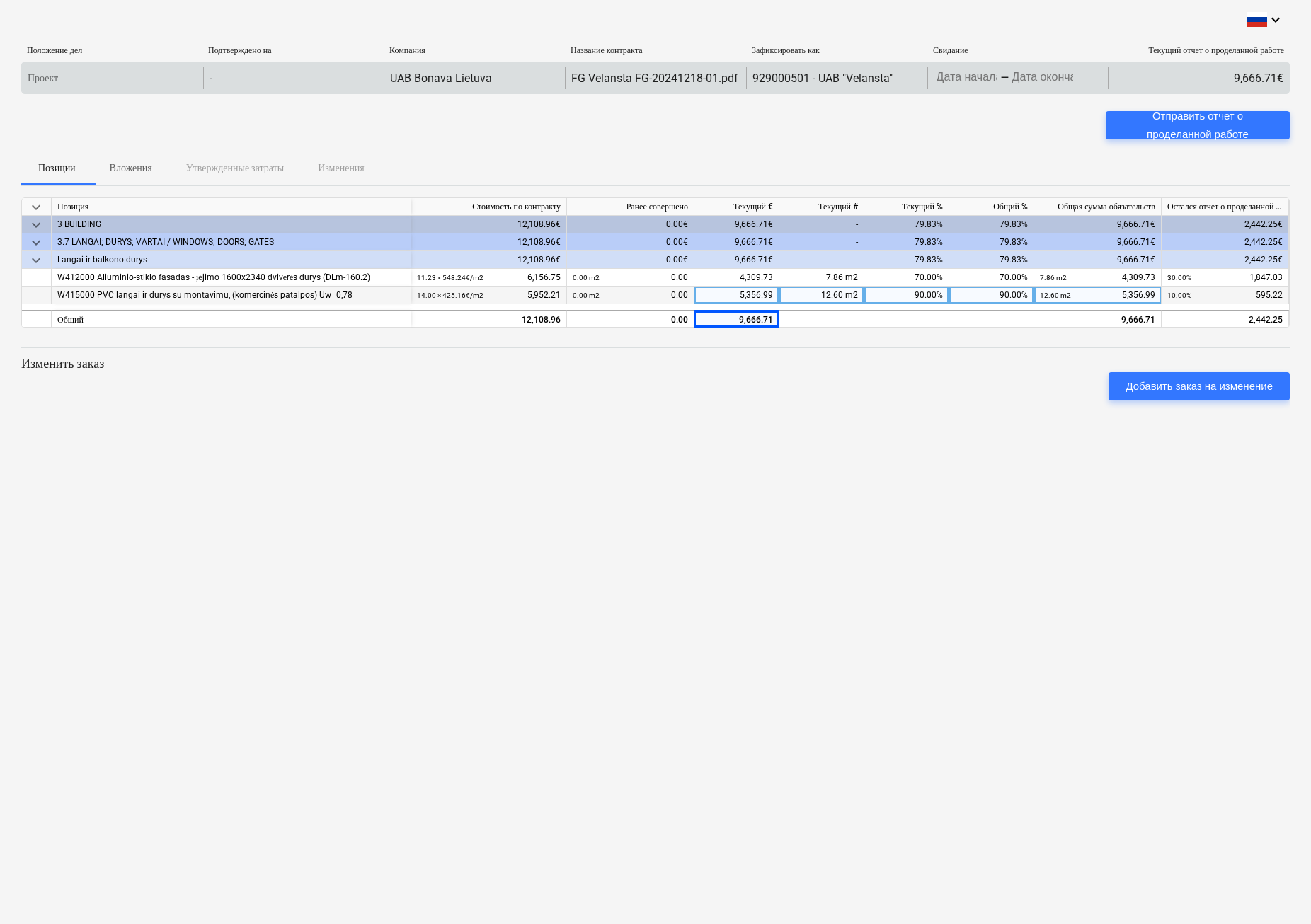
click at [1025, 81] on body "keyboard_arrow_down Положение дел Подтверждено на Компания Название контракта З…" at bounding box center [656, 462] width 1311 height 924
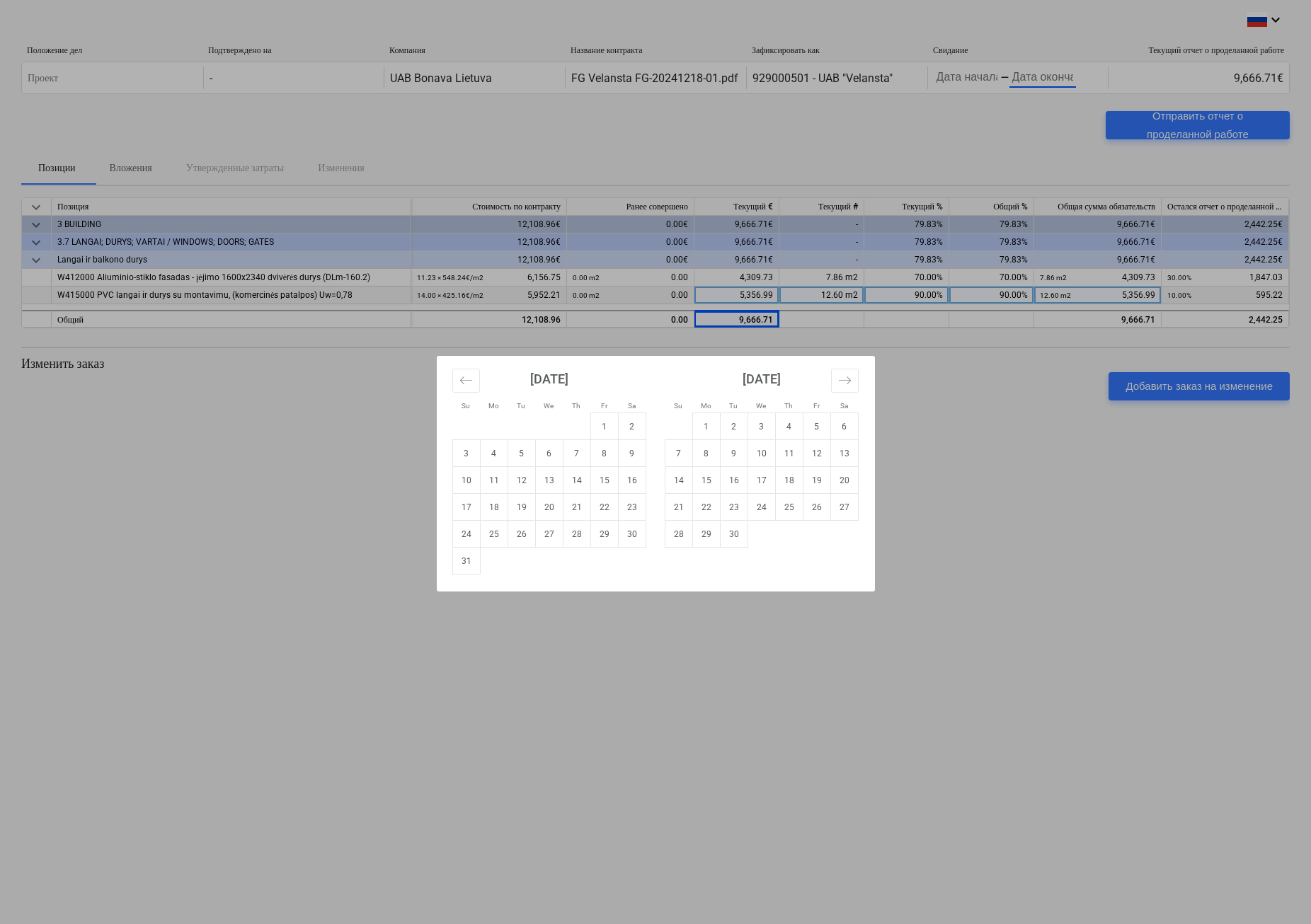
click at [996, 80] on div "Su Mo Tu We Th Fr Sa Su Mo Tu We Th Fr Sa July 2025 1 2 3 4 5 6 7 8 9 10 11 12 …" at bounding box center [656, 462] width 1311 height 924
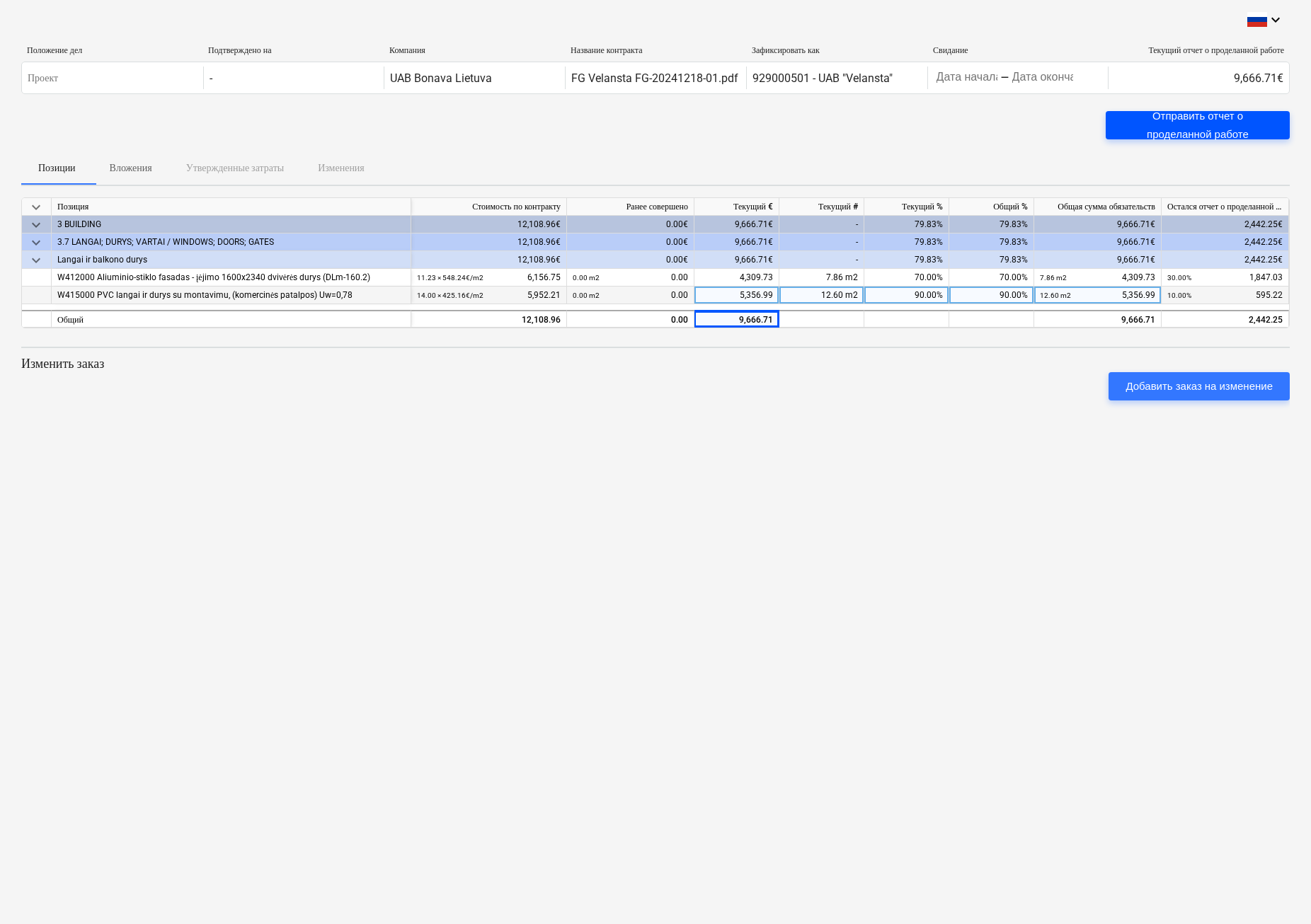
click at [1181, 118] on div "Отправить отчет о проделанной работе" at bounding box center [1197, 126] width 150 height 38
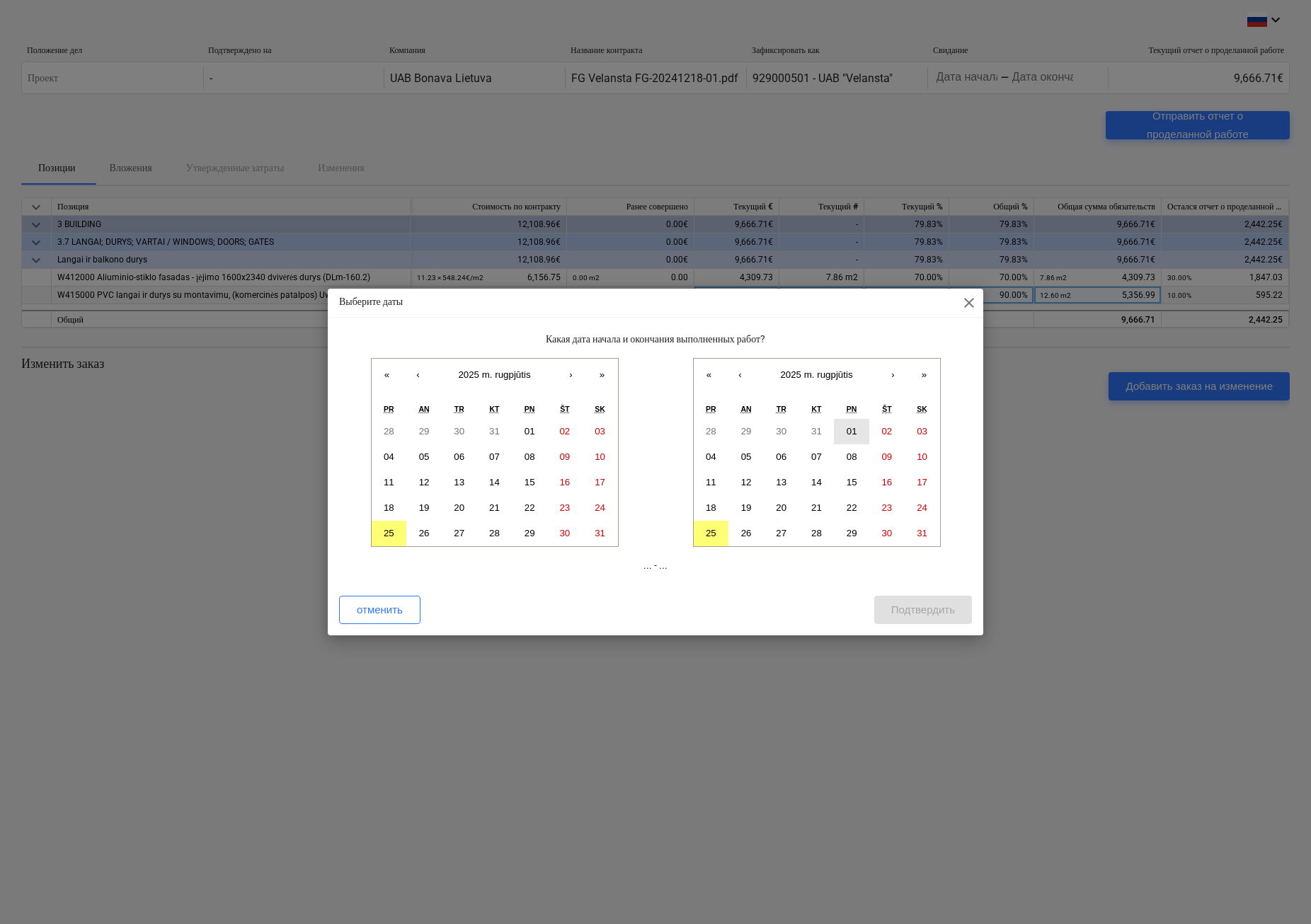
click at [855, 427] on abbr "01" at bounding box center [851, 430] width 11 height 11
click at [710, 535] on abbr "25" at bounding box center [710, 533] width 11 height 11
click at [524, 428] on abbr "01" at bounding box center [529, 430] width 11 height 11
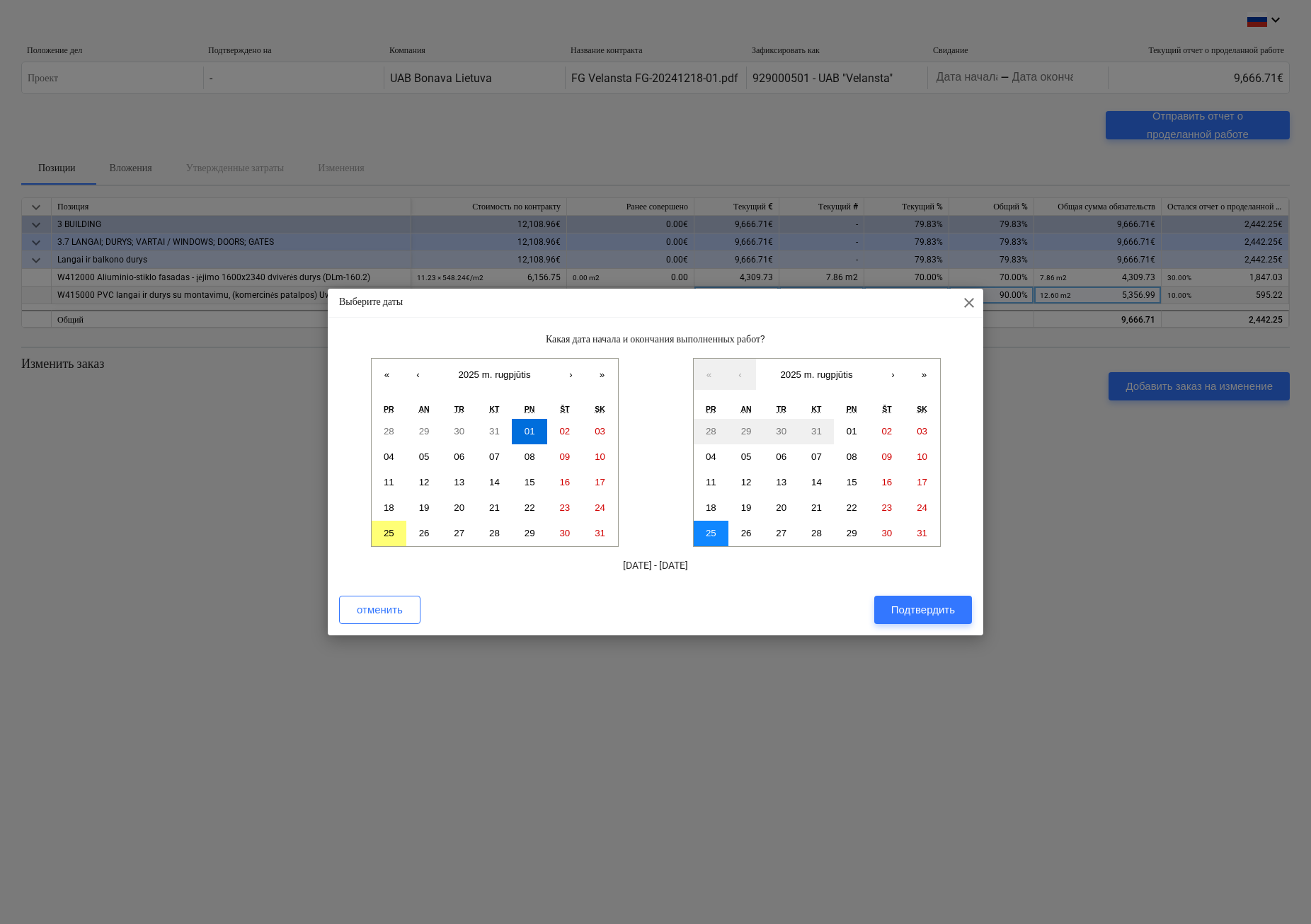
click at [708, 529] on abbr "25" at bounding box center [710, 533] width 11 height 11
click at [951, 607] on div "Подтвердить" at bounding box center [922, 610] width 63 height 18
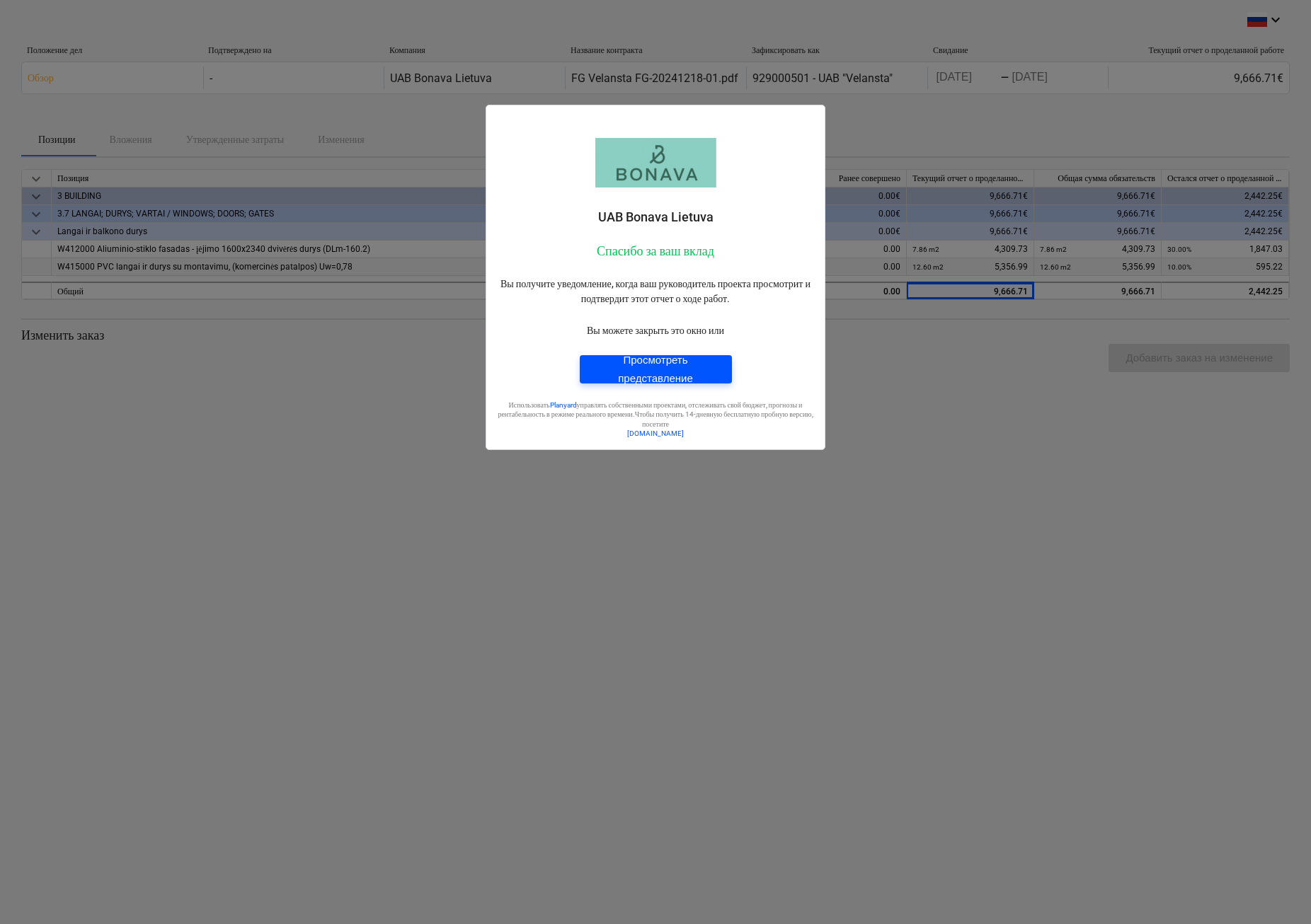
click at [658, 379] on div "Просмотреть представление" at bounding box center [655, 369] width 118 height 38
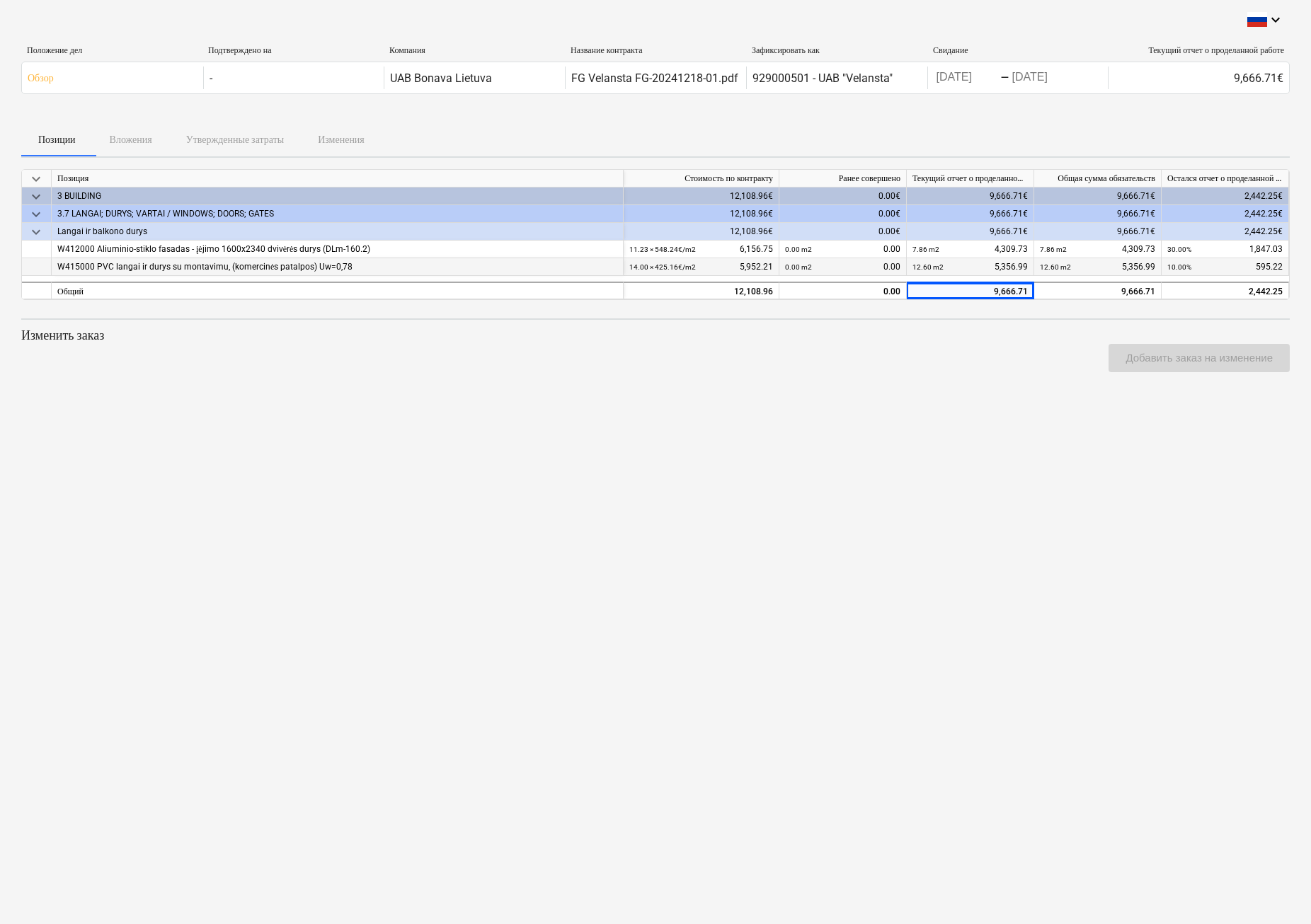
click at [824, 543] on div "keyboard_arrow_down Положение дел Подтверждено на Компания Название контракта З…" at bounding box center [656, 462] width 1311 height 924
